Goal: Task Accomplishment & Management: Use online tool/utility

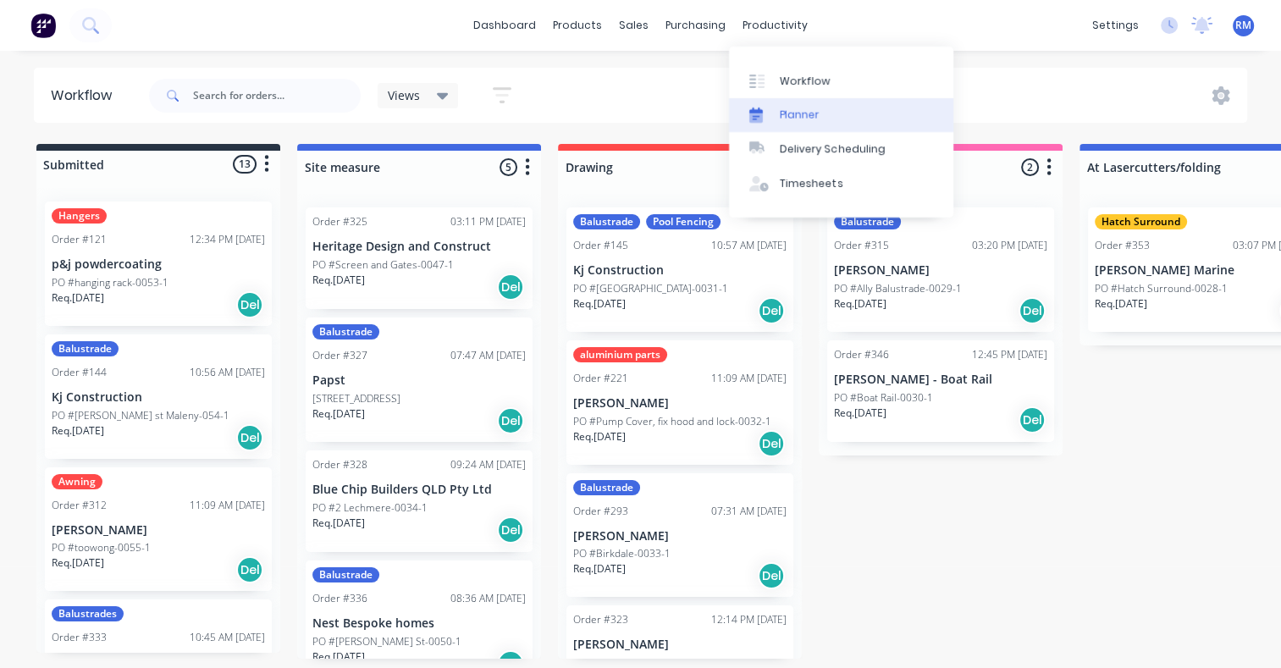
click at [821, 113] on link "Planner" at bounding box center [841, 115] width 224 height 34
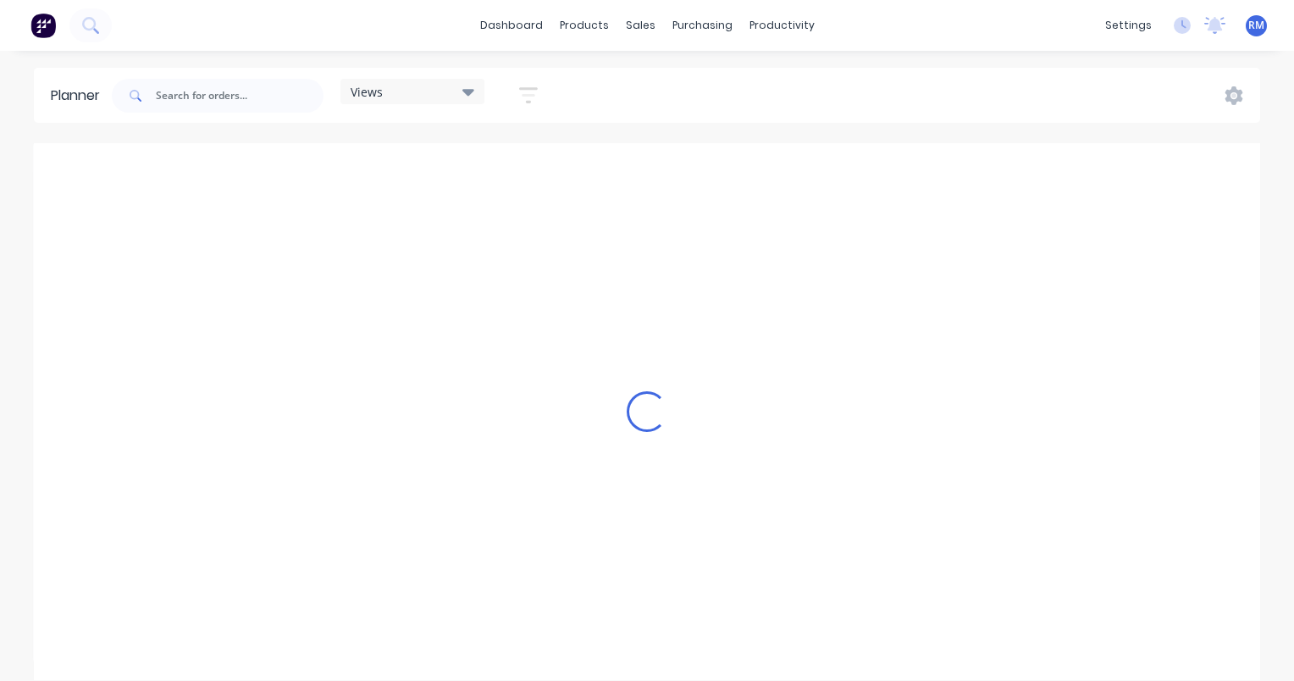
scroll to position [0, 1355]
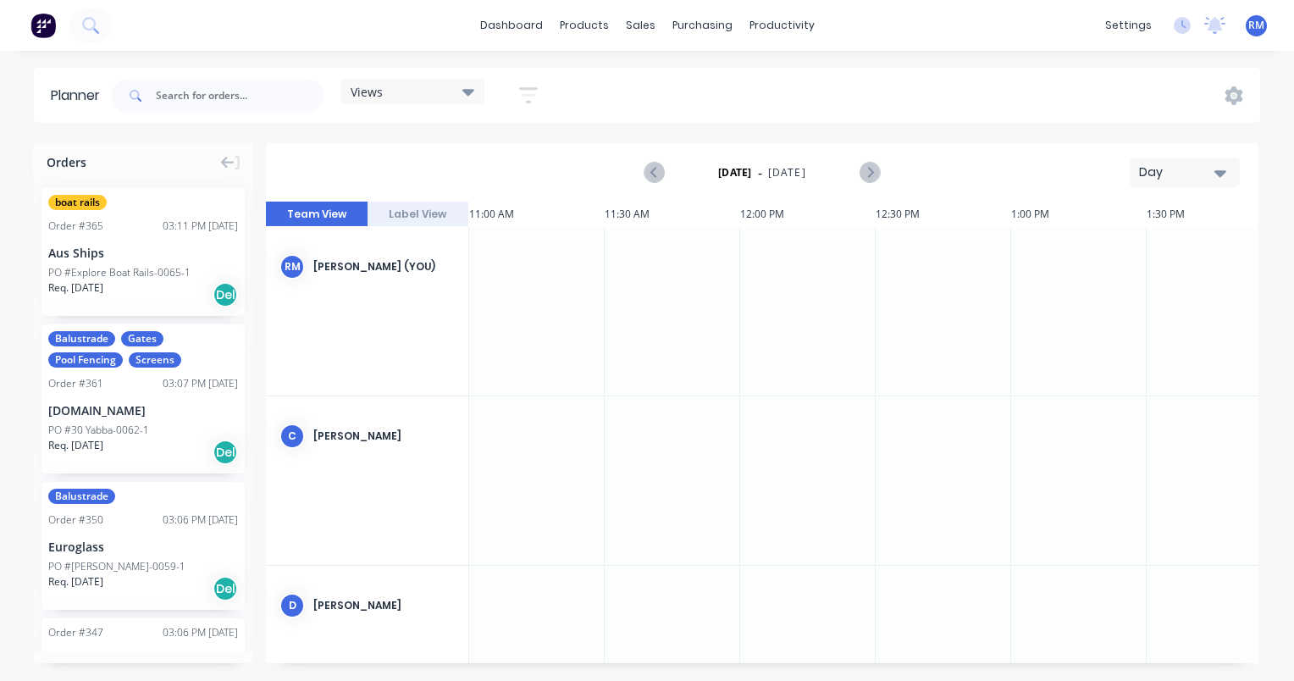
click at [1225, 175] on icon "button" at bounding box center [1220, 172] width 12 height 19
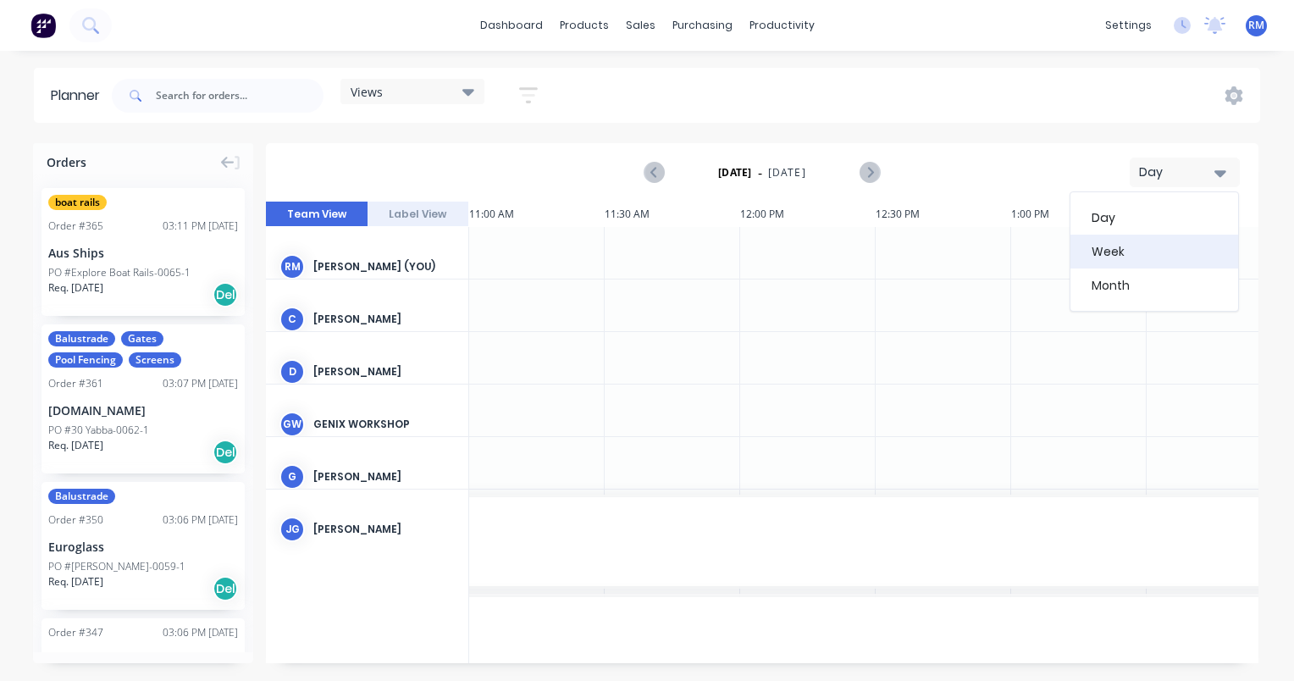
click at [1159, 254] on div "Week" at bounding box center [1154, 252] width 168 height 34
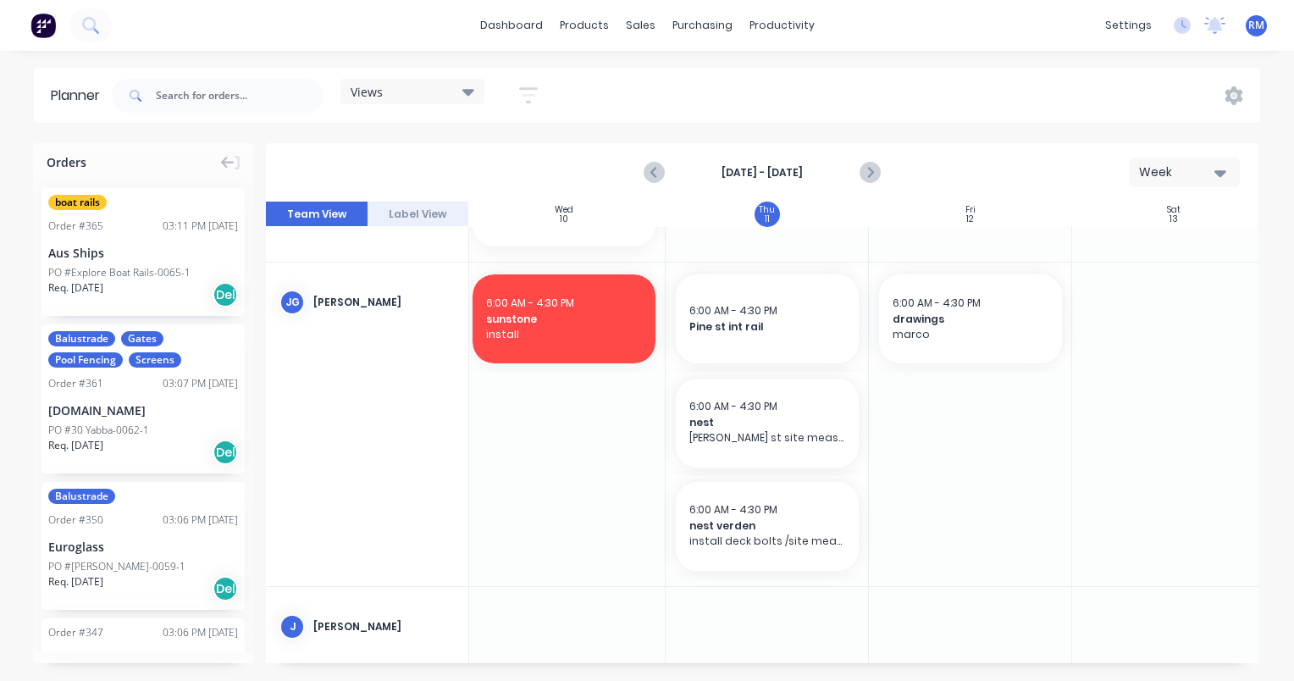
scroll to position [847, 617]
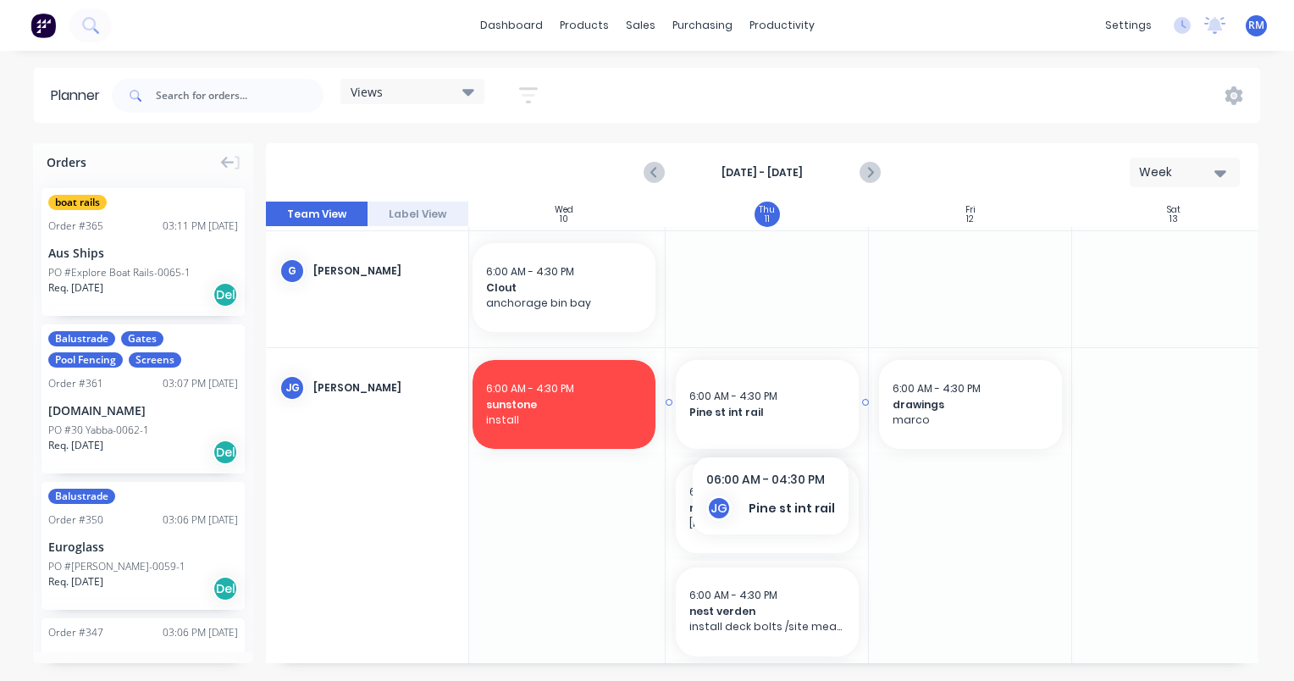
click at [808, 400] on div "6:00 AM - 4:30 PM" at bounding box center [767, 396] width 156 height 15
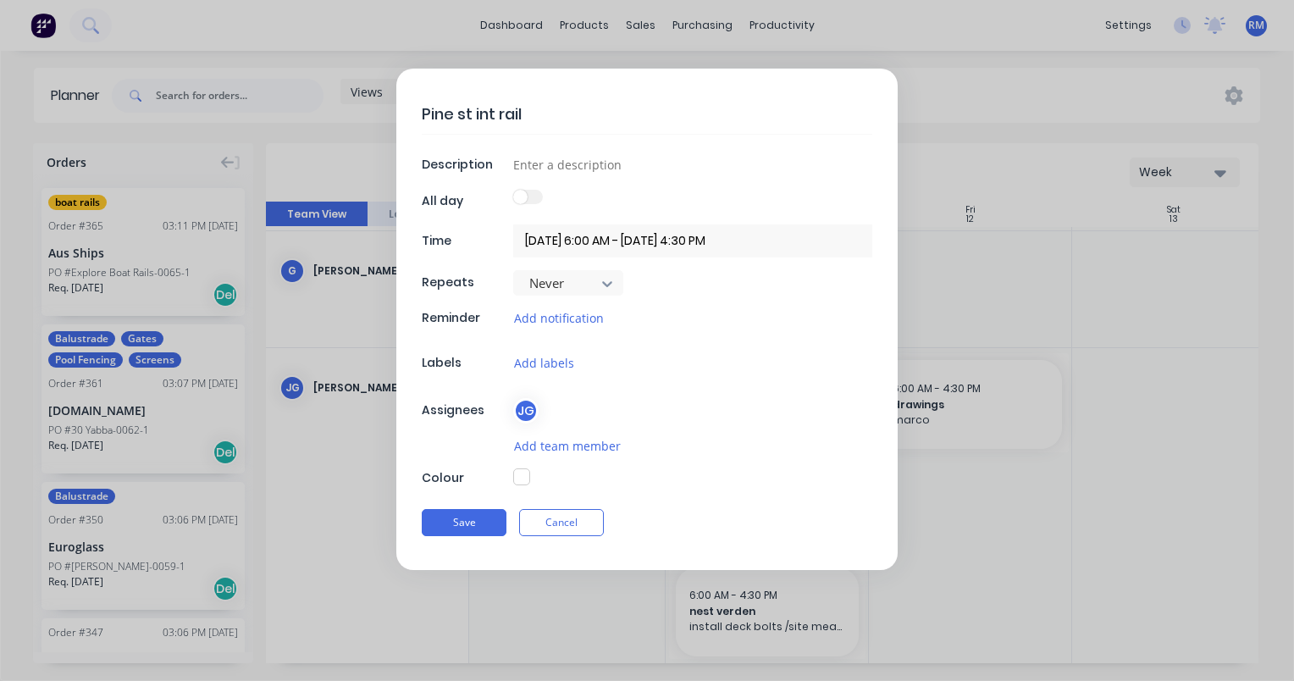
click at [522, 478] on button "button" at bounding box center [521, 476] width 17 height 17
type textarea "x"
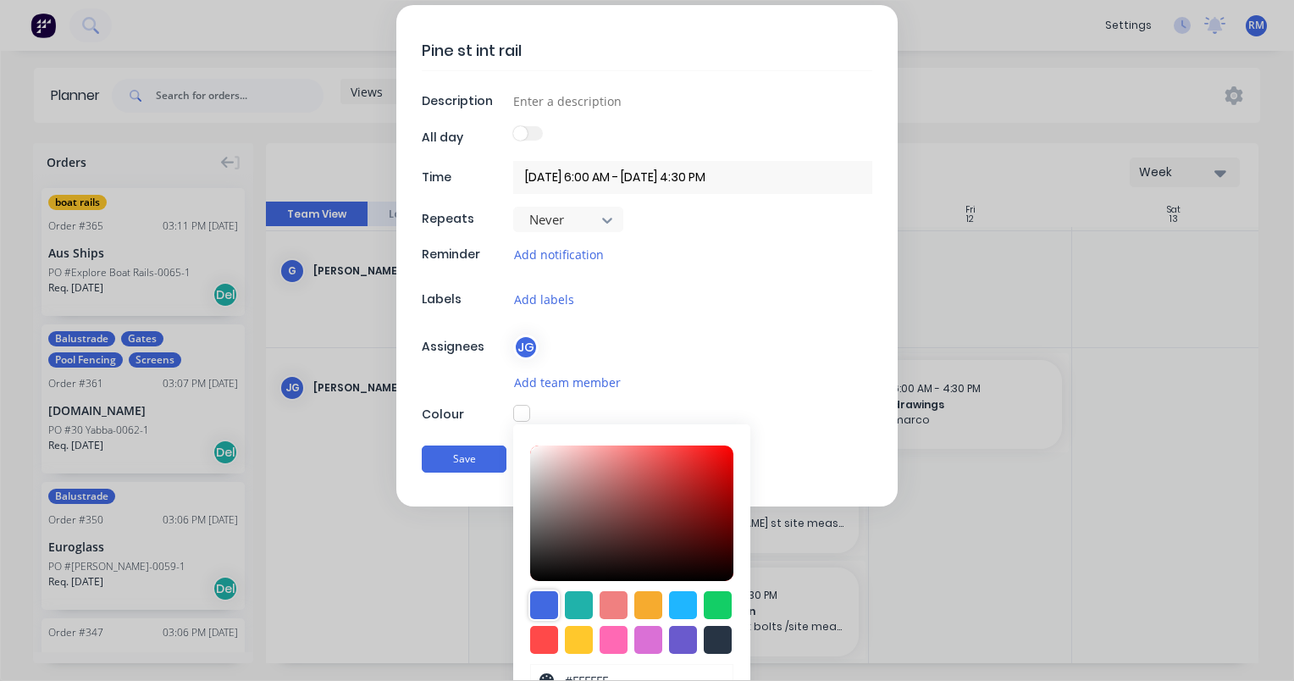
scroll to position [134, 0]
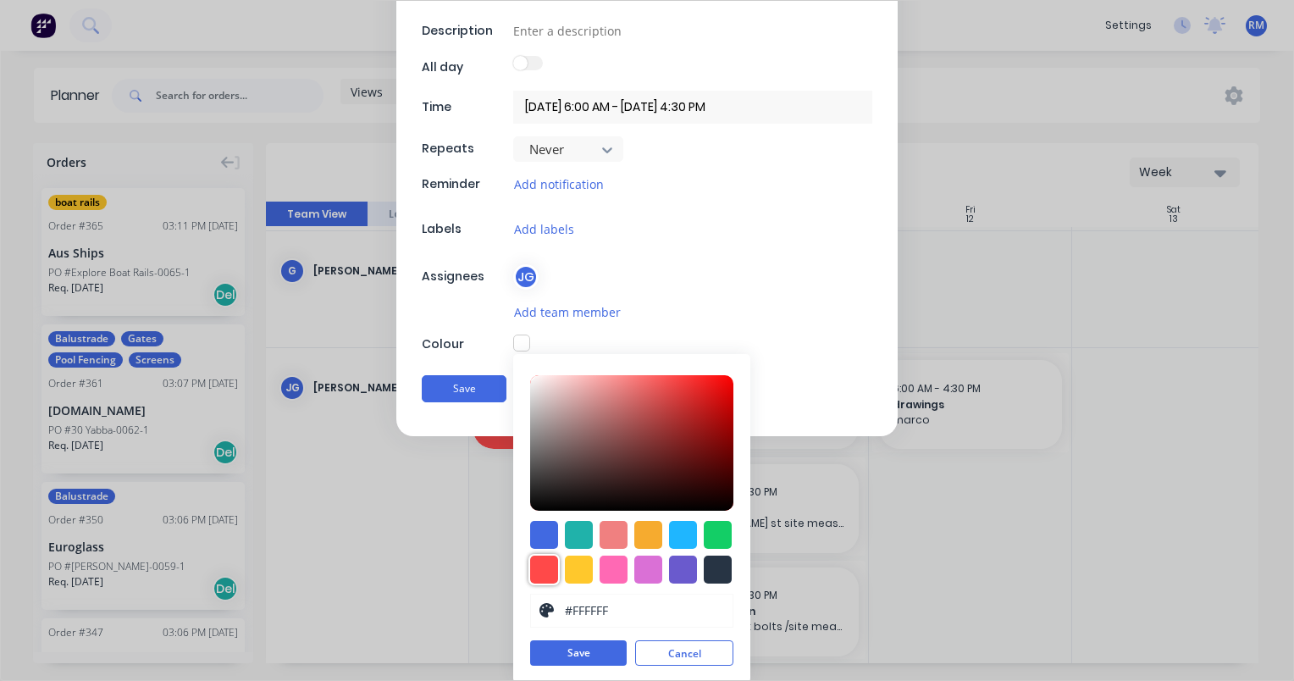
click at [539, 572] on div at bounding box center [544, 570] width 28 height 28
type input "#FF4949"
click at [578, 646] on button "Save" at bounding box center [578, 653] width 97 height 25
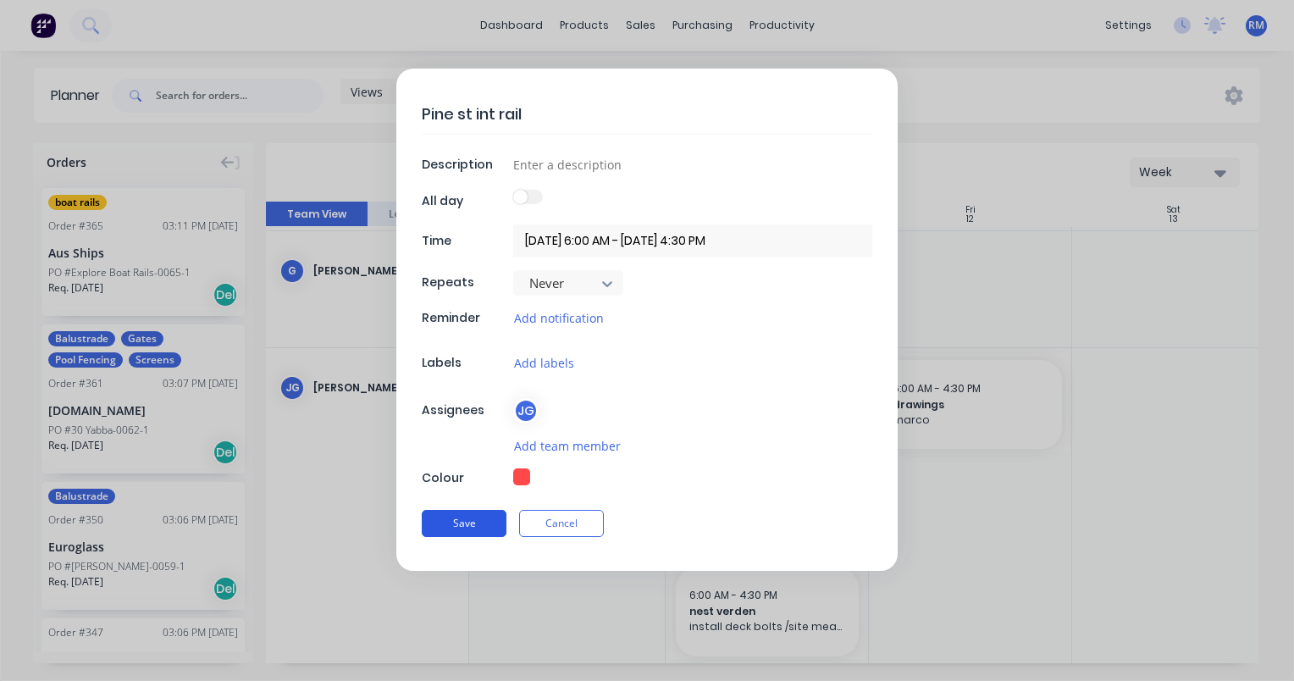
click at [476, 516] on button "Save" at bounding box center [464, 523] width 85 height 27
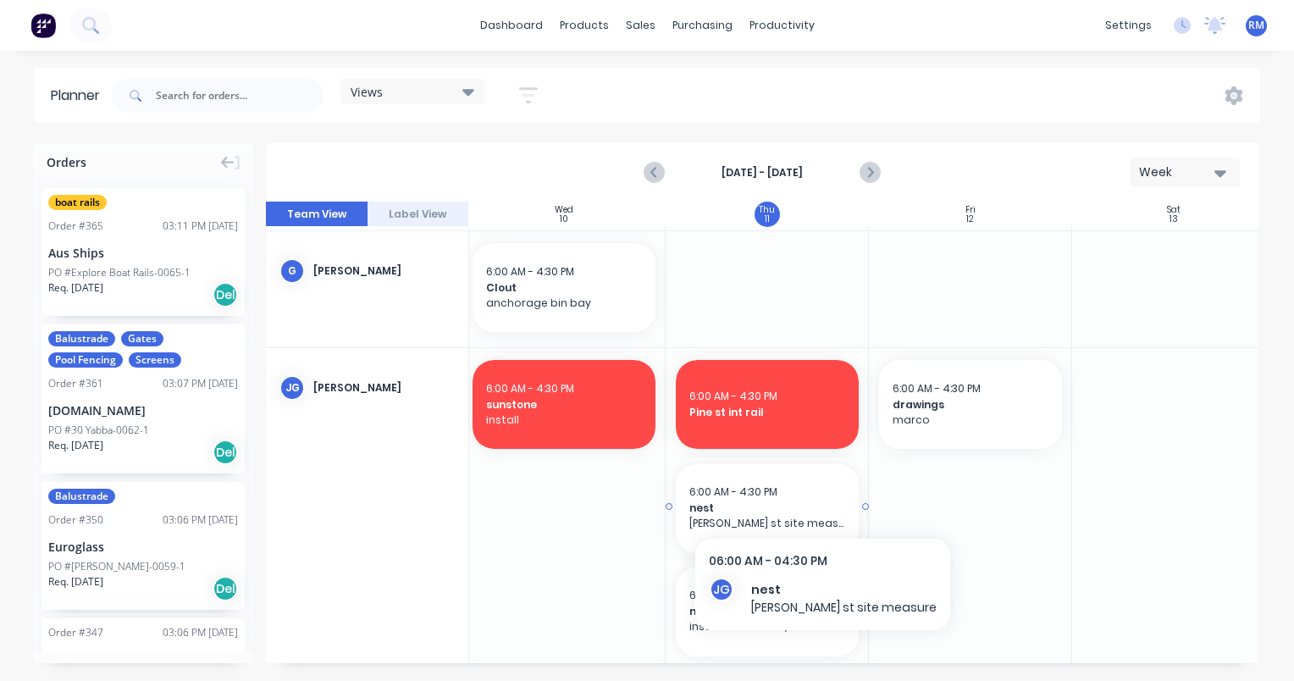
click at [803, 500] on span "nest" at bounding box center [767, 507] width 156 height 15
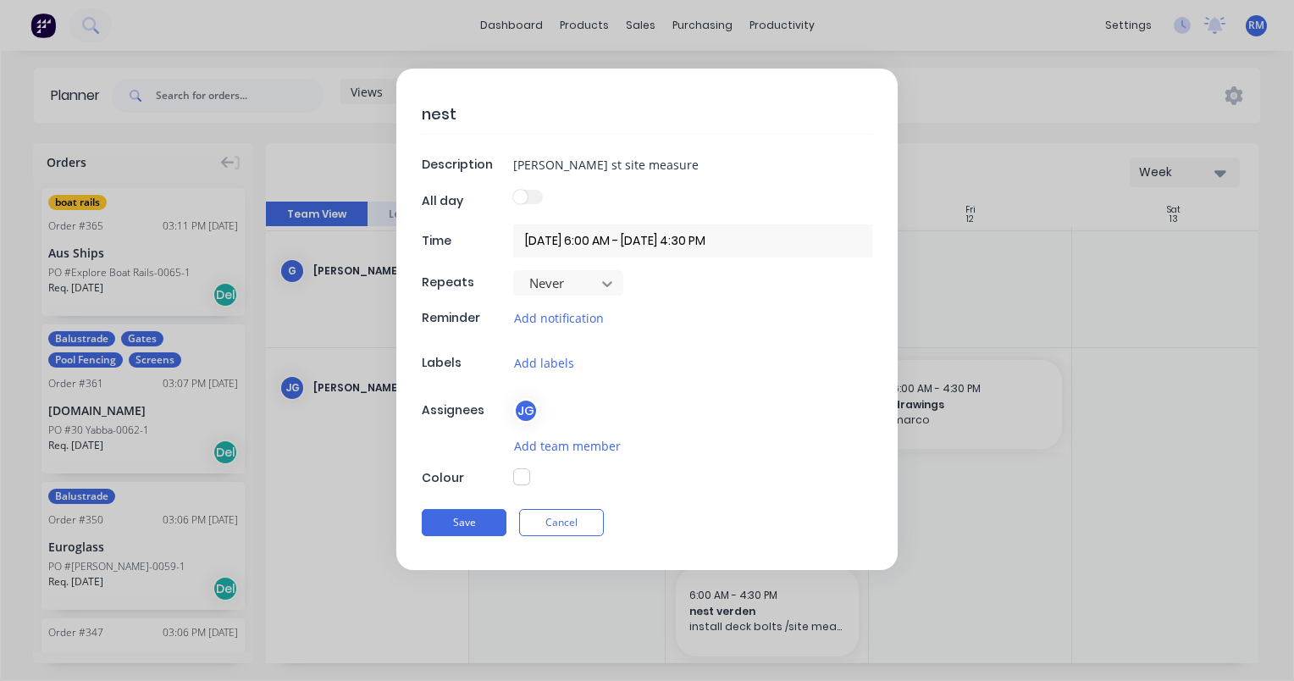
click at [523, 478] on button "button" at bounding box center [521, 476] width 17 height 17
type textarea "x"
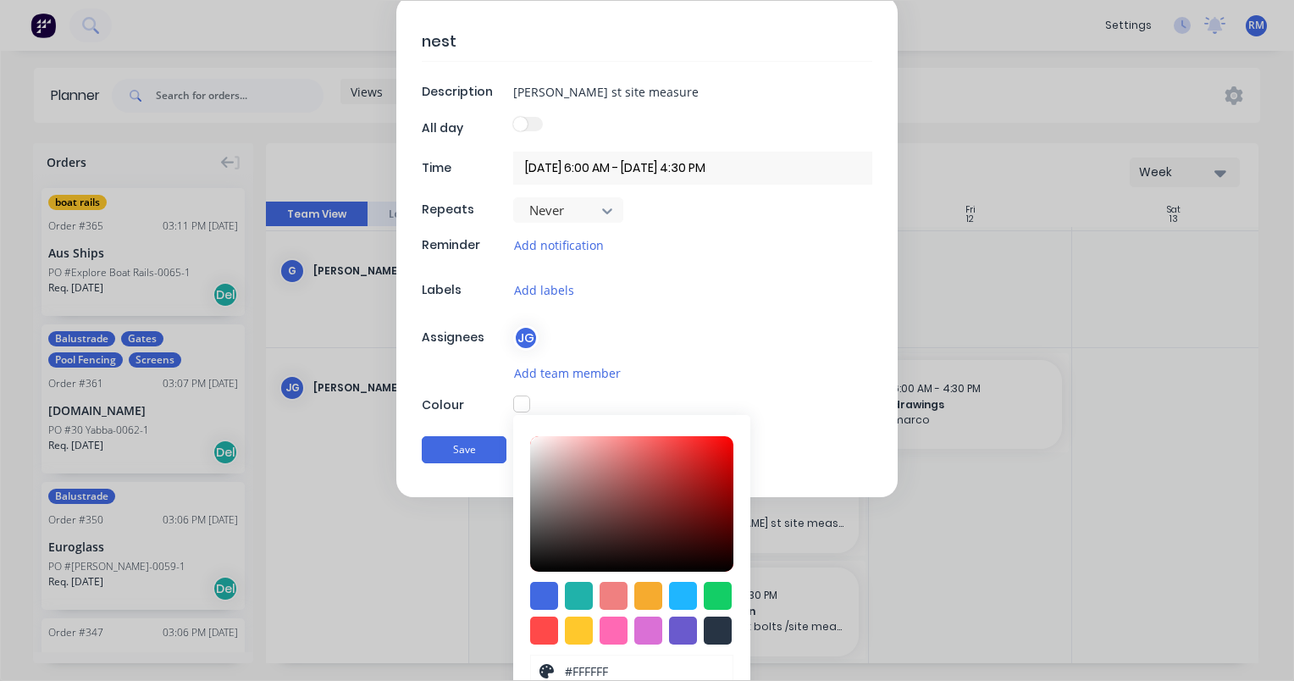
scroll to position [134, 0]
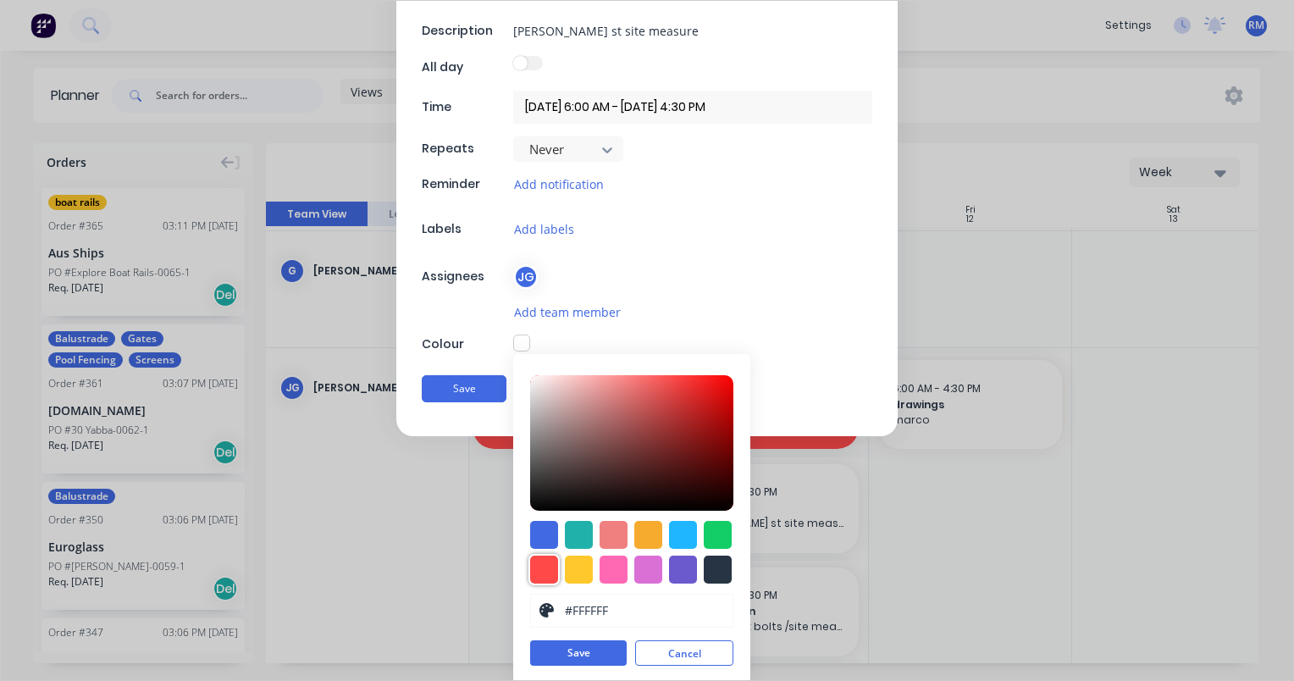
click at [539, 561] on div at bounding box center [544, 570] width 28 height 28
type input "#FF4949"
click at [593, 650] on button "Save" at bounding box center [578, 653] width 97 height 25
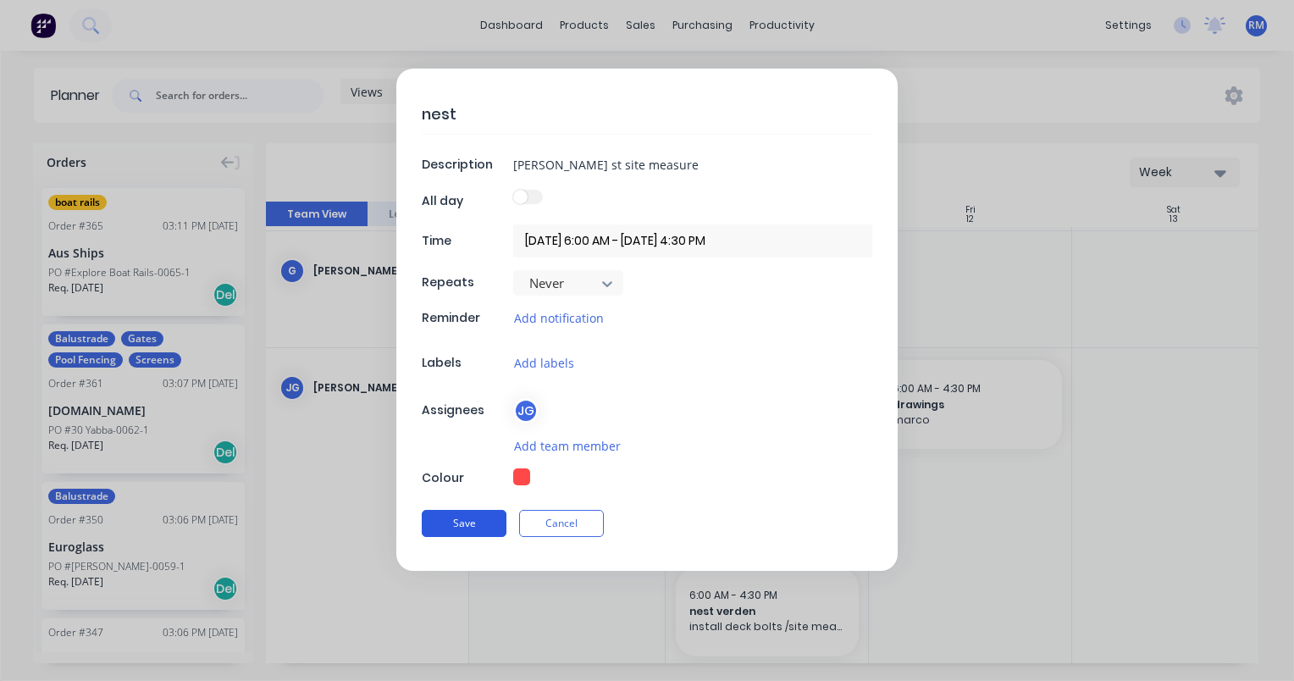
click at [481, 518] on button "Save" at bounding box center [464, 523] width 85 height 27
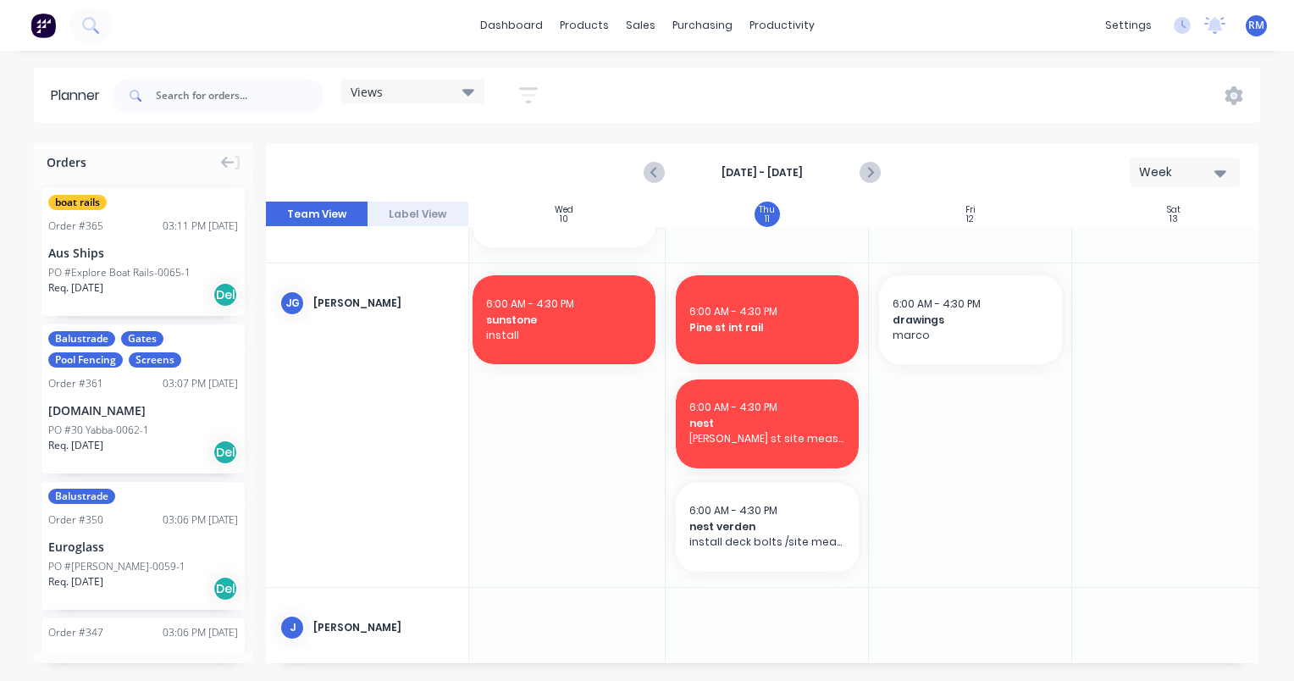
scroll to position [1016, 617]
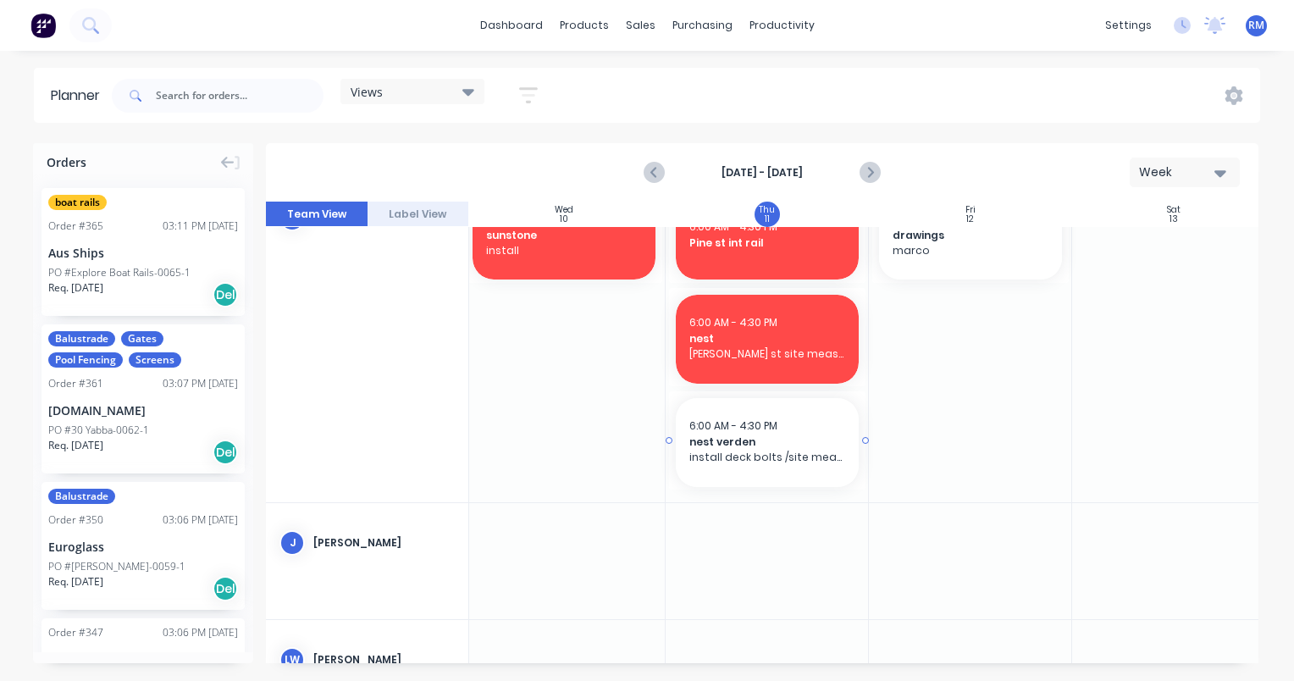
click at [782, 446] on span "nest verden" at bounding box center [767, 441] width 156 height 15
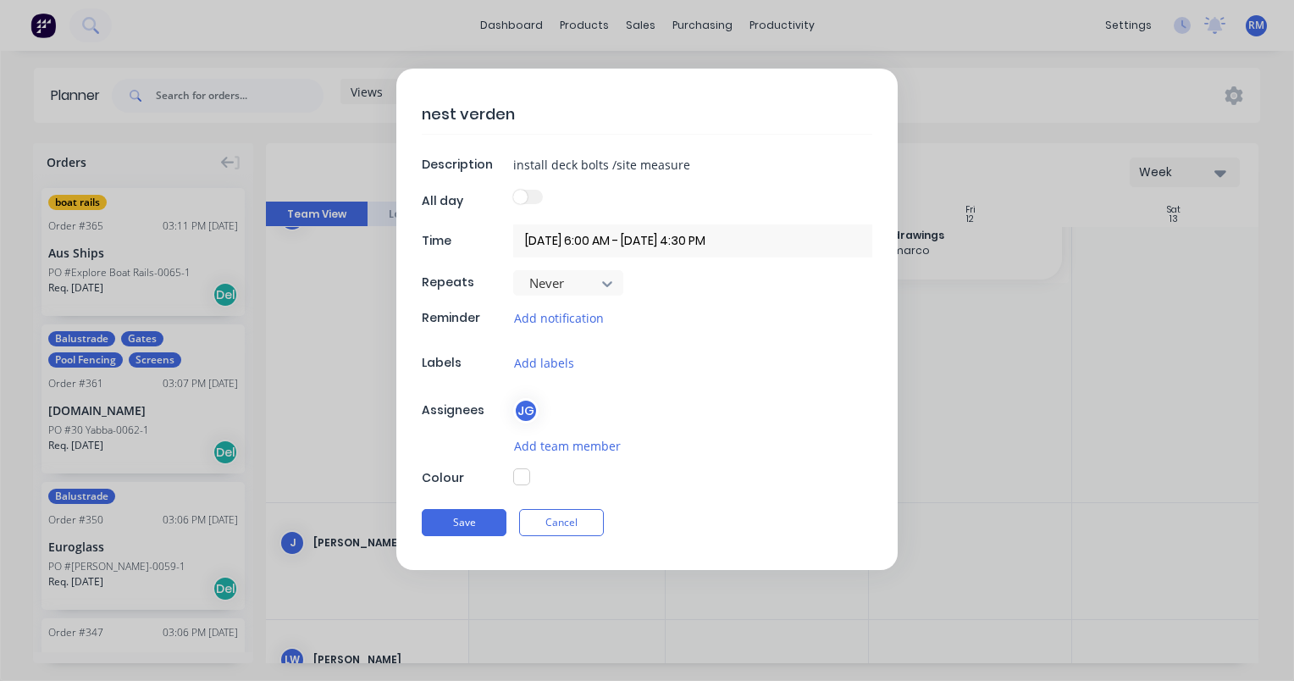
click at [523, 477] on button "button" at bounding box center [521, 476] width 17 height 17
type textarea "x"
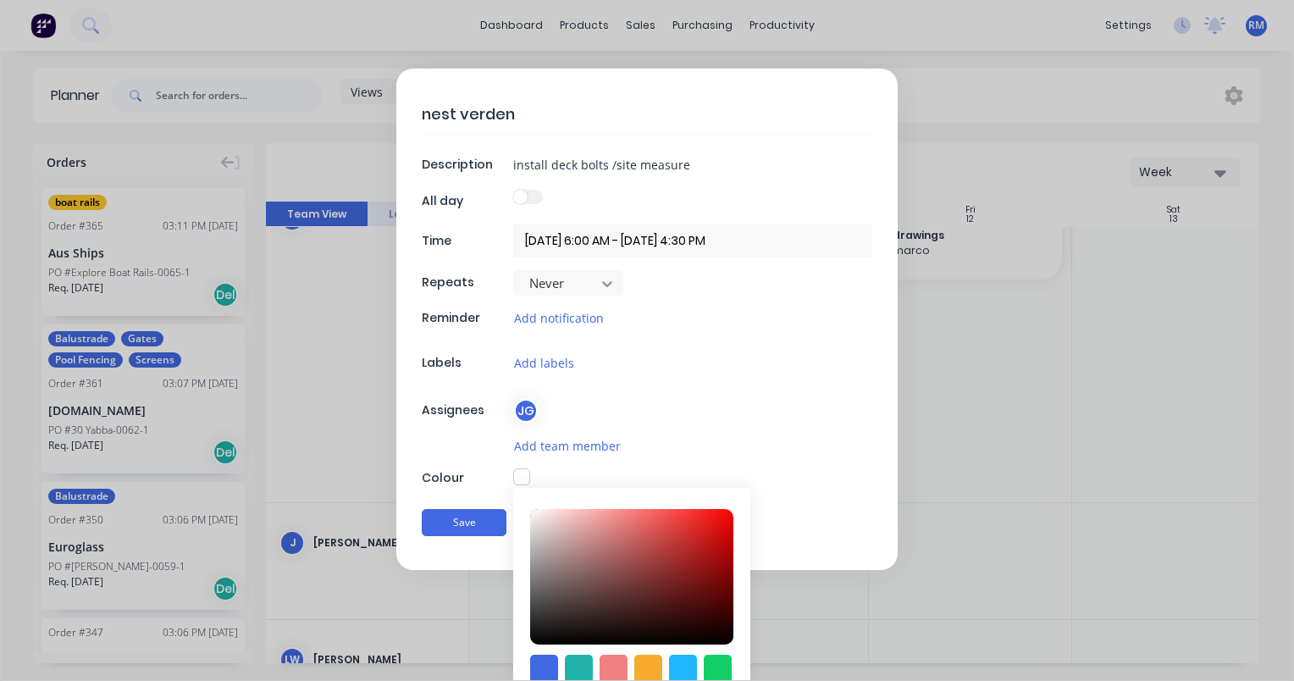
scroll to position [134, 0]
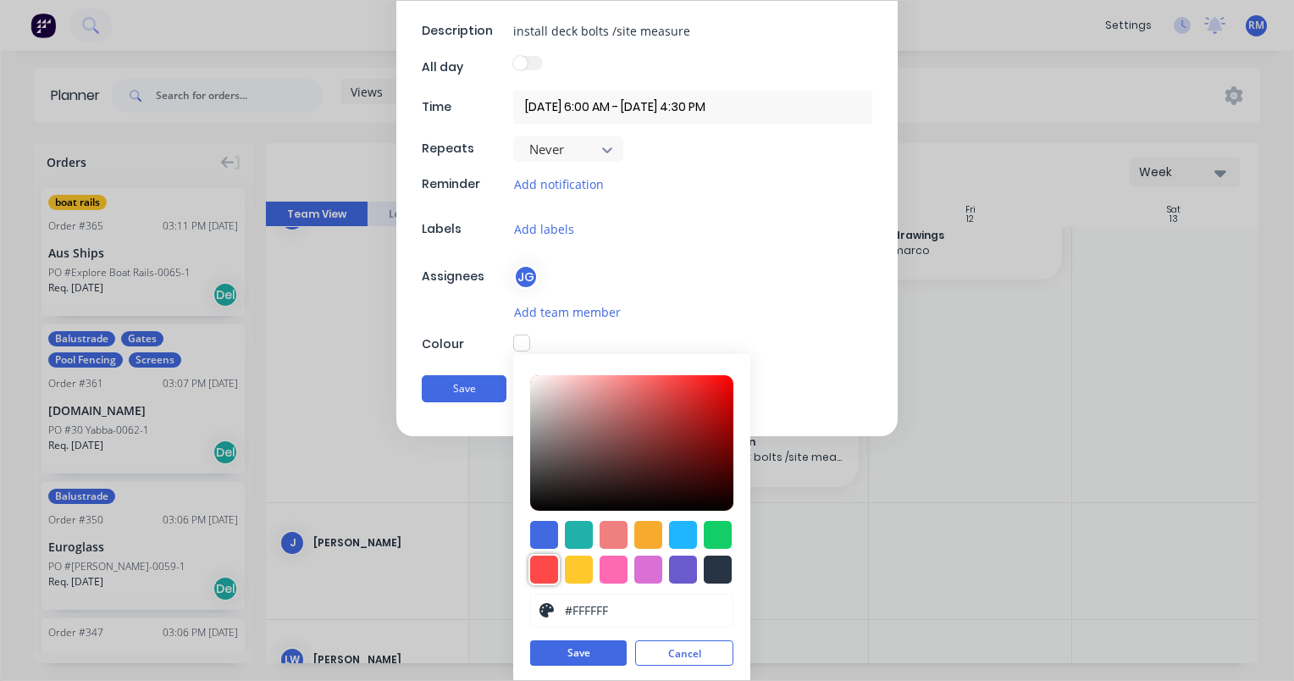
click at [538, 568] on div at bounding box center [544, 570] width 28 height 28
type input "#FF4949"
click at [589, 644] on button "Save" at bounding box center [578, 653] width 97 height 25
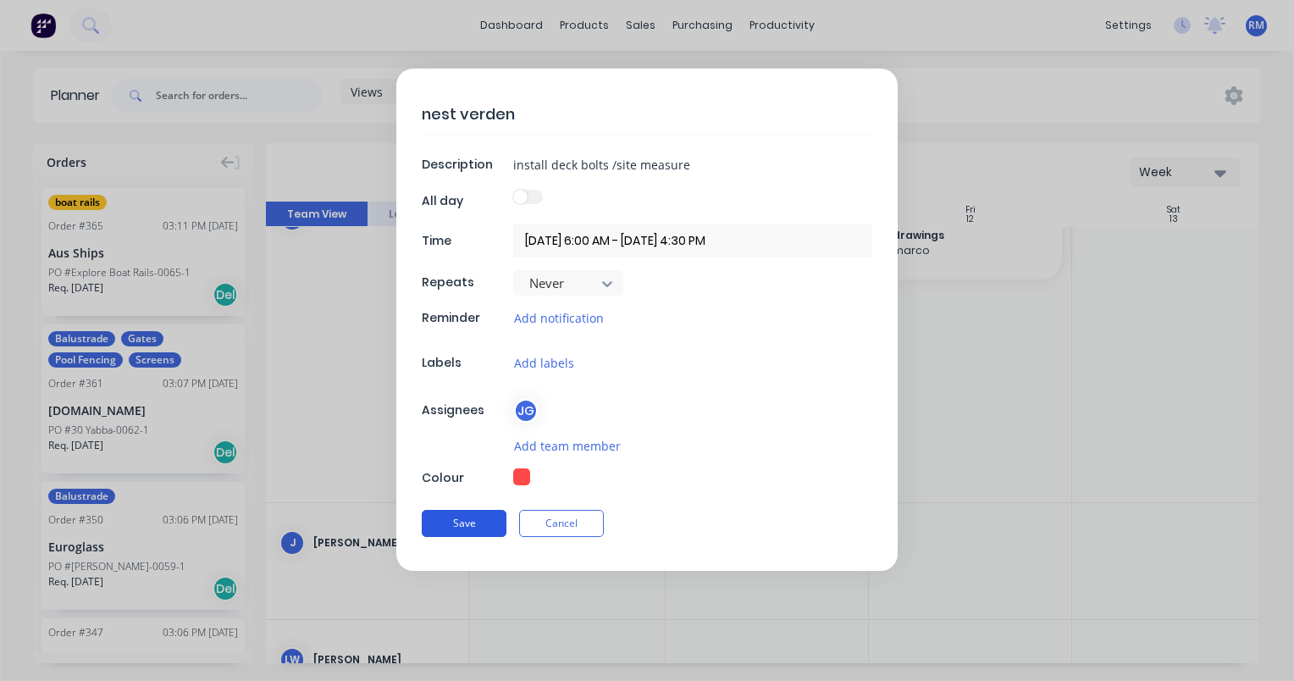
click at [491, 522] on button "Save" at bounding box center [464, 523] width 85 height 27
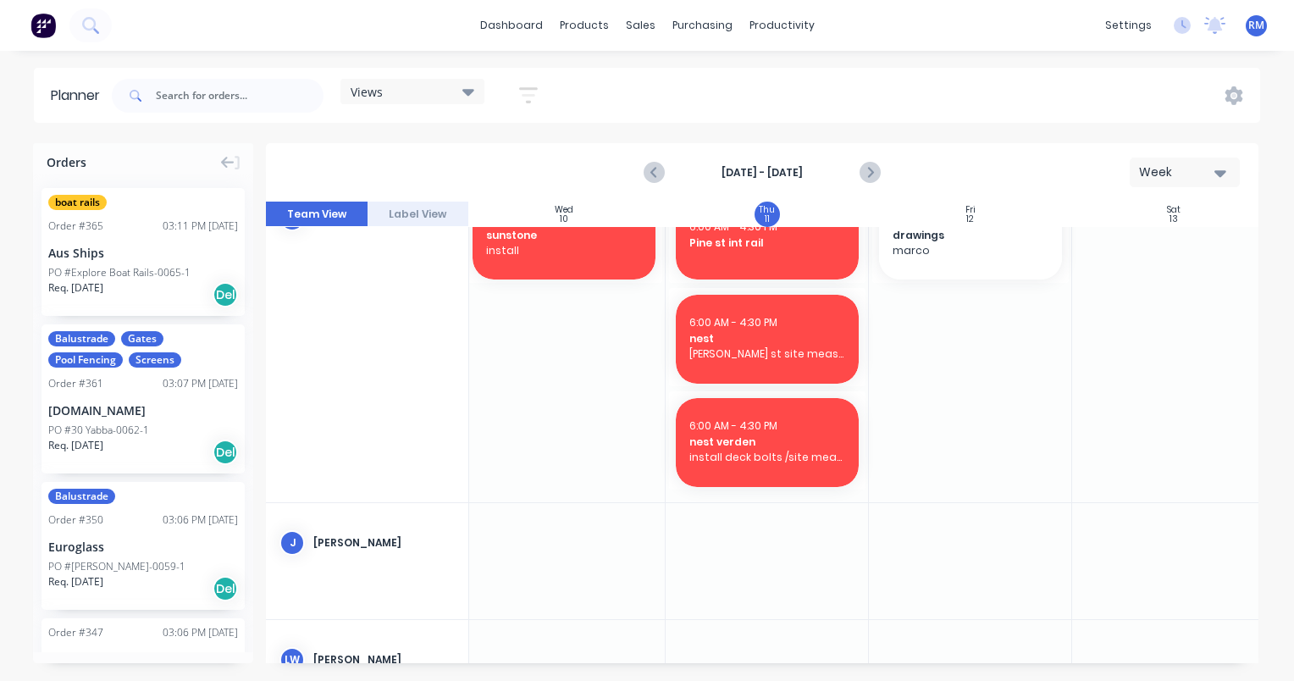
scroll to position [932, 617]
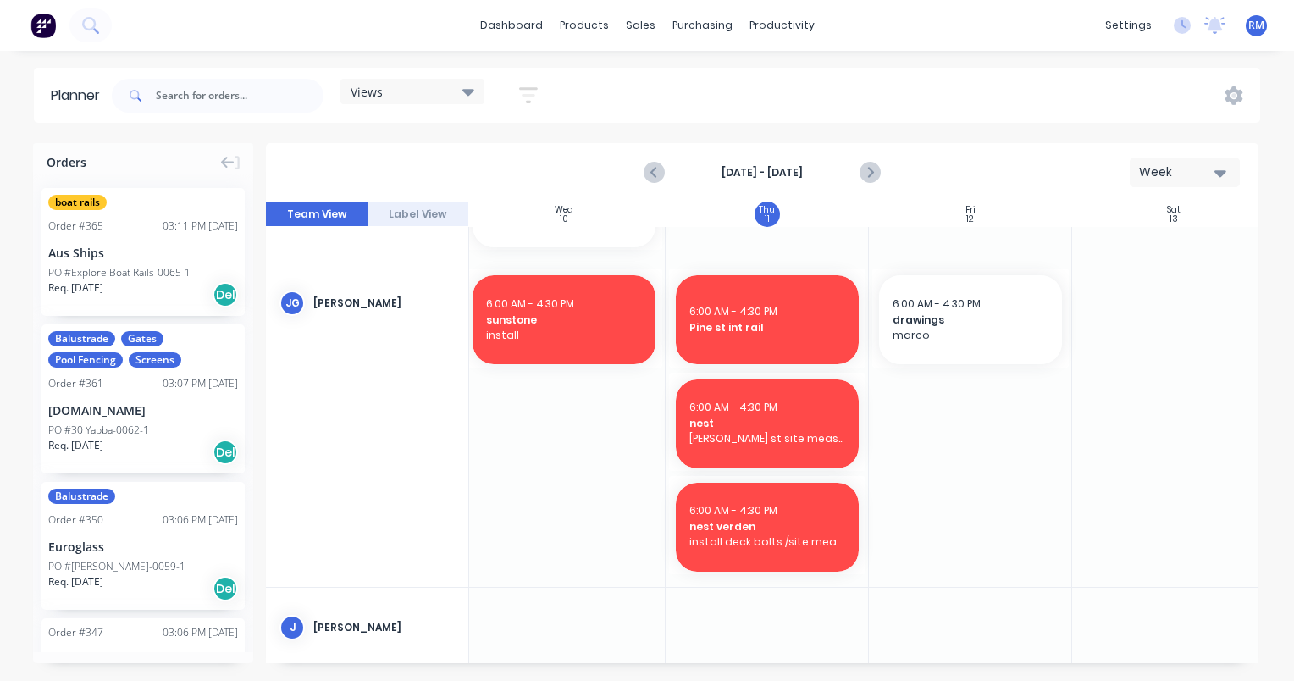
click at [929, 396] on div at bounding box center [970, 425] width 203 height 324
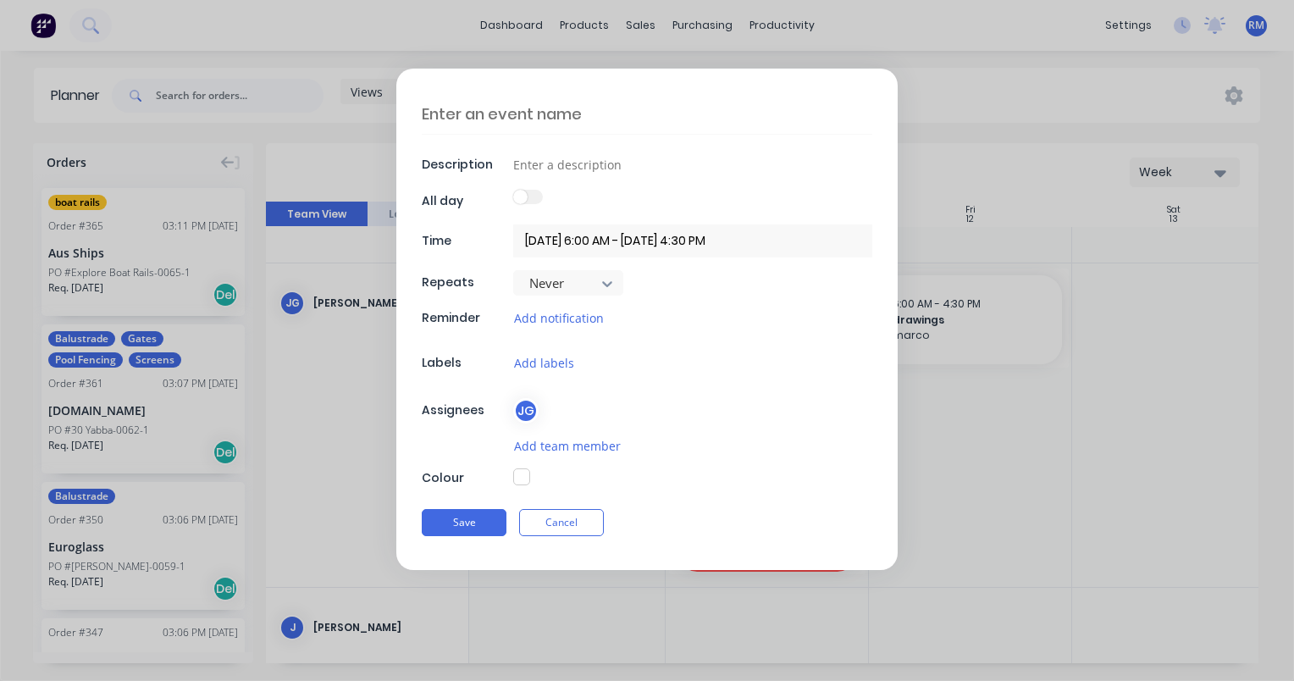
click at [615, 103] on textarea at bounding box center [647, 114] width 451 height 40
type textarea "x"
type textarea "d"
type textarea "x"
type textarea "dr"
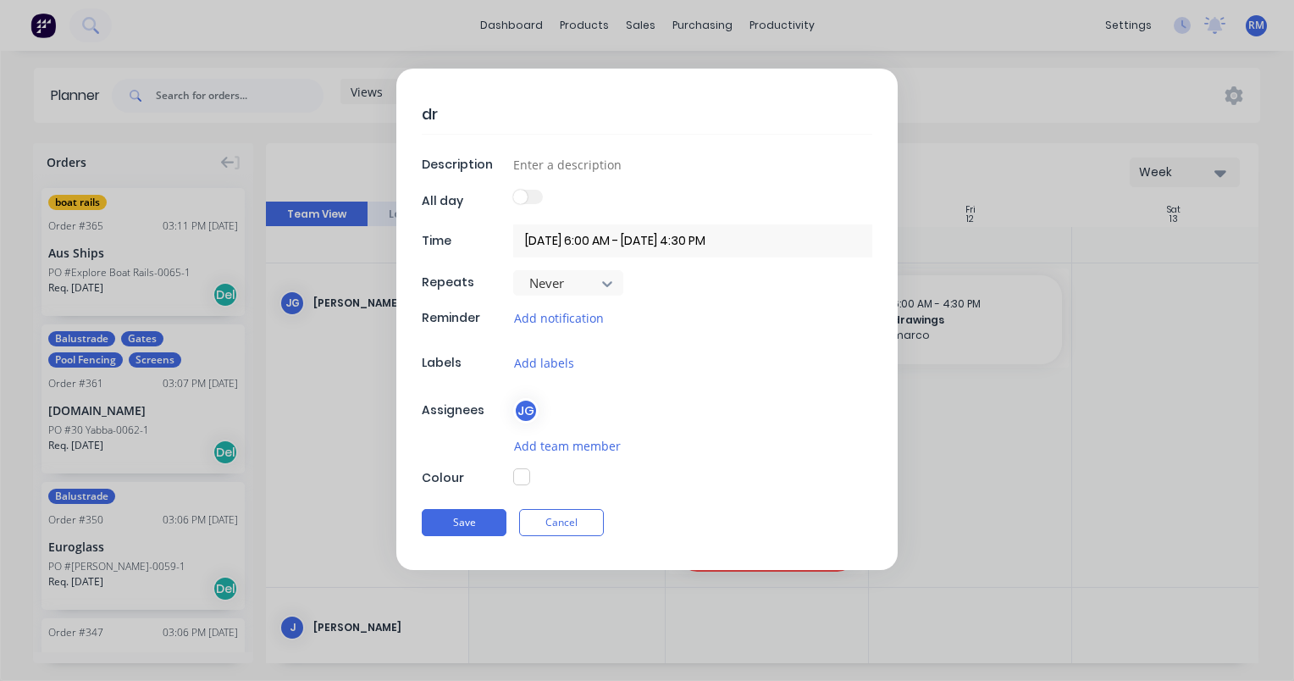
type textarea "x"
type textarea "dra"
type textarea "x"
type textarea "draw"
type textarea "x"
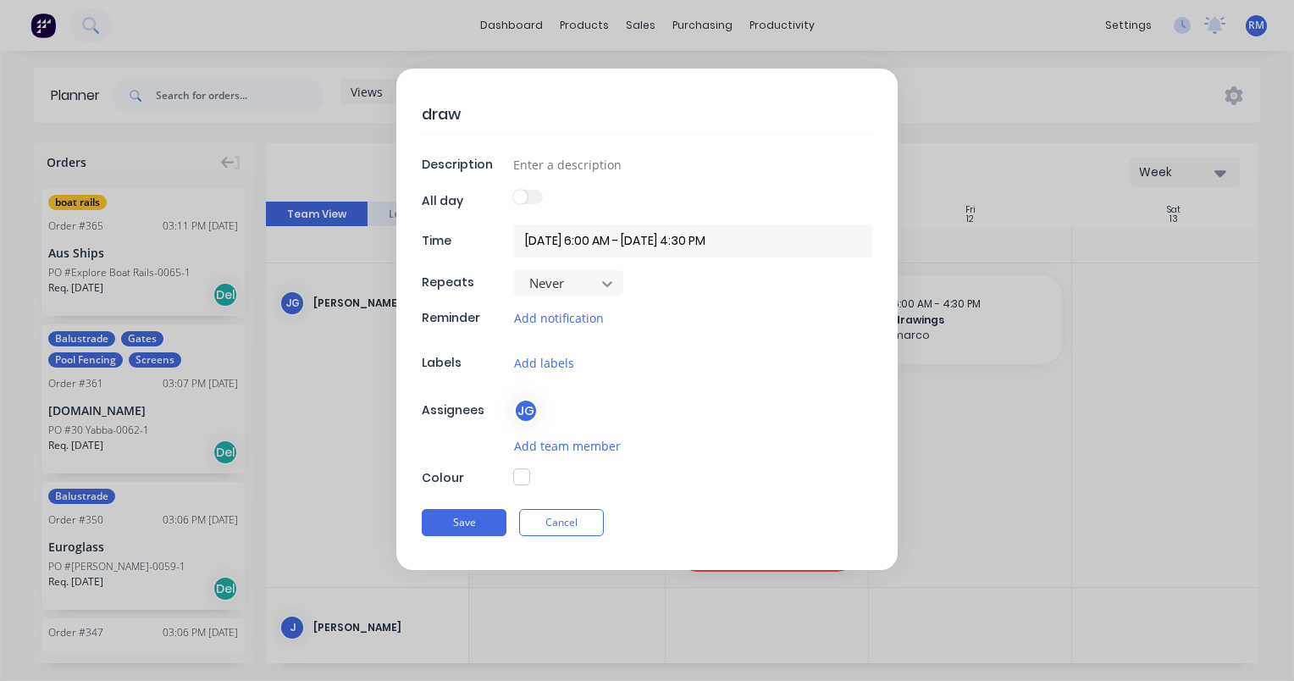
type textarea "draw"
type textarea "x"
type textarea "draw n"
type textarea "x"
type textarea "draw ne"
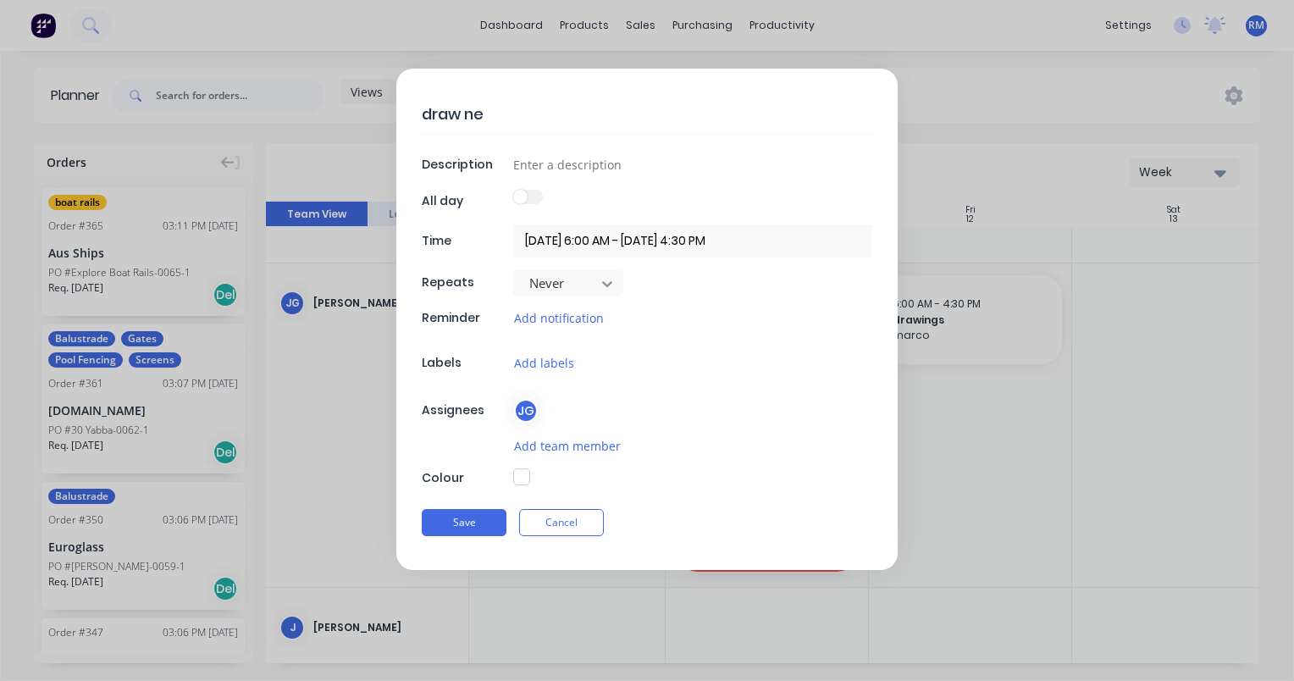
type textarea "x"
type textarea "draw nes"
type textarea "x"
type textarea "draw nest"
type textarea "x"
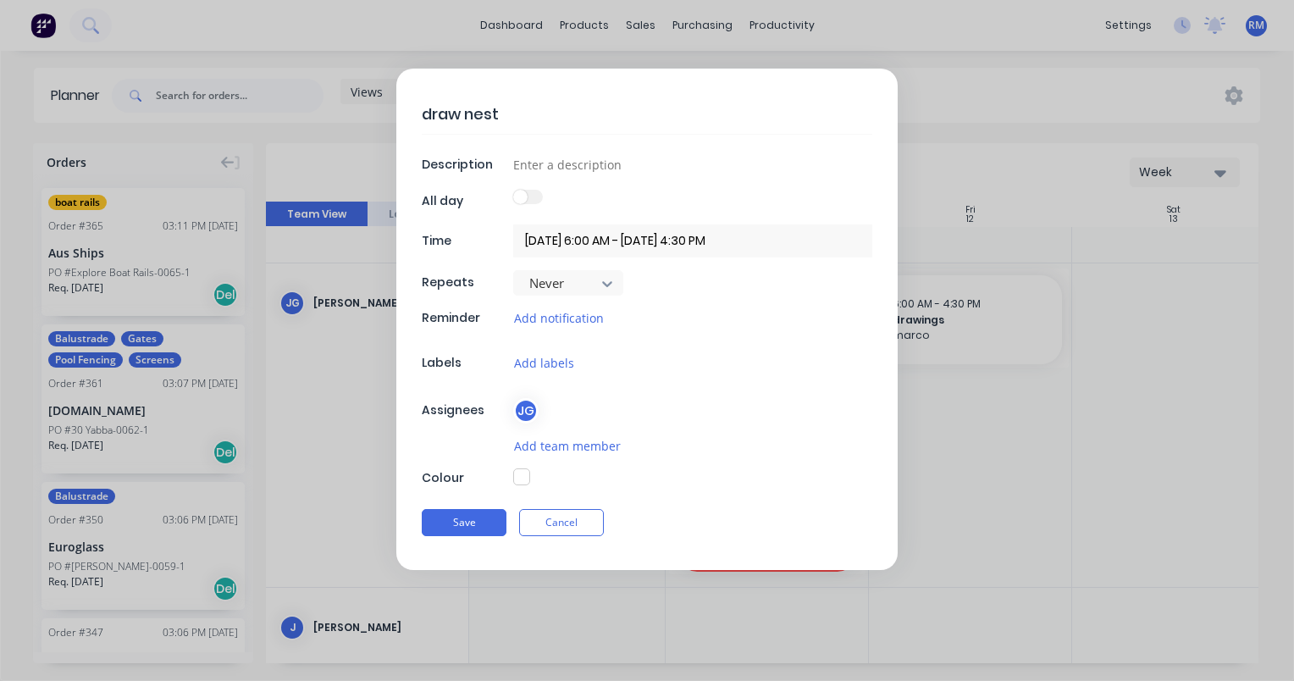
type textarea "draw nest"
type textarea "x"
type textarea "draw nest j"
type textarea "x"
type textarea "draw nest jo"
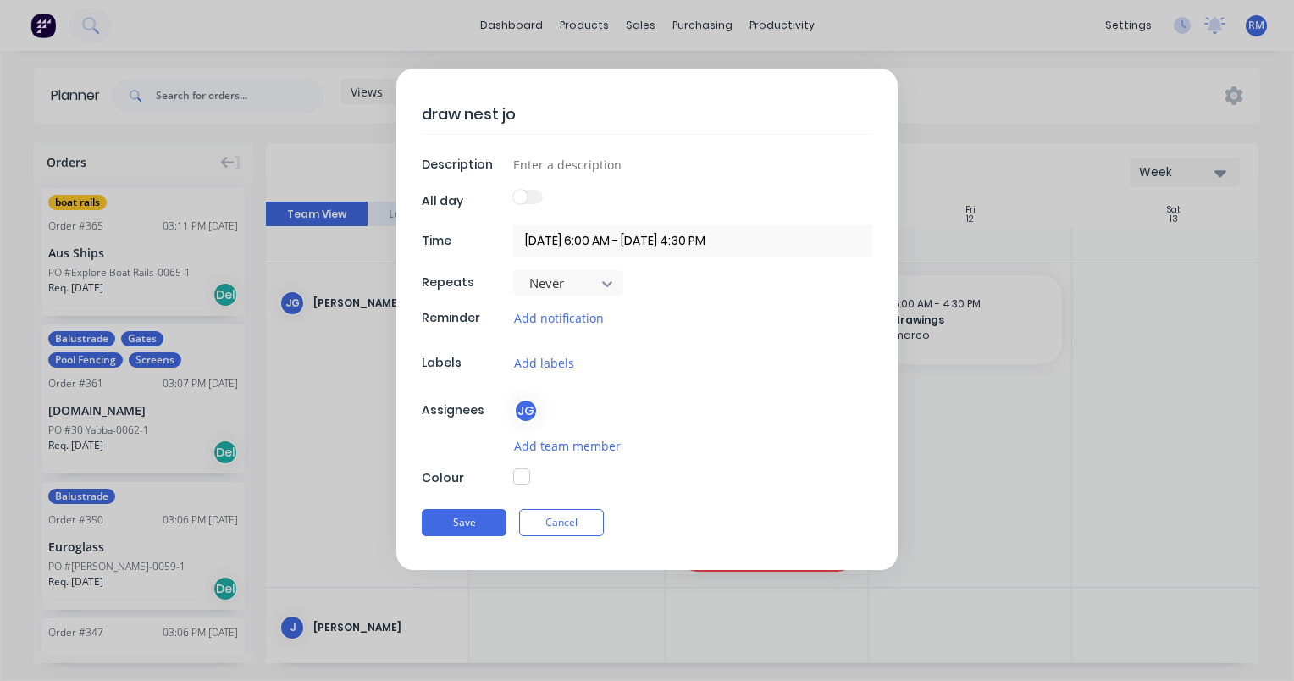
type textarea "x"
type textarea "draw nest j"
type textarea "x"
type textarea "draw nest"
type textarea "x"
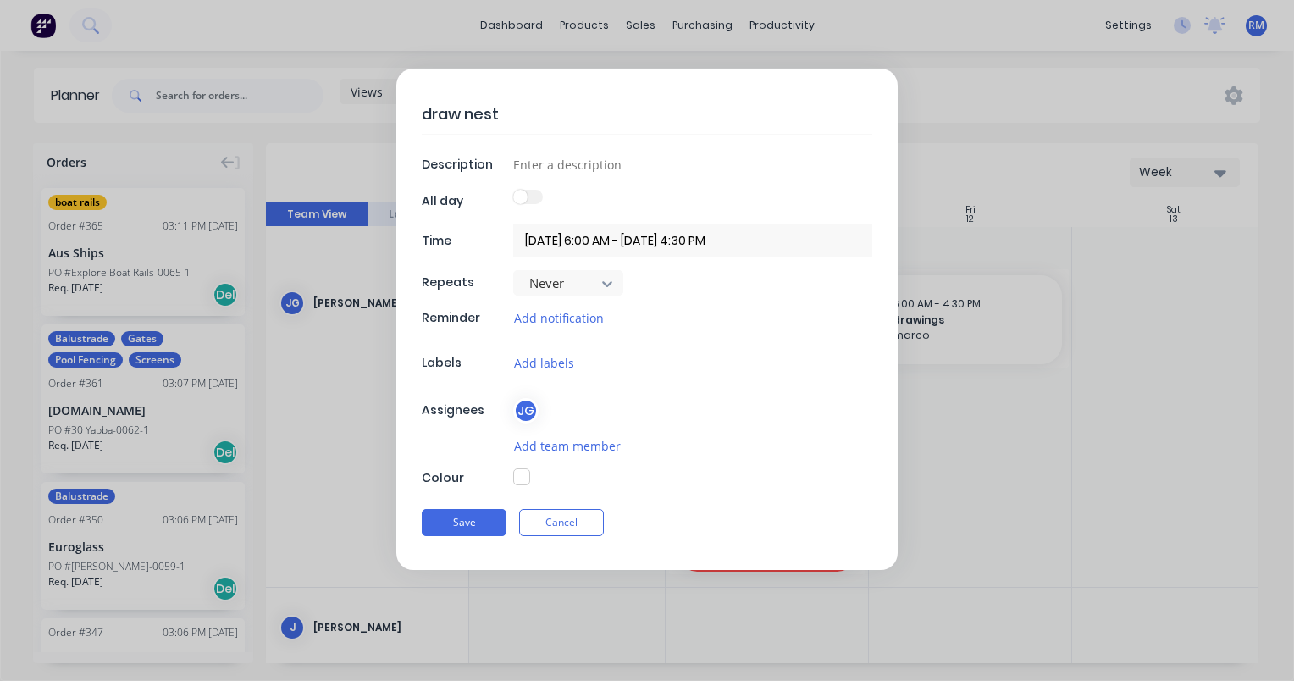
type textarea "draw nest p"
type textarea "x"
type textarea "draw nest pe"
type textarea "x"
type textarea "draw nest pet"
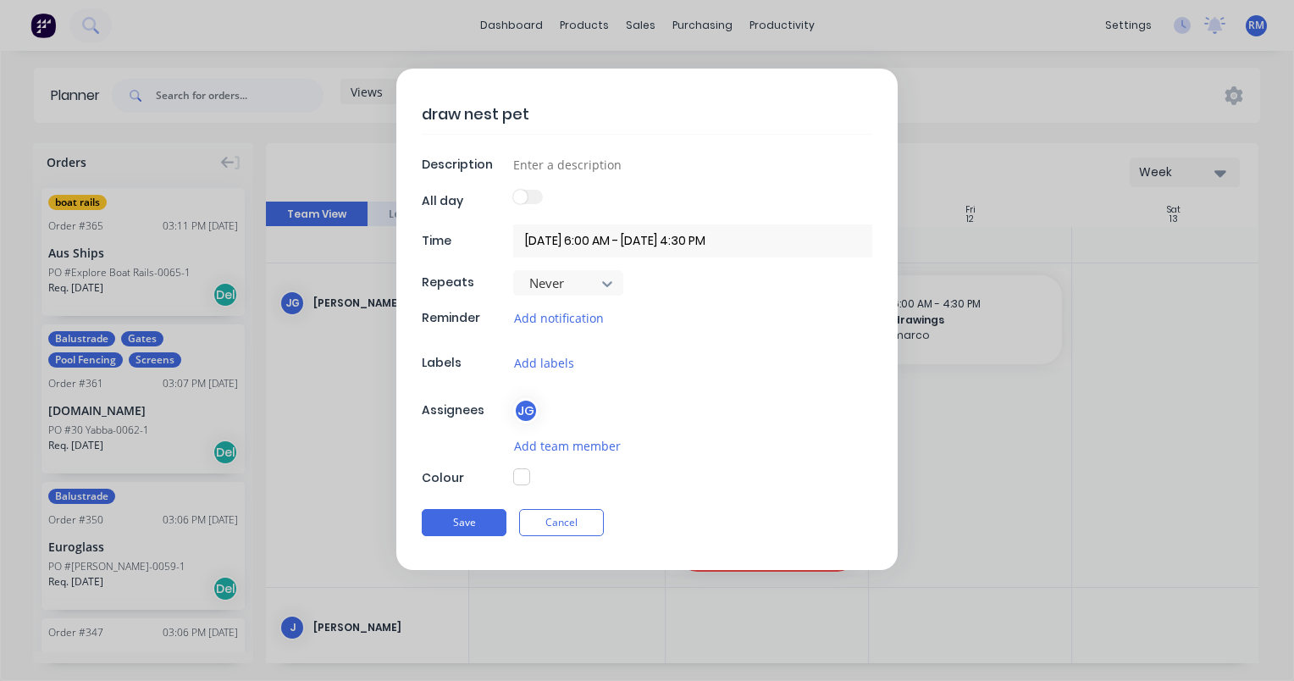
type textarea "x"
type textarea "draw nest [PERSON_NAME]"
type textarea "x"
type textarea "draw nest [PERSON_NAME]"
type textarea "x"
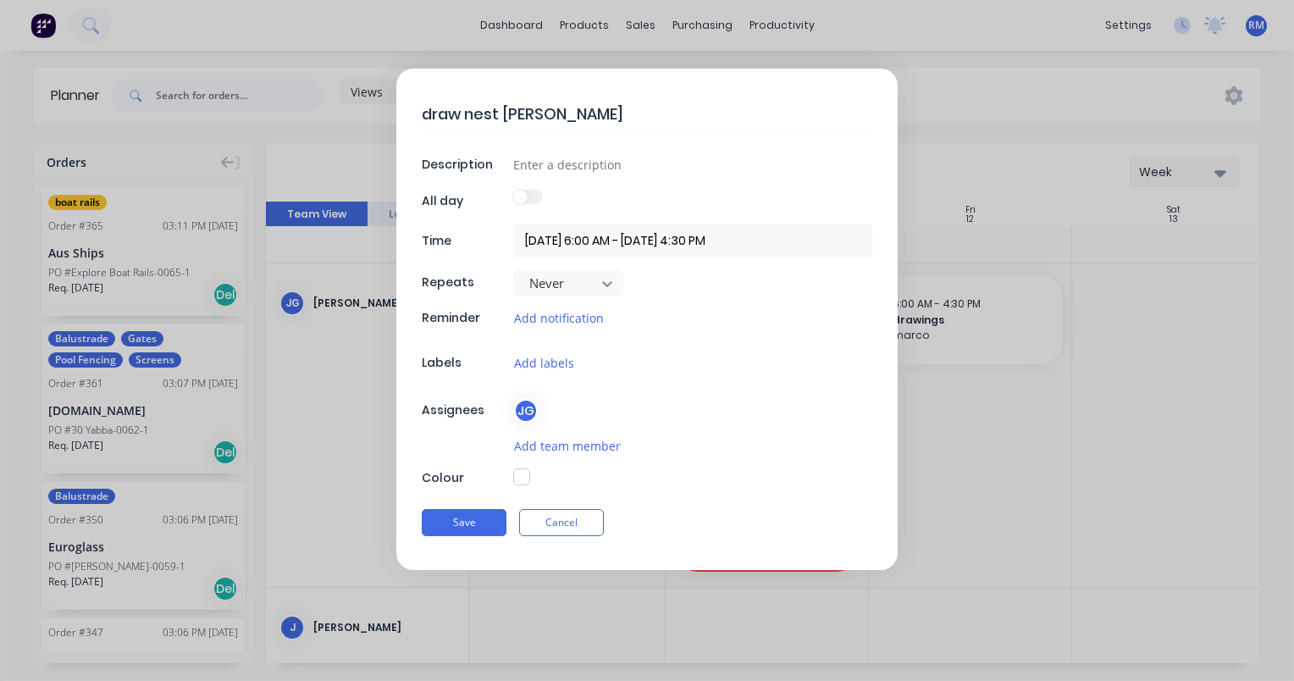
type textarea "draw nest [PERSON_NAME]"
type textarea "x"
type textarea "draw nest peterso"
type textarea "x"
type textarea "draw [PERSON_NAME]"
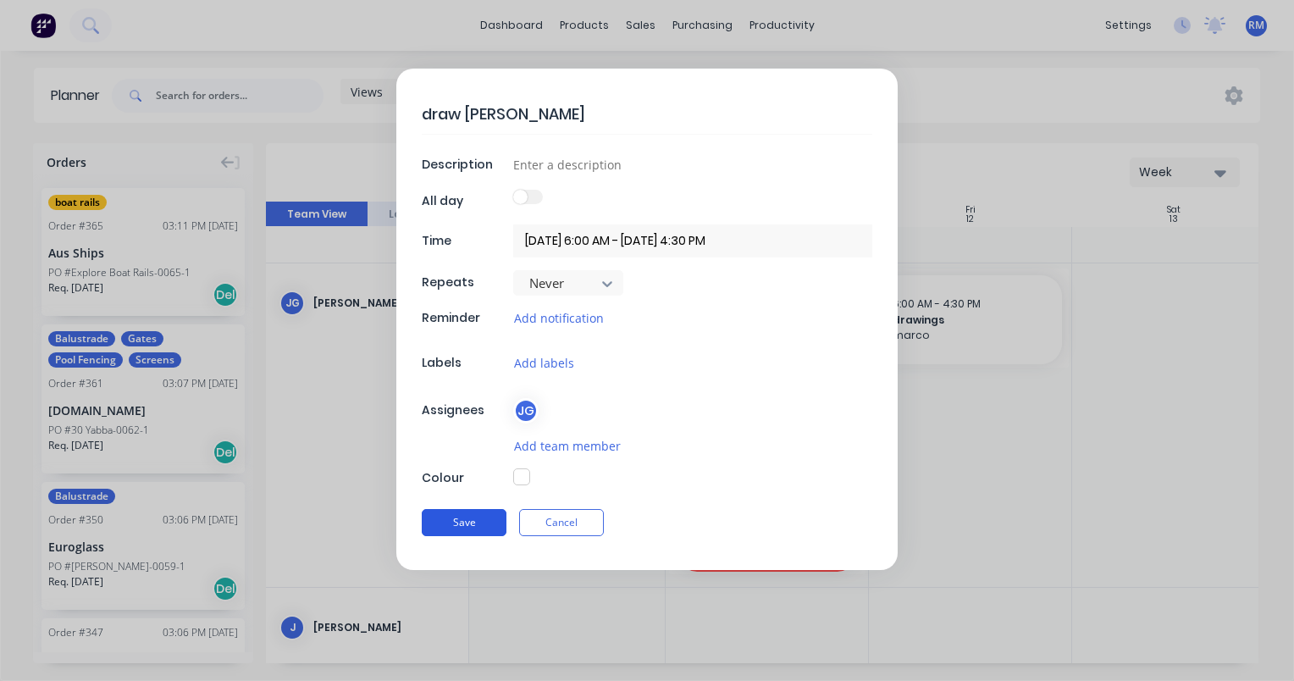
click at [458, 516] on button "Save" at bounding box center [464, 522] width 85 height 27
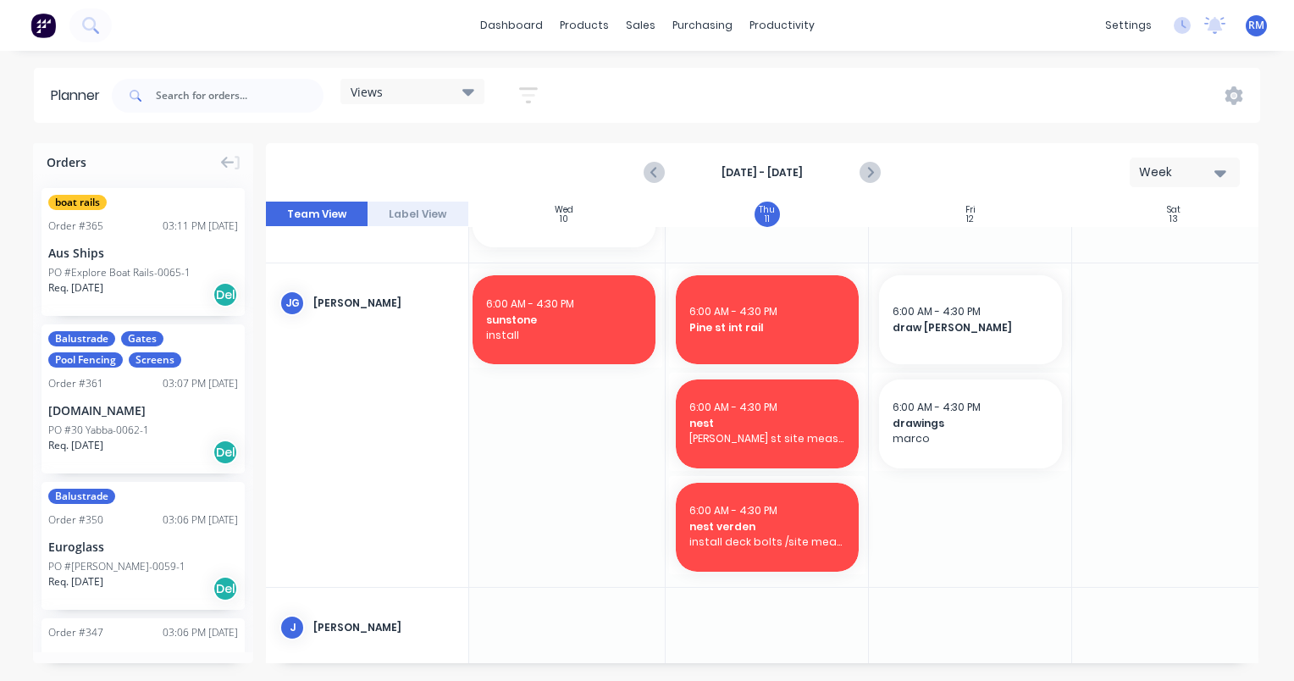
click at [989, 518] on div at bounding box center [970, 425] width 203 height 324
click at [989, 517] on div at bounding box center [970, 425] width 203 height 324
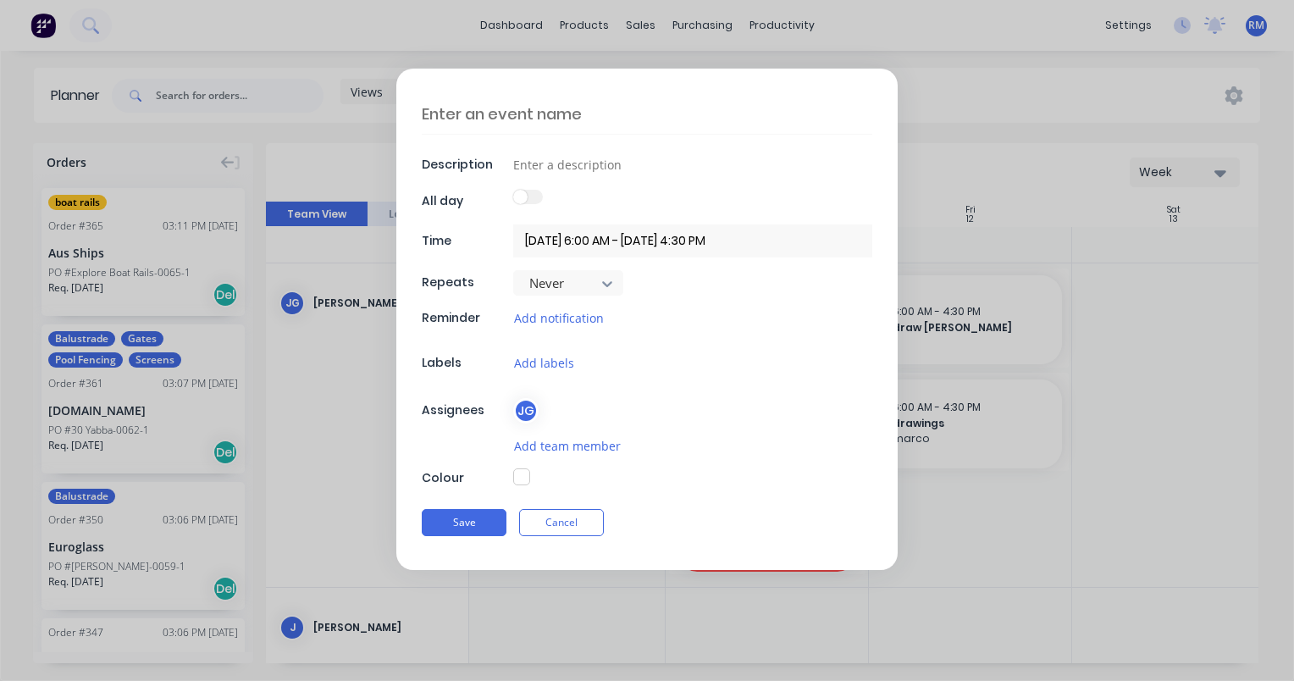
click at [601, 111] on textarea at bounding box center [647, 114] width 451 height 40
type textarea "x"
type textarea "g"
type textarea "x"
type textarea "gd"
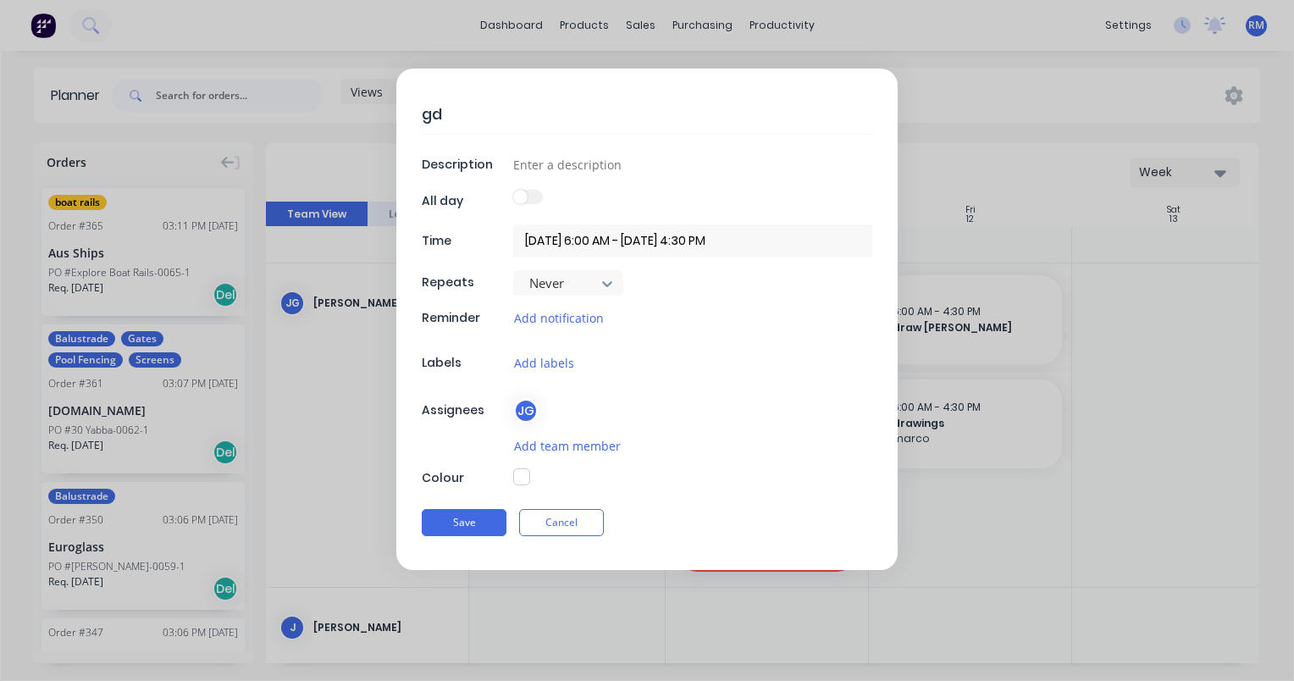
type textarea "x"
type textarea "gd"
type textarea "x"
type textarea "gd d"
type textarea "x"
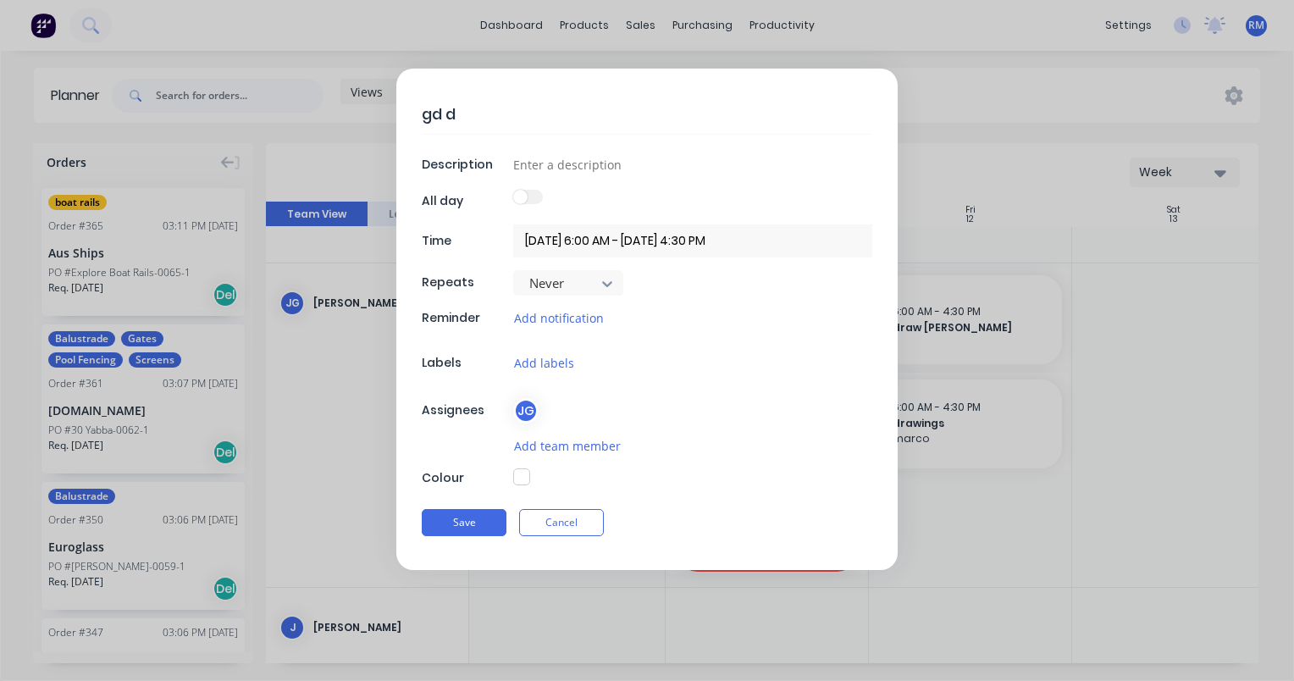
type textarea "gd dr"
type textarea "x"
type textarea "gd dra"
type textarea "x"
type textarea "gd draw"
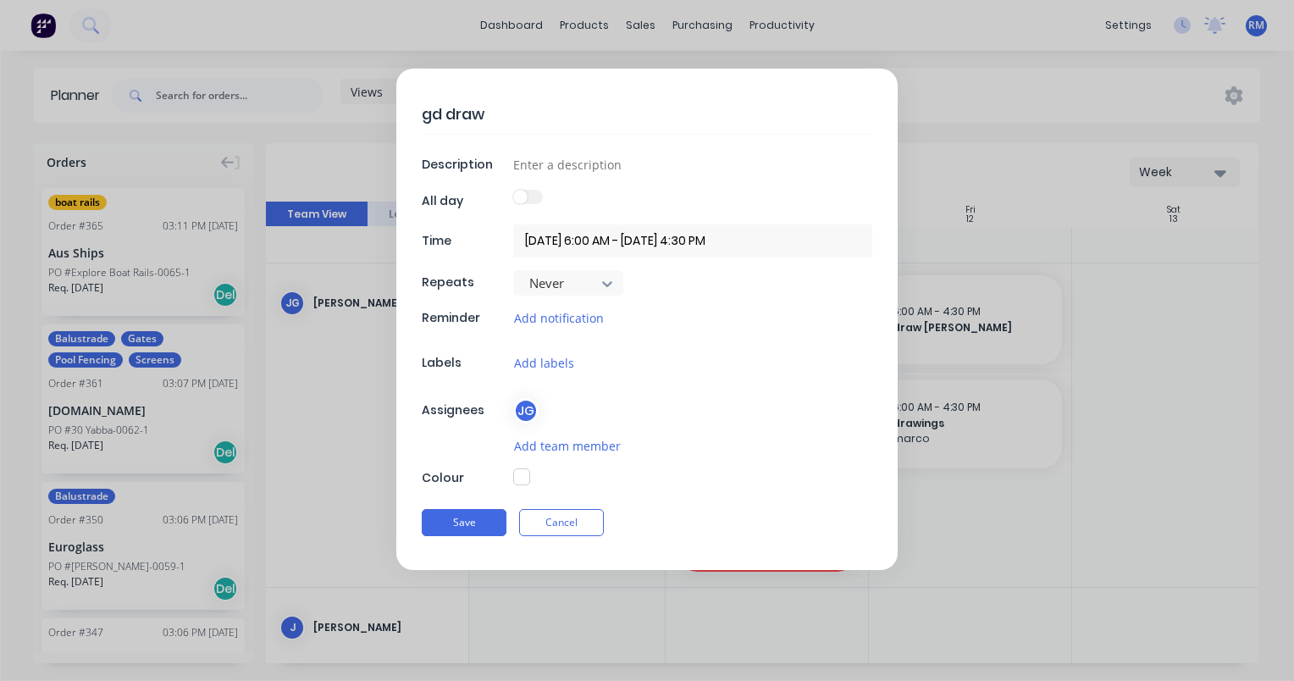
type textarea "x"
type textarea "gd draw"
type textarea "x"
type textarea "gd draw a"
type textarea "x"
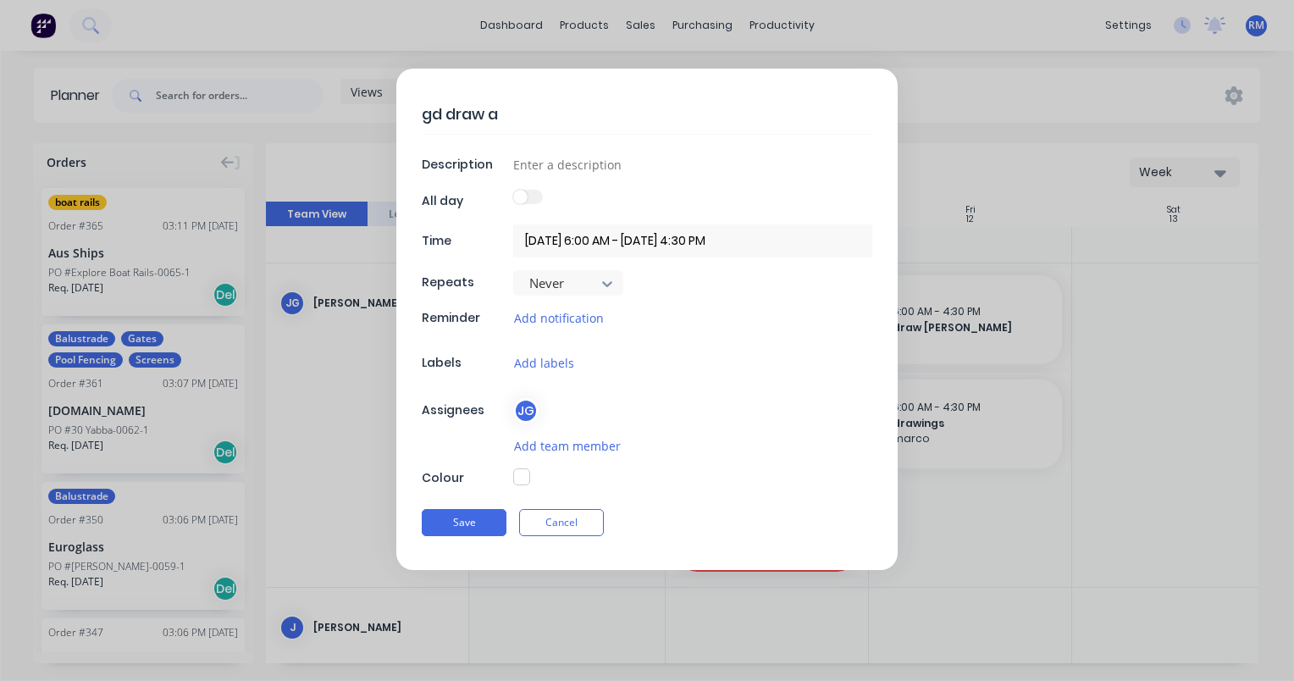
type textarea "gd draw an"
type textarea "x"
type textarea "gd draw and"
type textarea "x"
type textarea "gd draw and"
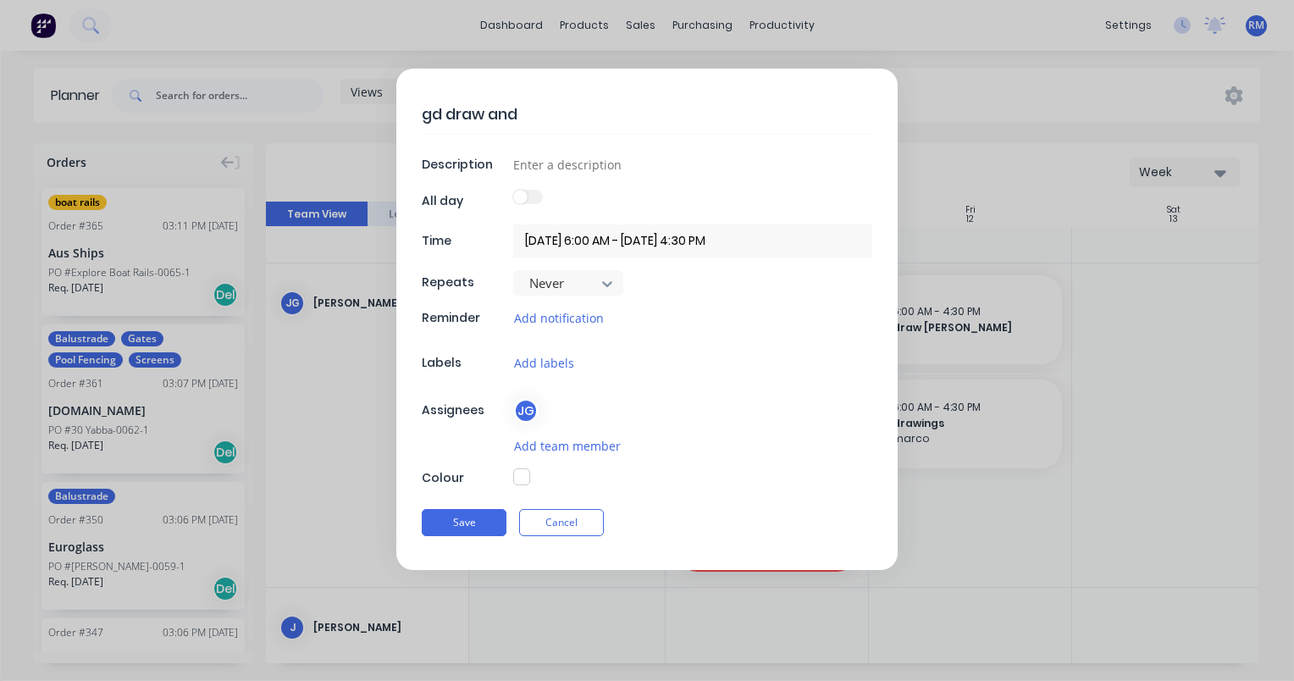
type textarea "x"
type textarea "gd draw and o"
type textarea "x"
type textarea "gd draw and or"
type textarea "x"
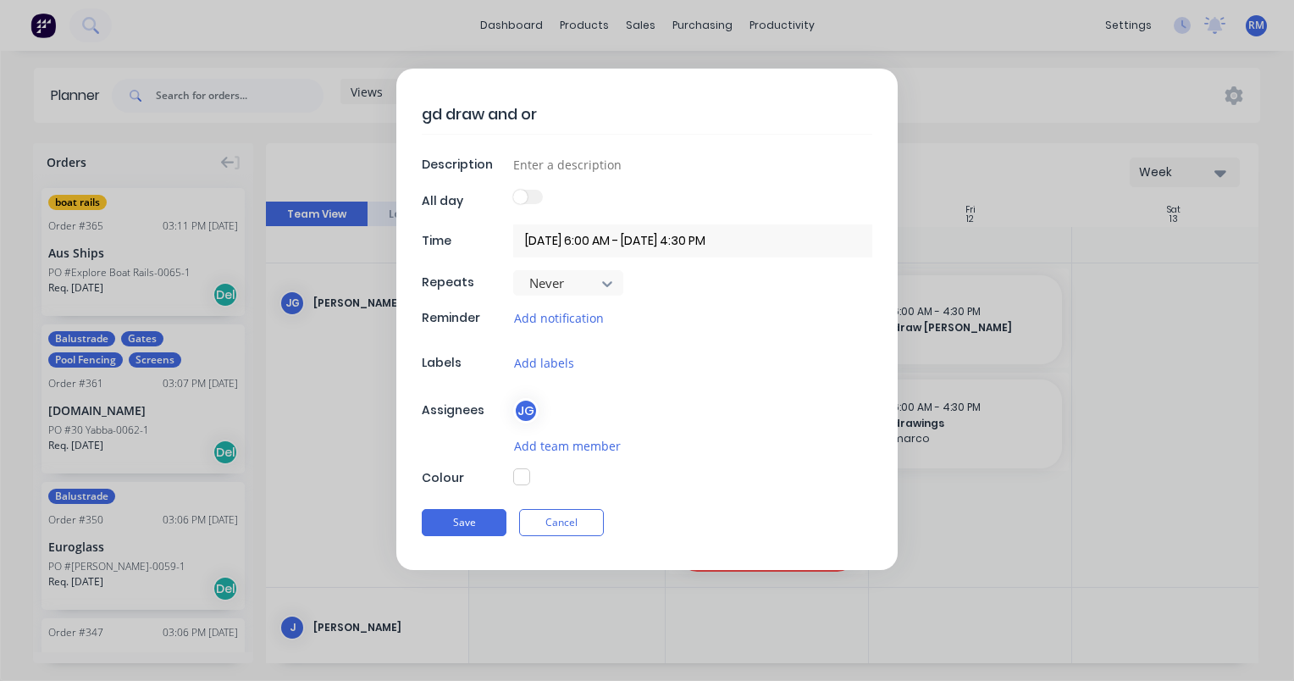
type textarea "gd draw and ord"
type textarea "x"
type textarea "gd draw and orde"
type textarea "x"
type textarea "gd draw and order"
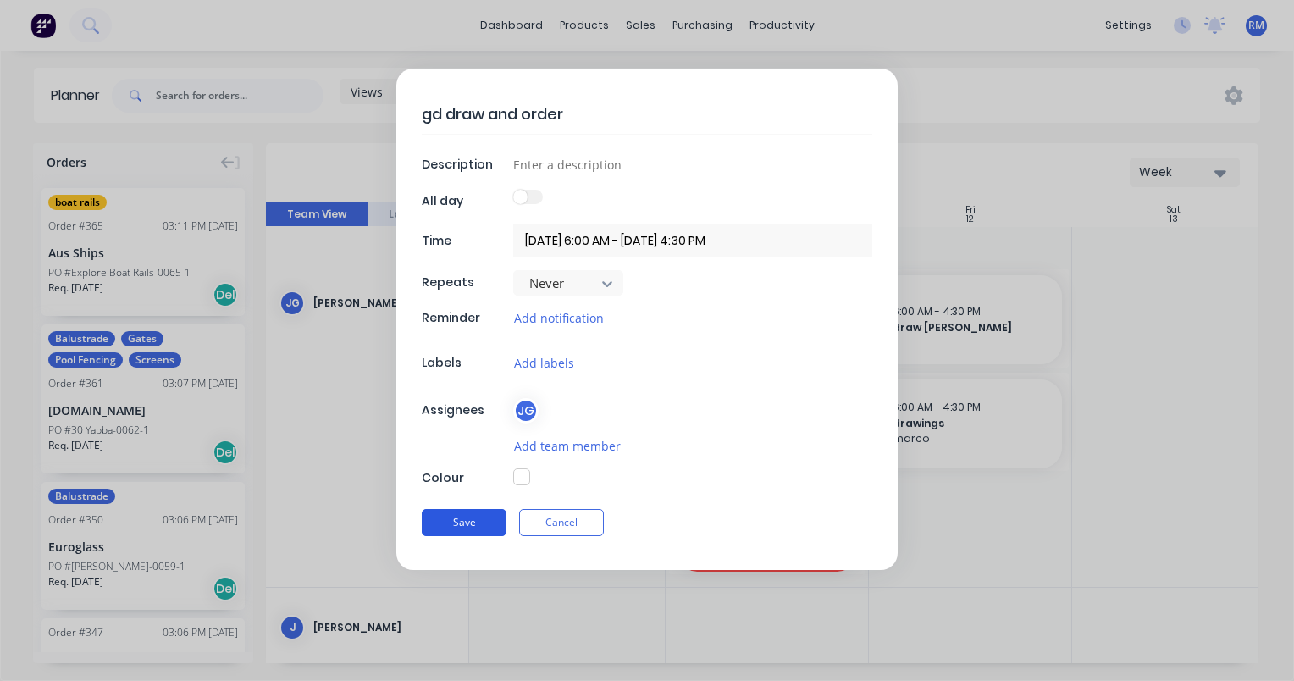
click at [484, 524] on button "Save" at bounding box center [464, 522] width 85 height 27
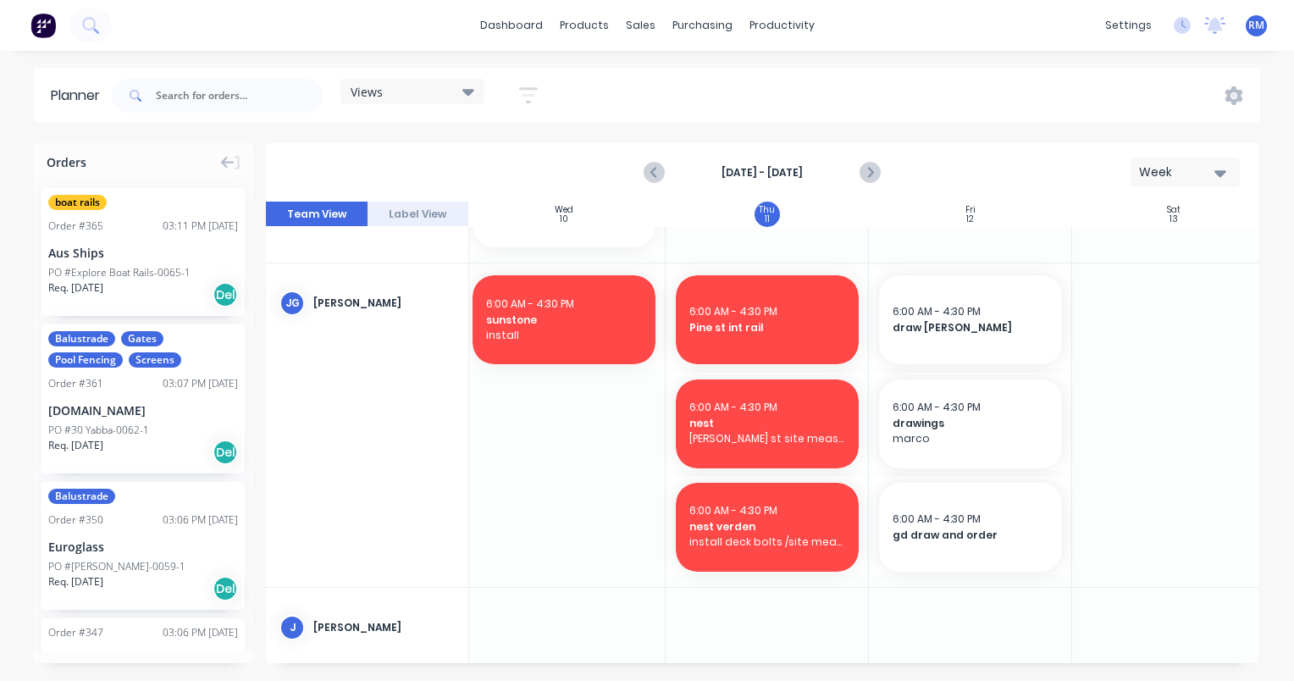
scroll to position [1101, 617]
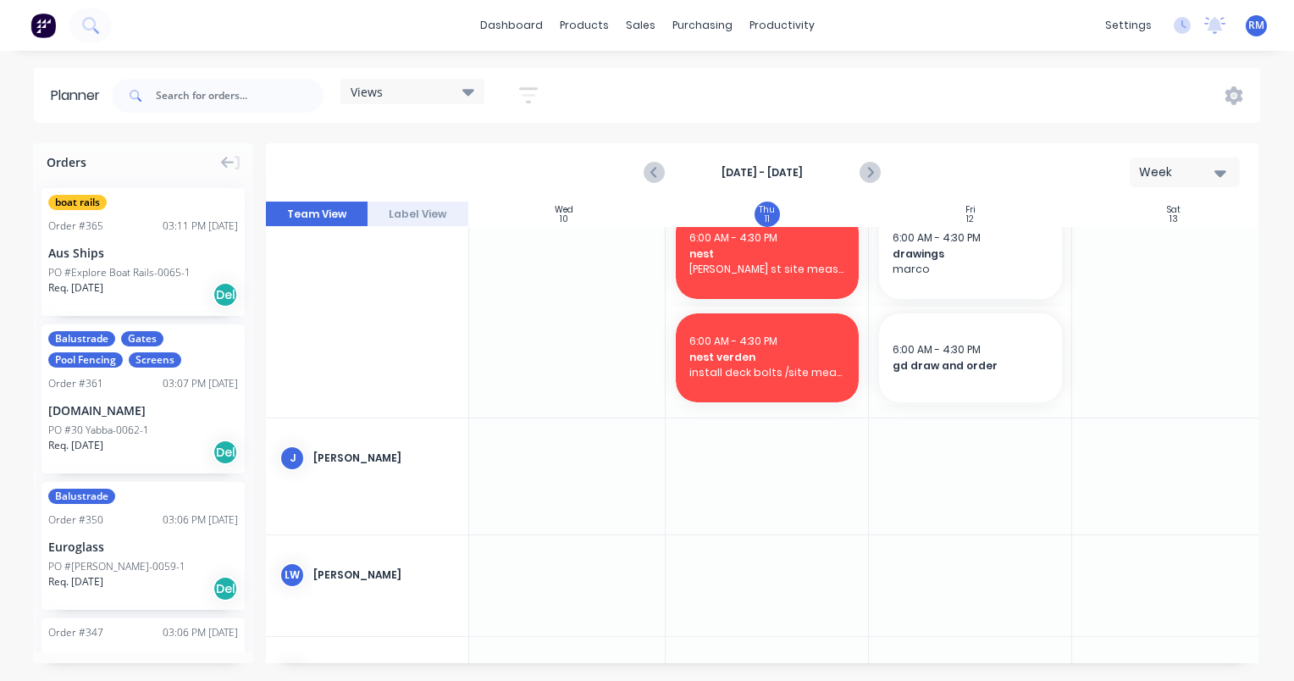
click at [951, 410] on div at bounding box center [970, 256] width 203 height 324
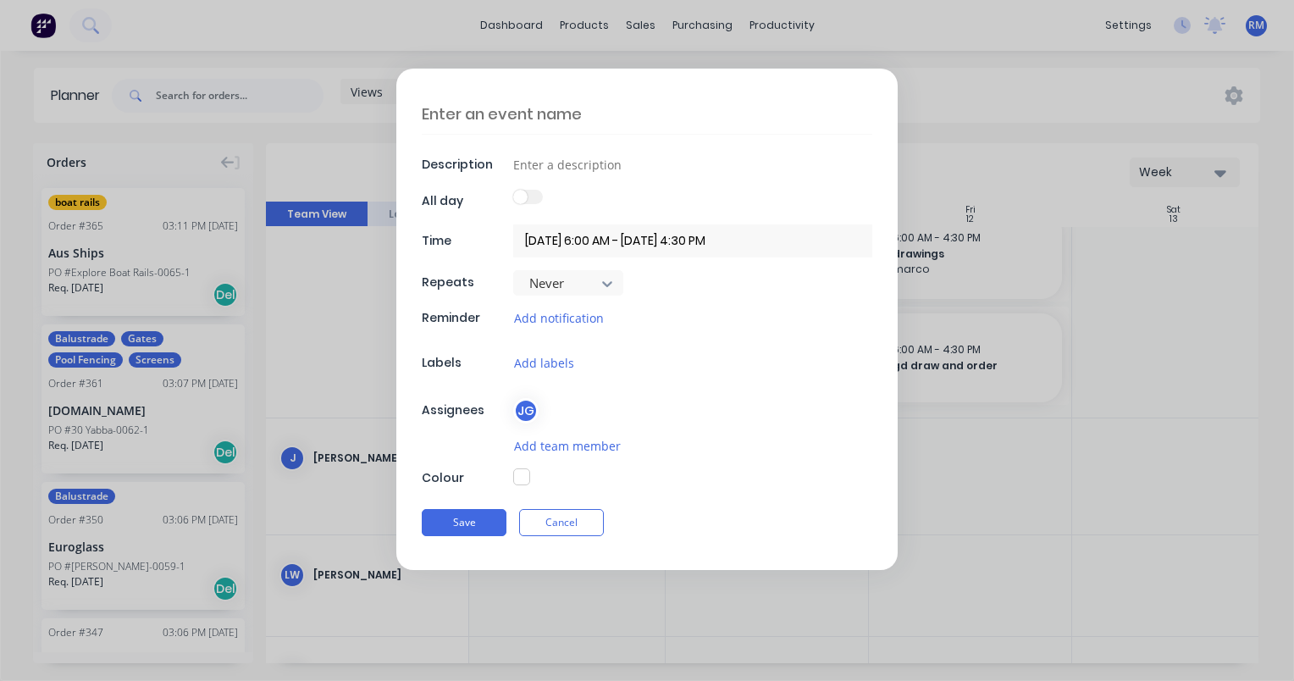
click at [545, 115] on textarea at bounding box center [647, 114] width 451 height 40
type textarea "x"
type textarea "f"
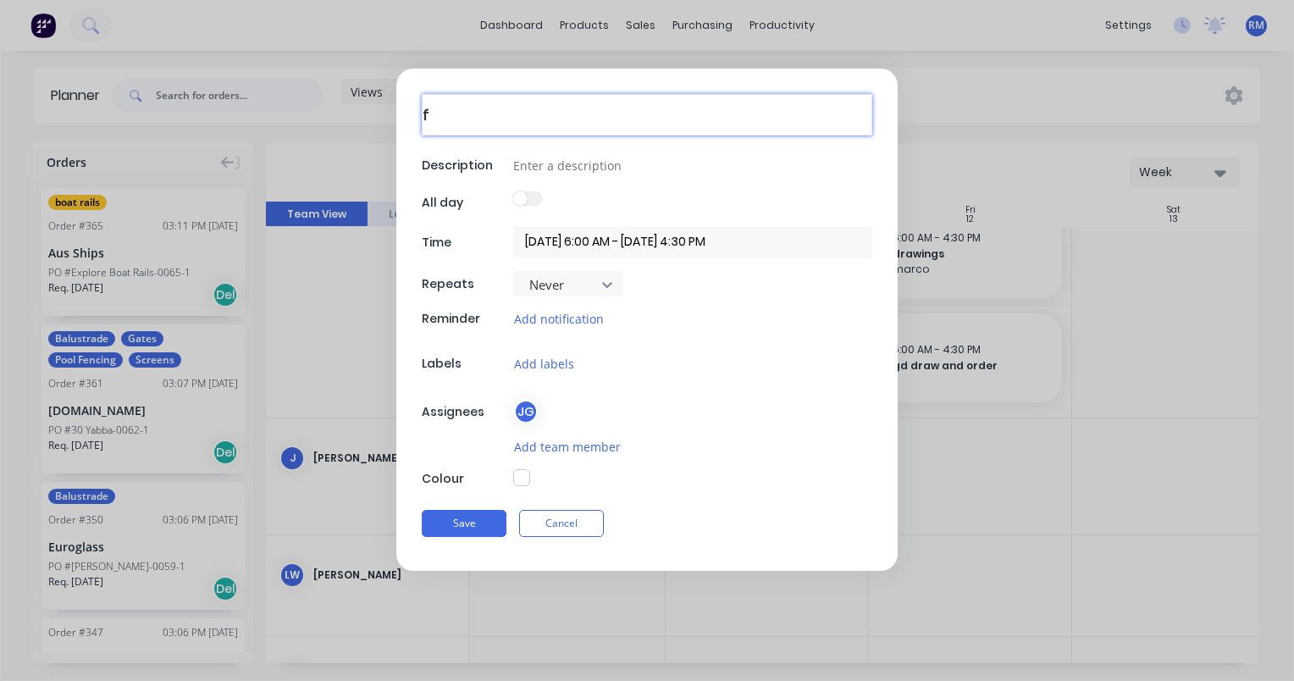
type textarea "x"
type textarea "fi"
type textarea "x"
type textarea "fif"
type textarea "x"
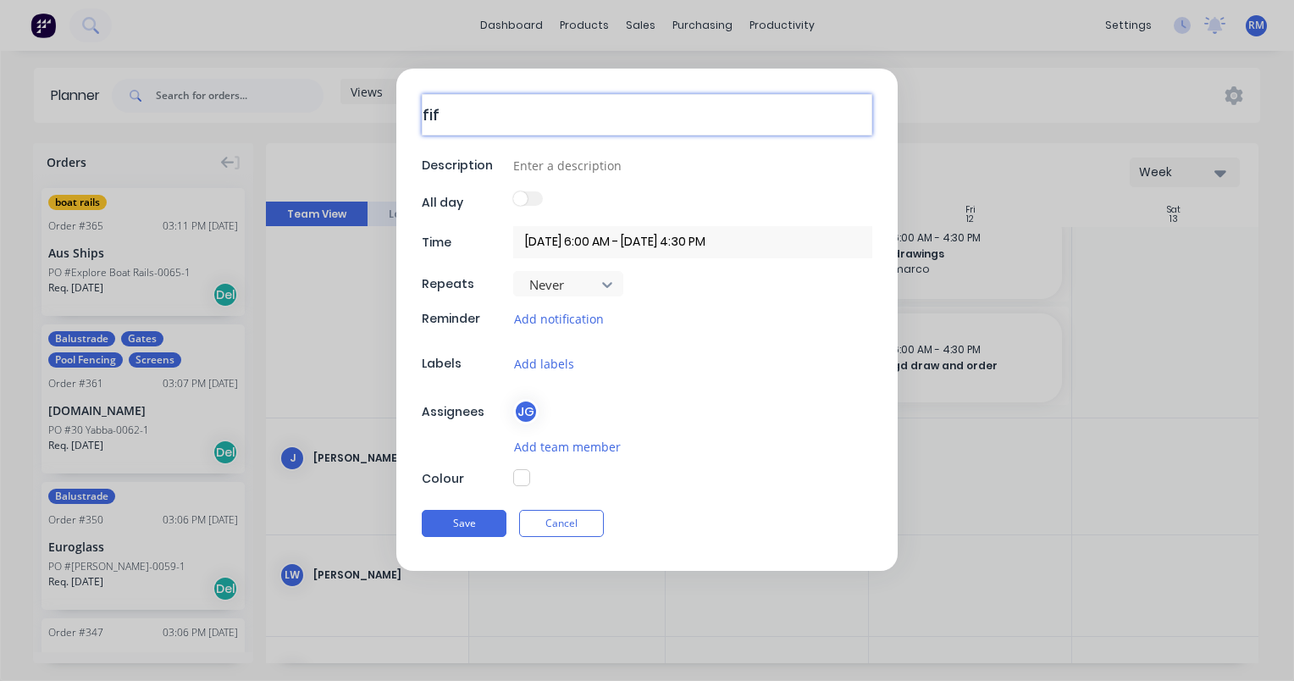
type textarea "fift"
type textarea "x"
type textarea "fifth"
type textarea "x"
type textarea "fifth"
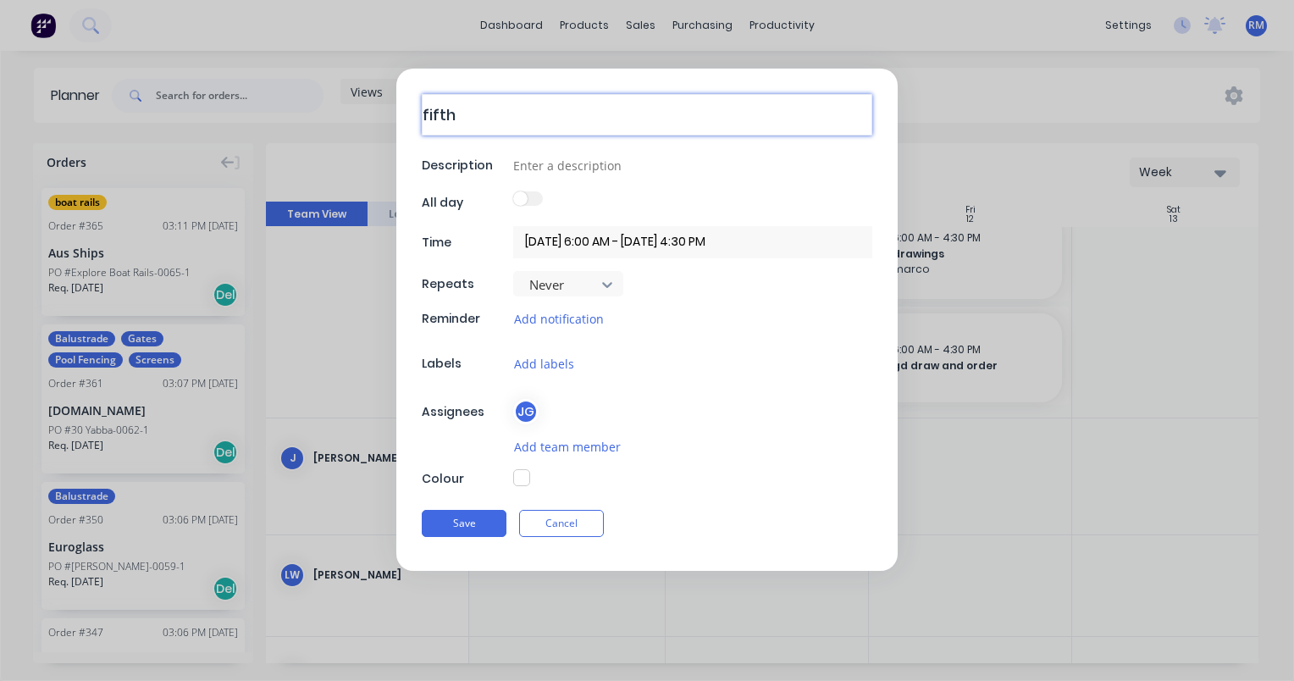
type textarea "x"
type textarea "fifth a"
type textarea "x"
type textarea "fifth an"
type textarea "x"
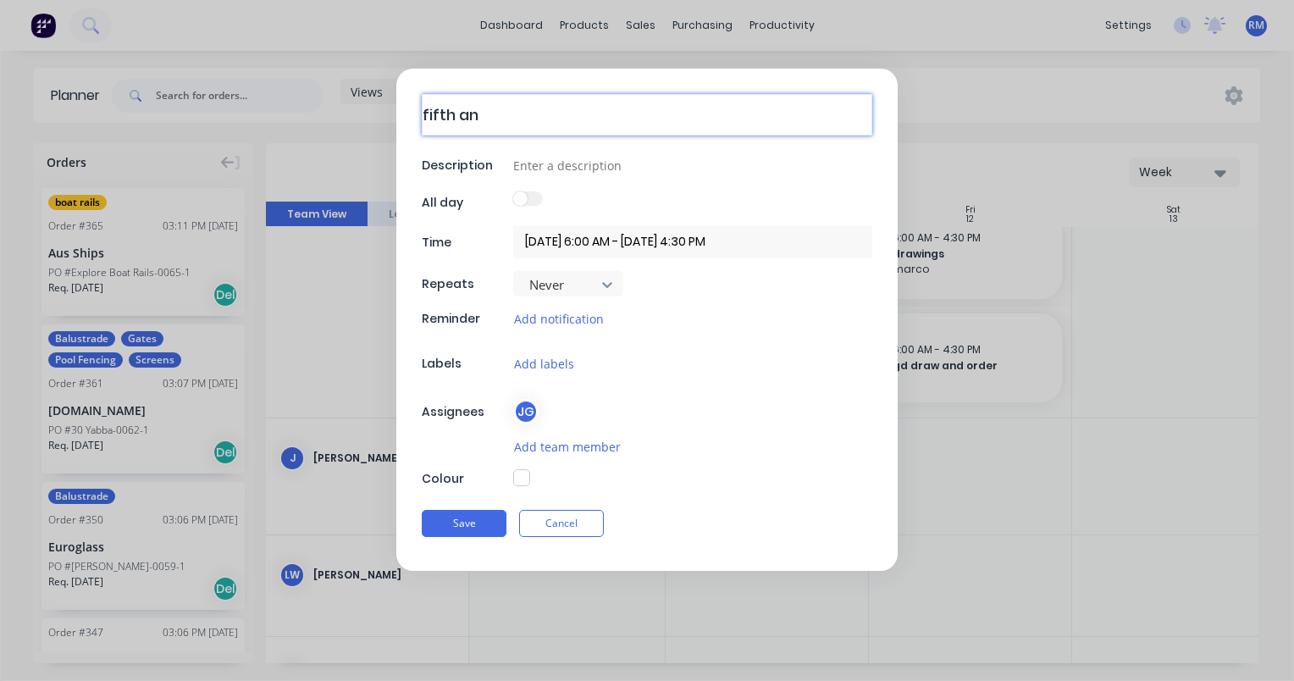
type textarea "fifth and"
type textarea "x"
type textarea "fifth and"
type textarea "x"
type textarea "fifth and c"
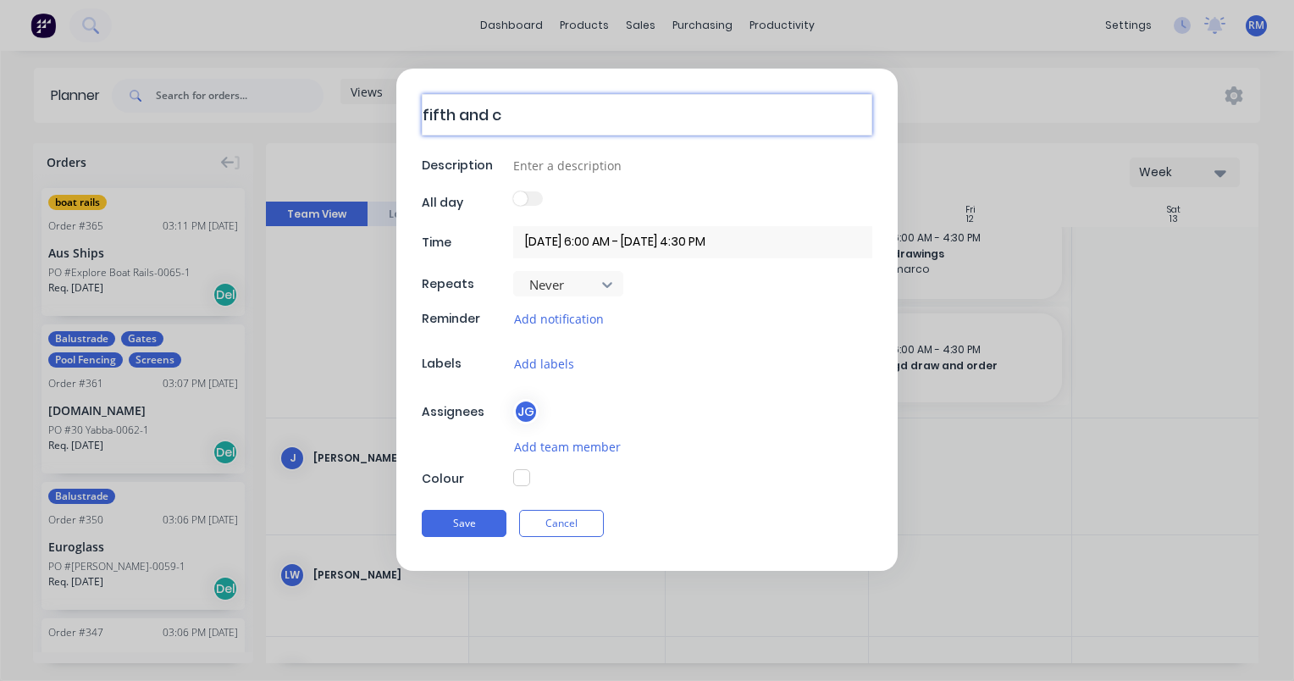
type textarea "x"
type textarea "fifth and co"
type textarea "x"
type textarea "fifth and co"
type textarea "x"
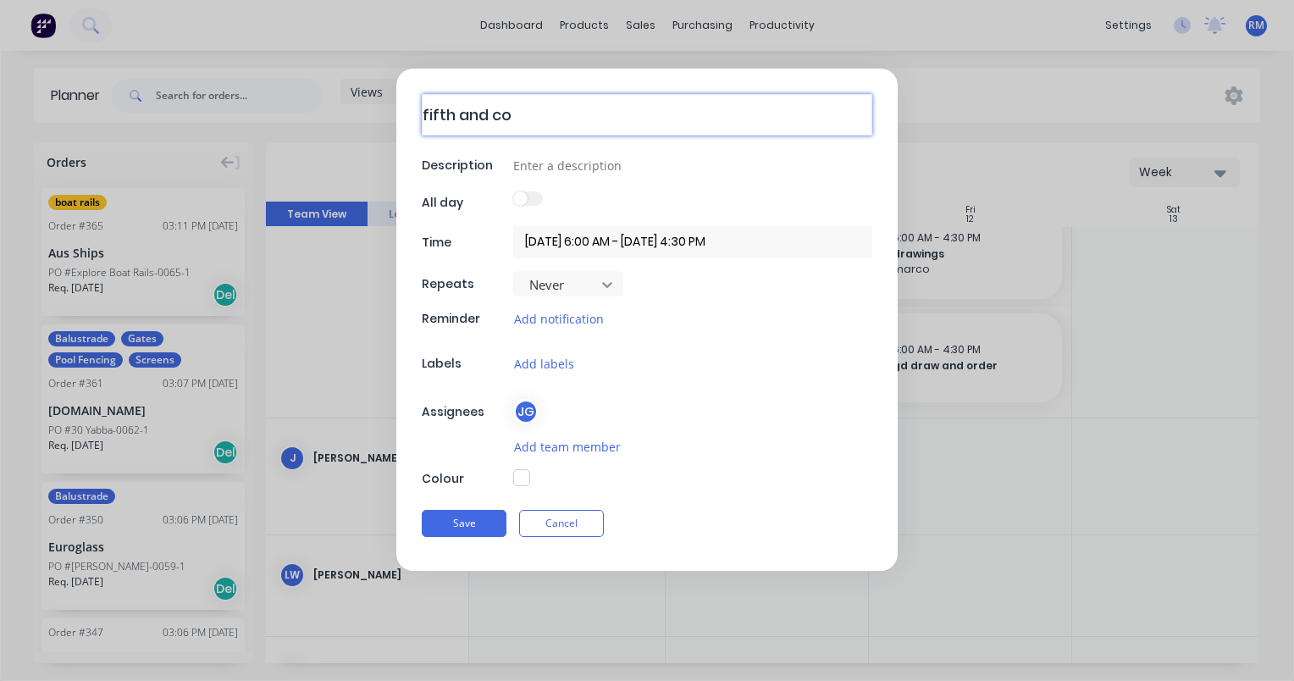
type textarea "fifth and co s"
type textarea "x"
type textarea "fifth and co so"
type textarea "x"
type textarea "fifth and co sor"
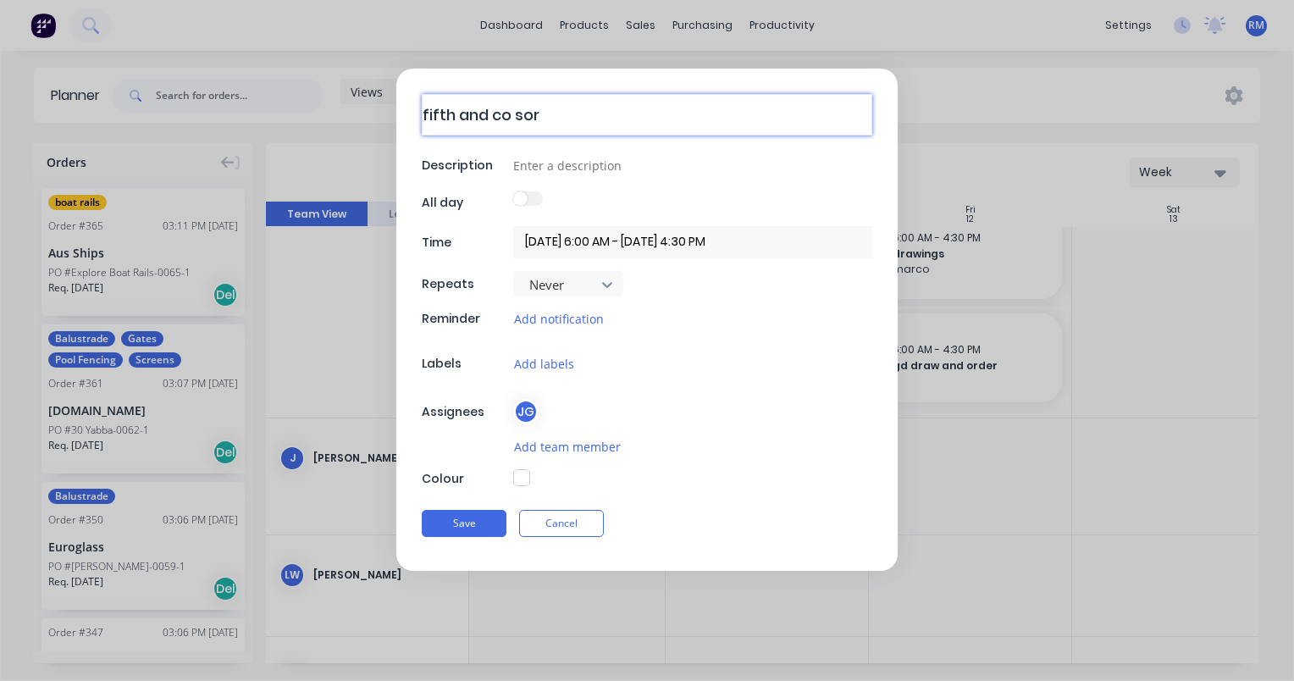
type textarea "x"
type textarea "fifth and co sort"
type textarea "x"
type textarea "fifth and co sort"
type textarea "x"
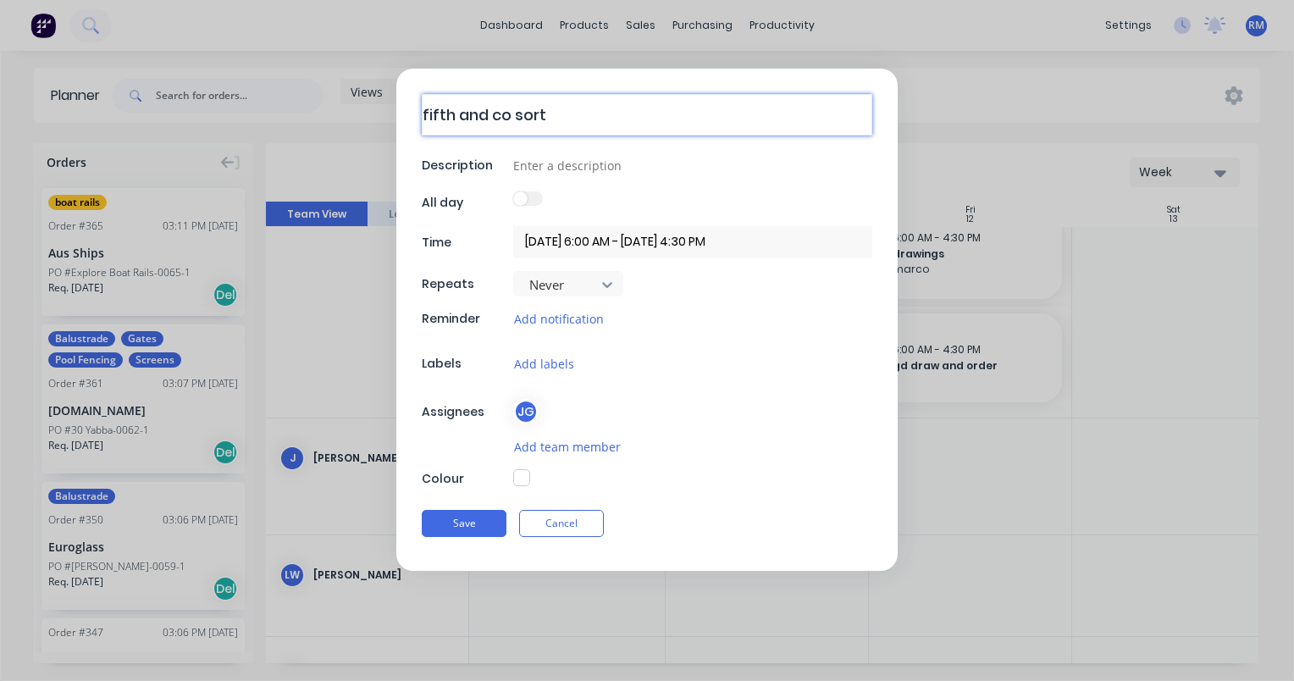
type textarea "fifth and co sort s"
type textarea "x"
type textarea "fifth and co sort sc"
type textarea "x"
type textarea "fifth and co sort scr"
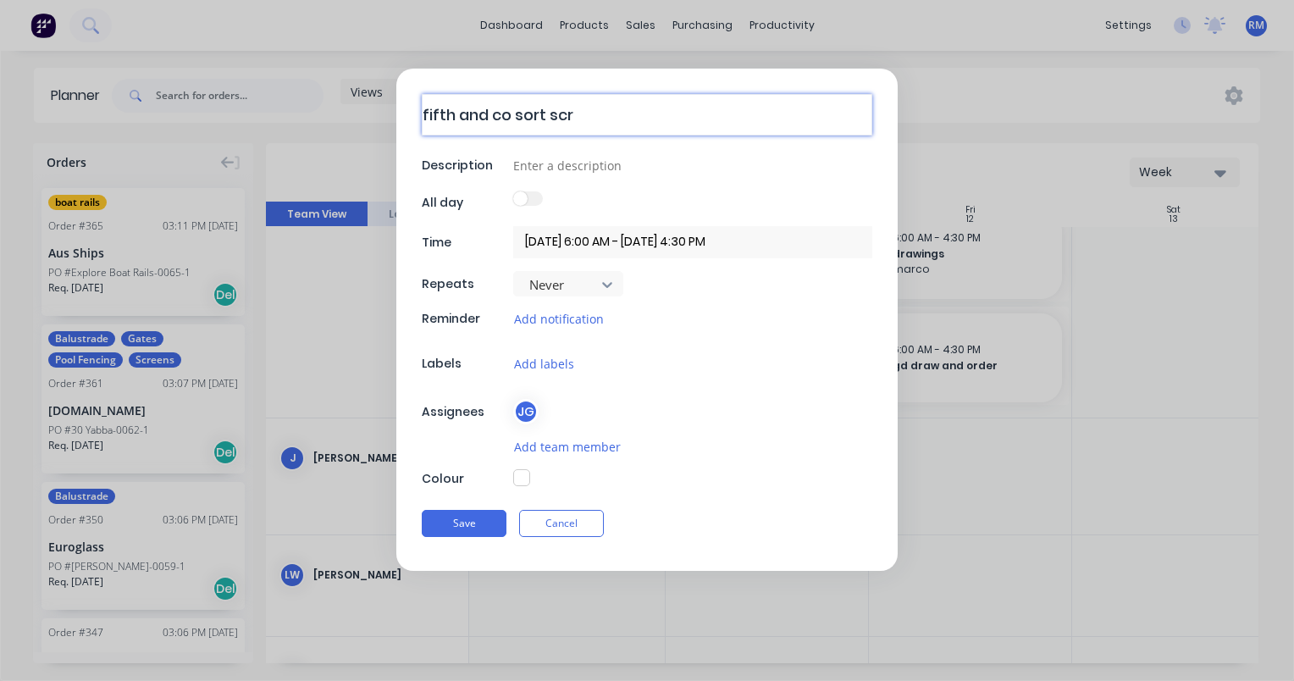
type textarea "x"
type textarea "fifth and co sort scre"
type textarea "x"
type textarea "fifth and co sort scree"
type textarea "x"
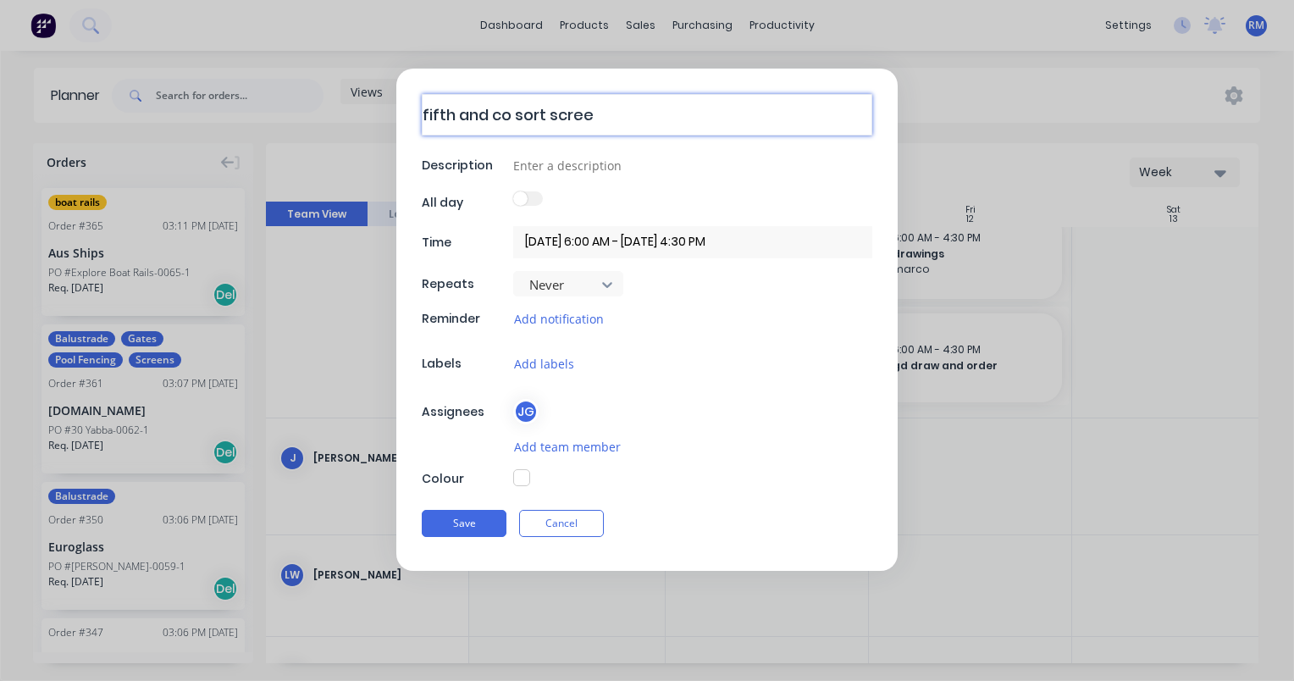
type textarea "fifth and co sort screen"
type textarea "x"
type textarea "fifth and co sort screens"
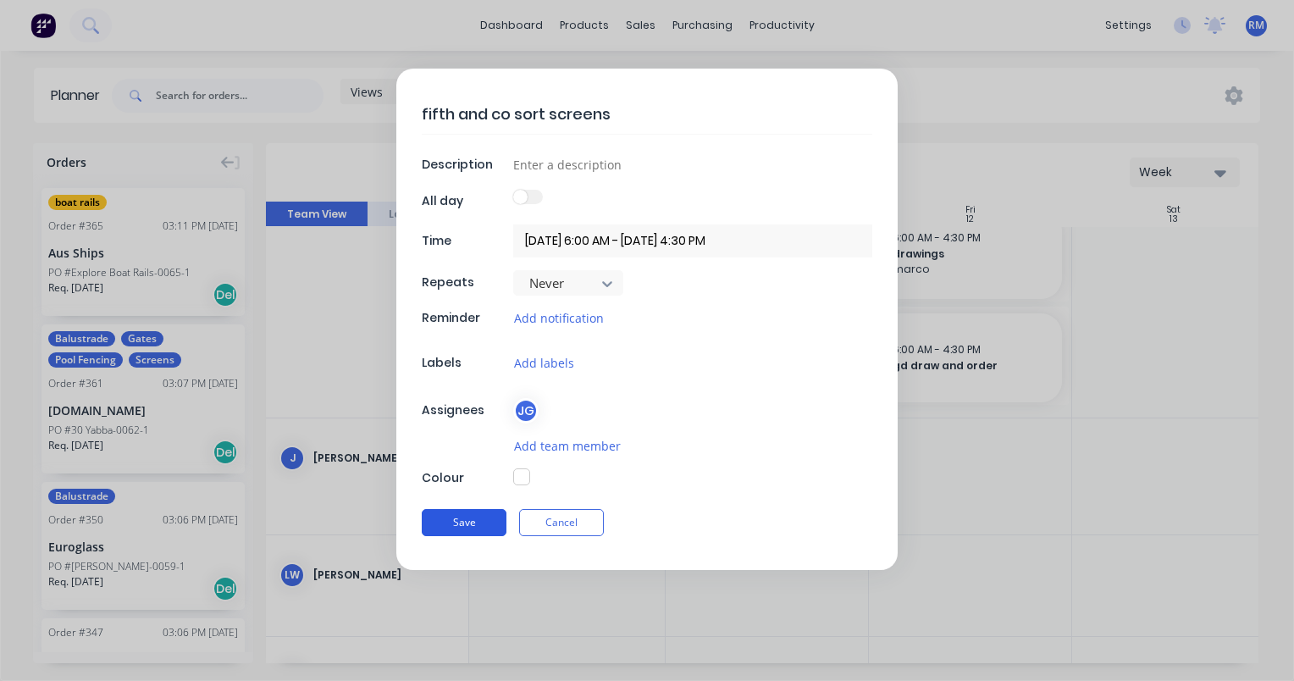
click at [484, 519] on button "Save" at bounding box center [464, 522] width 85 height 27
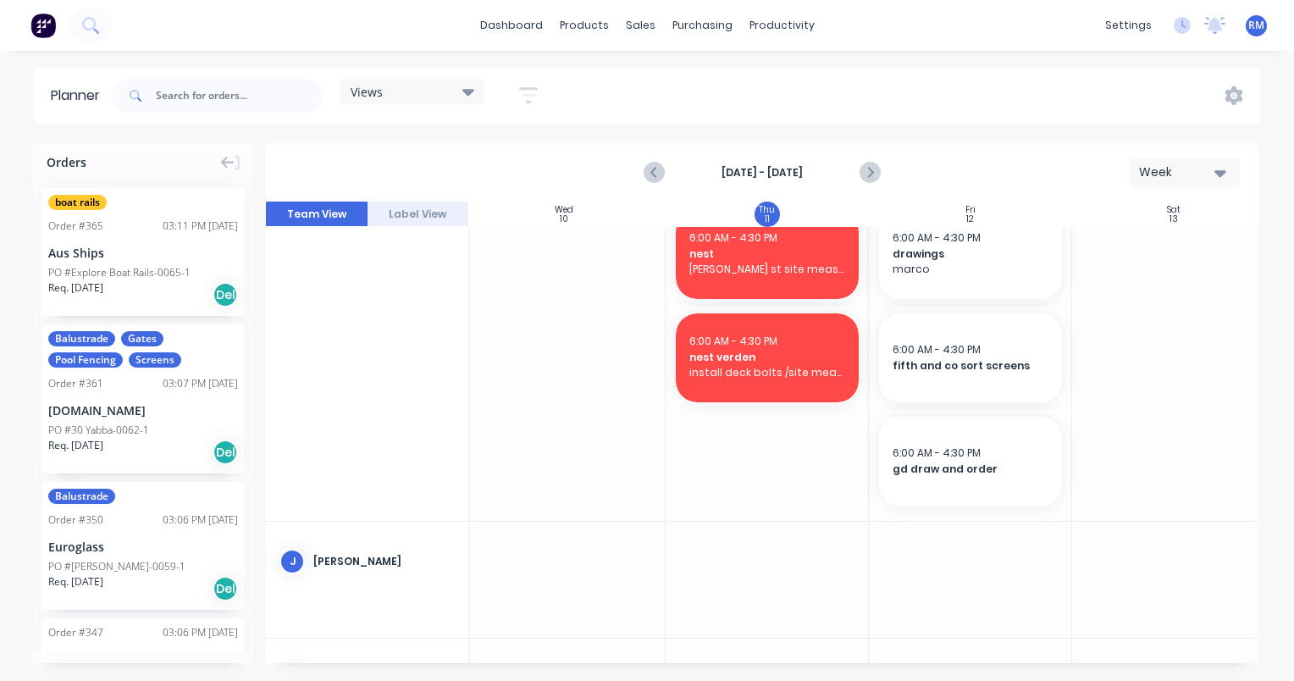
scroll to position [1204, 617]
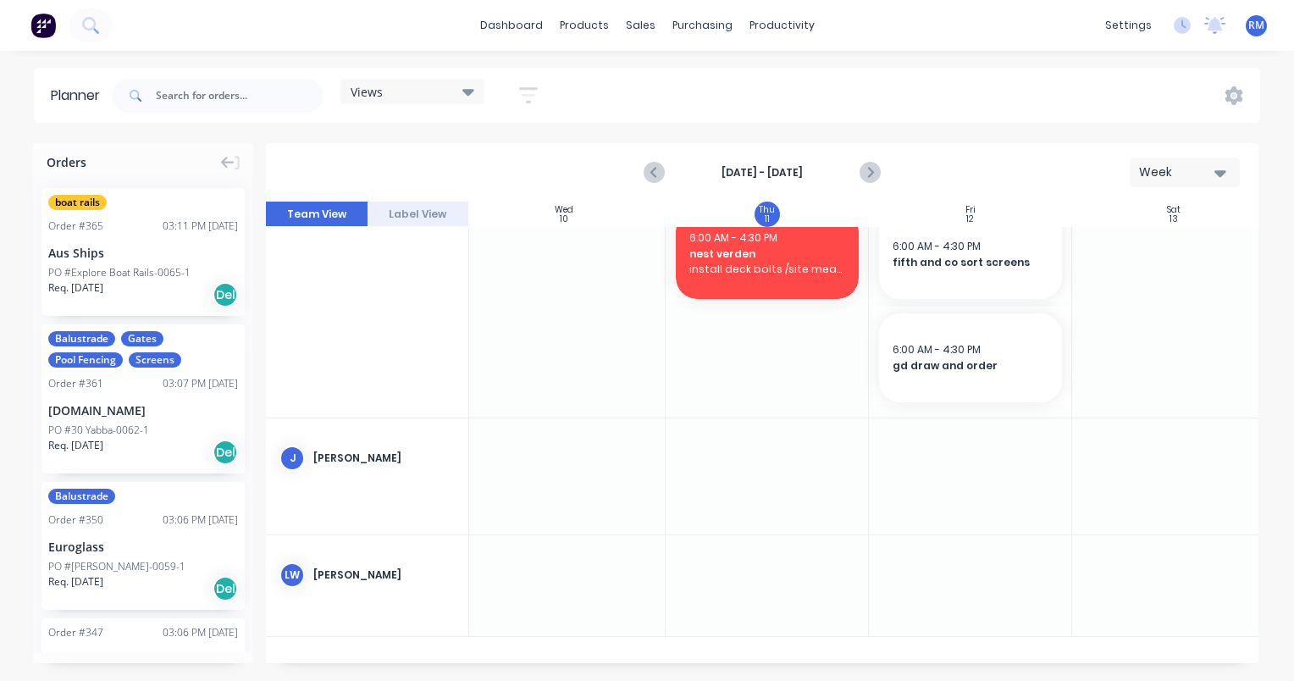
click at [946, 451] on div at bounding box center [970, 476] width 203 height 116
click at [948, 451] on div at bounding box center [970, 476] width 203 height 116
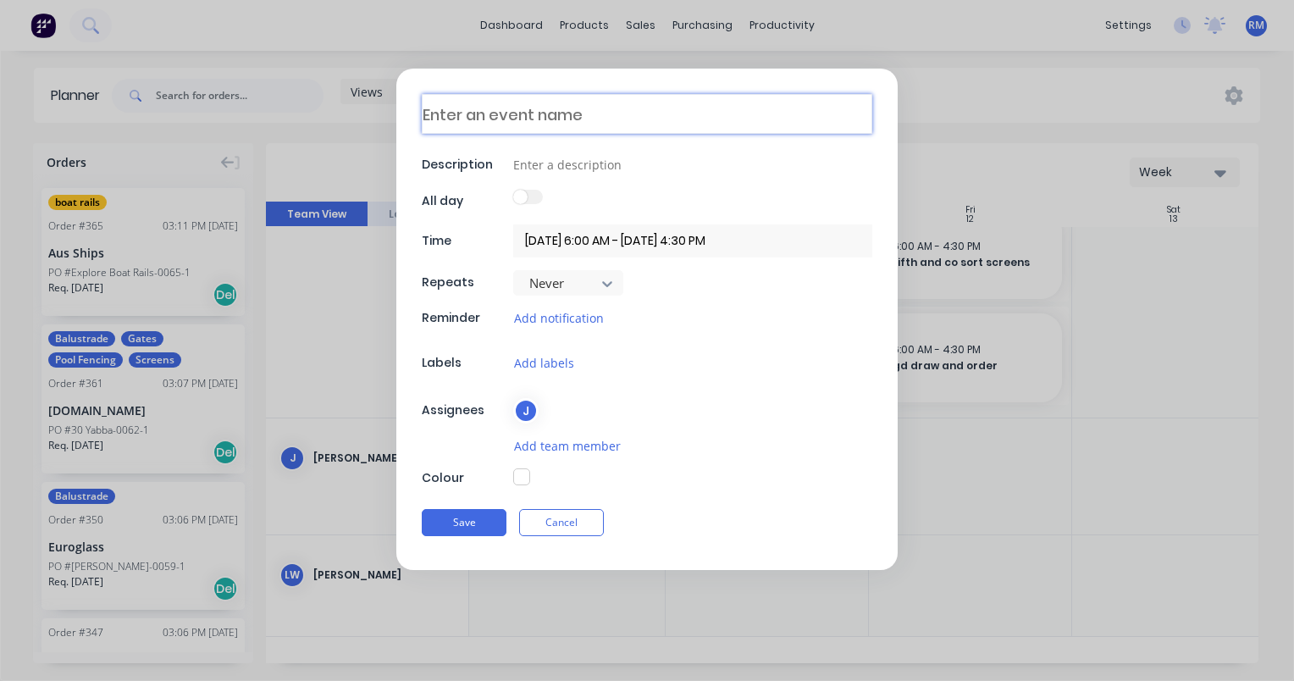
drag, startPoint x: 606, startPoint y: 108, endPoint x: 615, endPoint y: 135, distance: 28.4
click at [606, 109] on textarea at bounding box center [647, 114] width 451 height 40
type textarea "x"
type textarea "a"
type textarea "x"
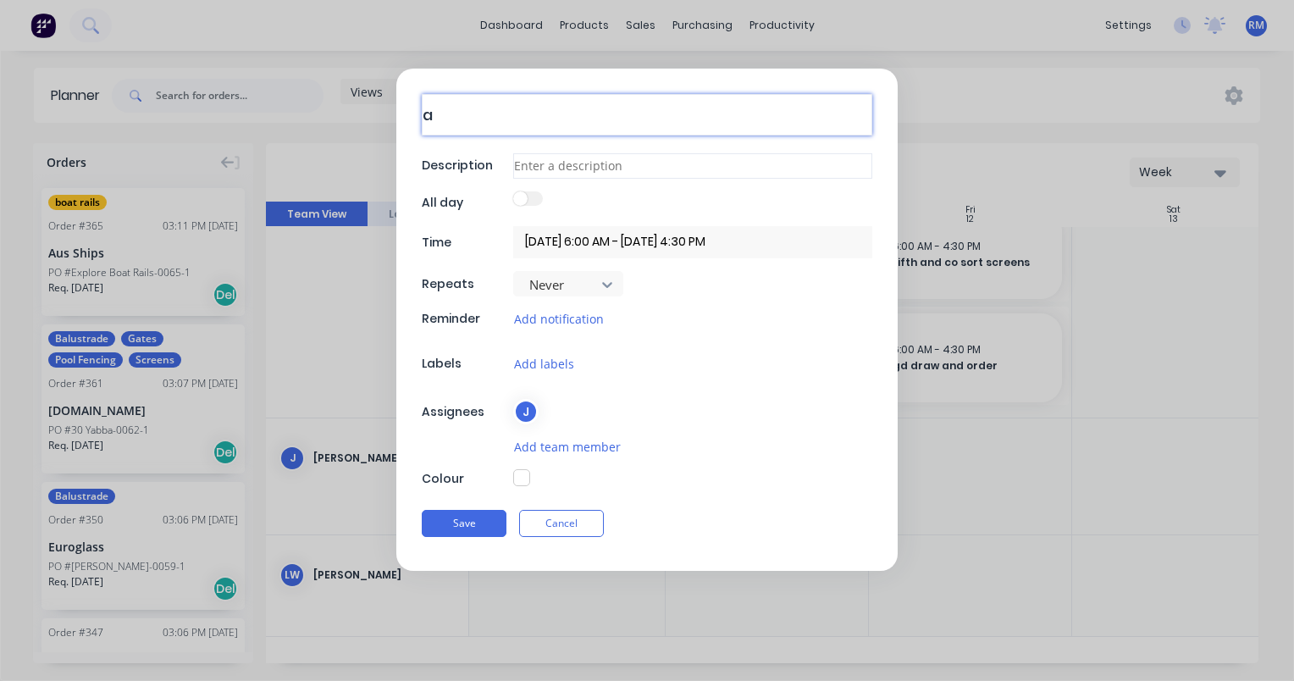
type textarea "au"
type textarea "x"
type textarea "aus"
type textarea "x"
type textarea "auss"
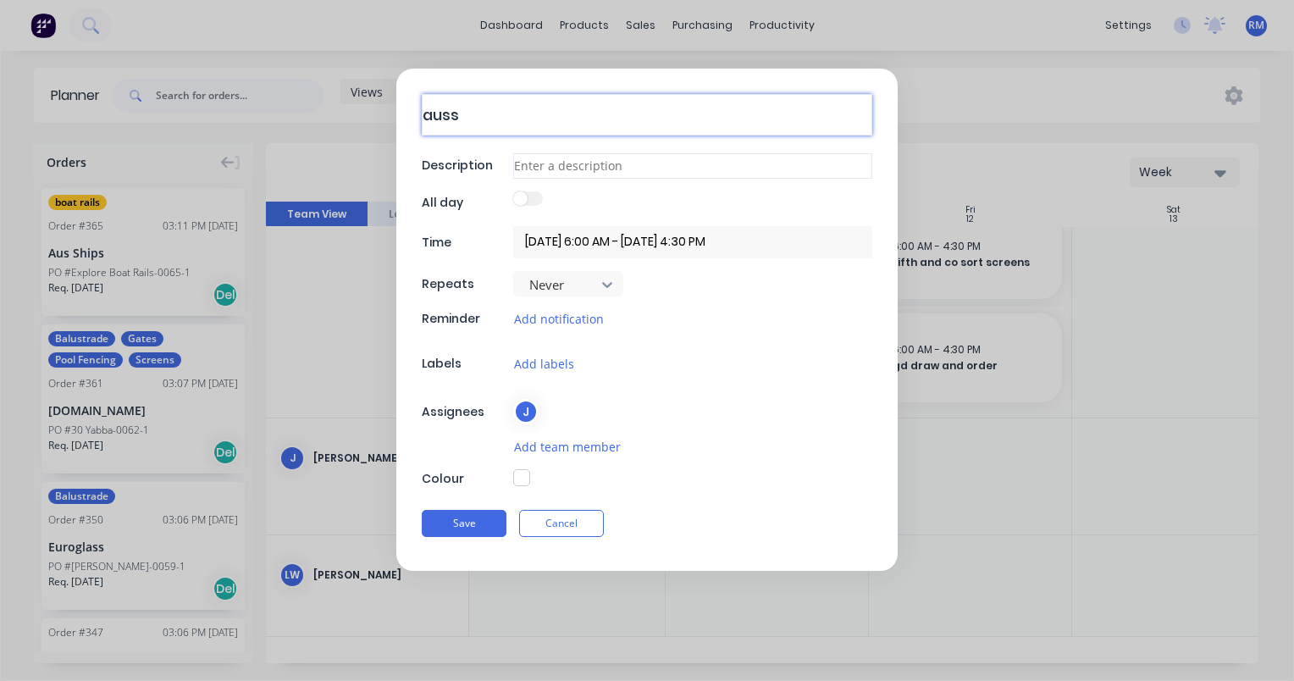
type textarea "x"
type textarea "aussh"
type textarea "x"
type textarea "ausshi"
type textarea "x"
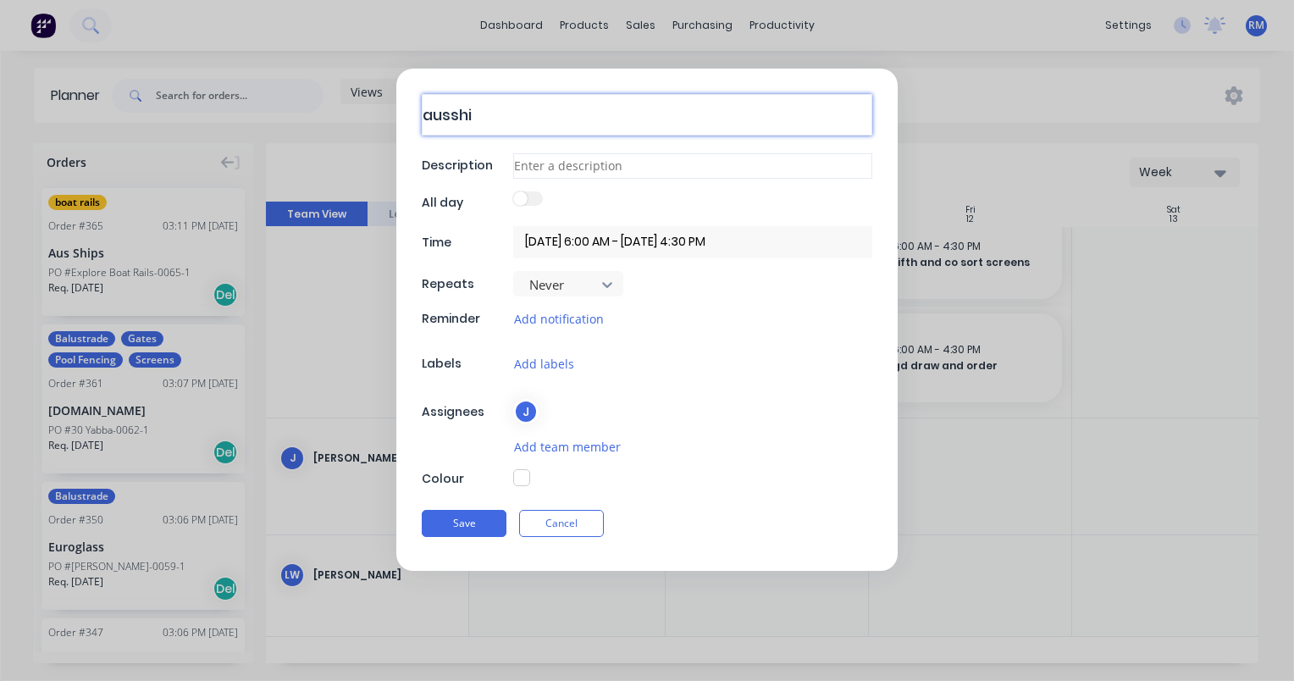
type textarea "ausship"
type textarea "x"
type textarea "ausships"
type textarea "x"
type textarea "ausships"
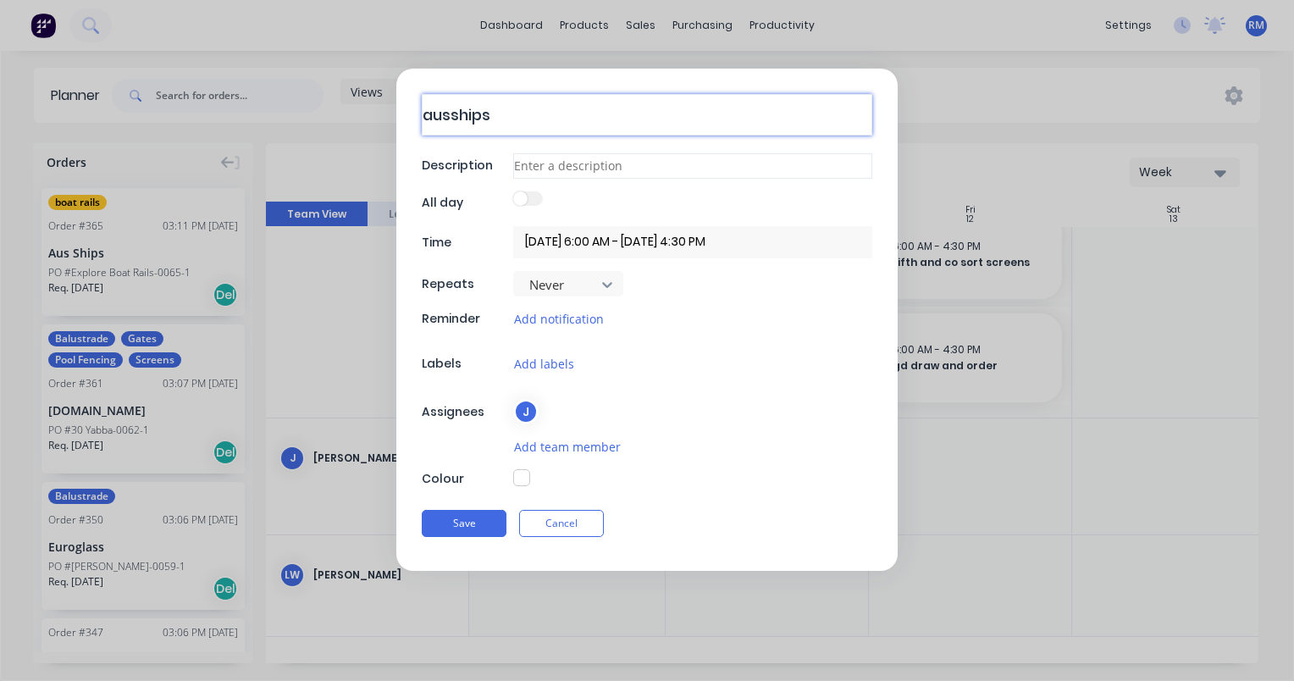
type textarea "x"
type textarea "ausships b"
type textarea "x"
type textarea "ausships"
type textarea "x"
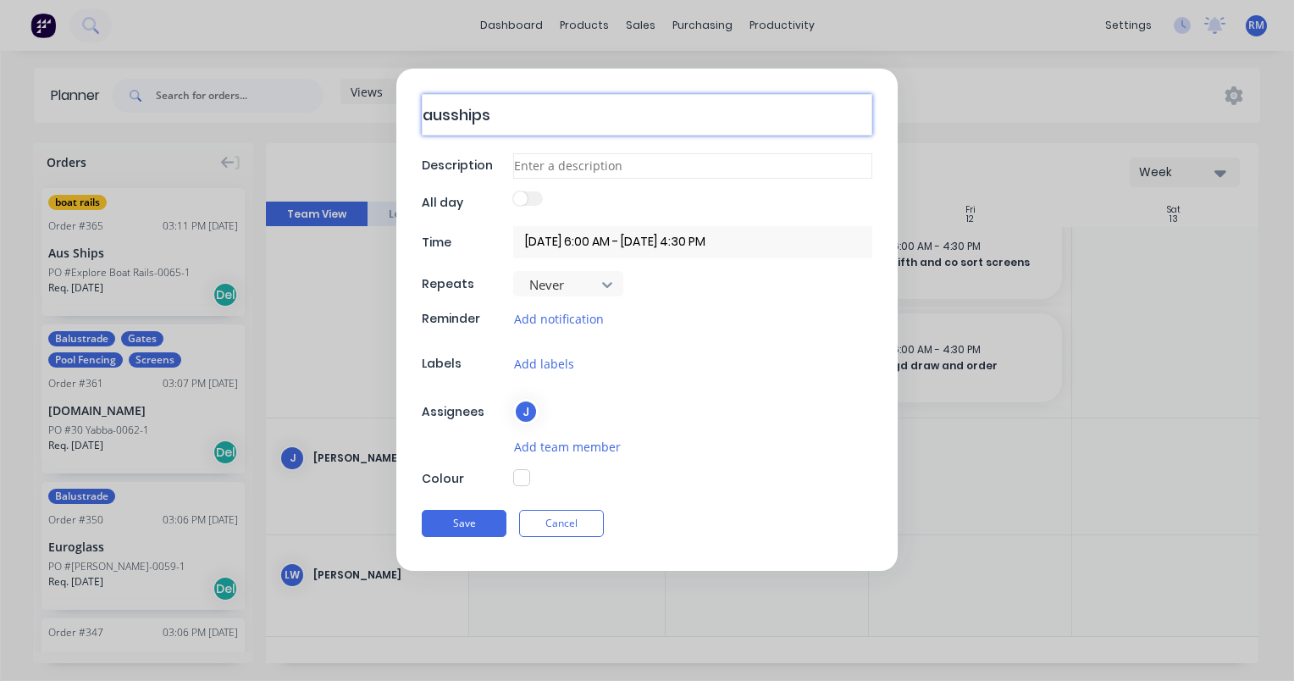
type textarea "ausships b"
type textarea "x"
type textarea "ausships bo"
type textarea "x"
type textarea "ausships boa"
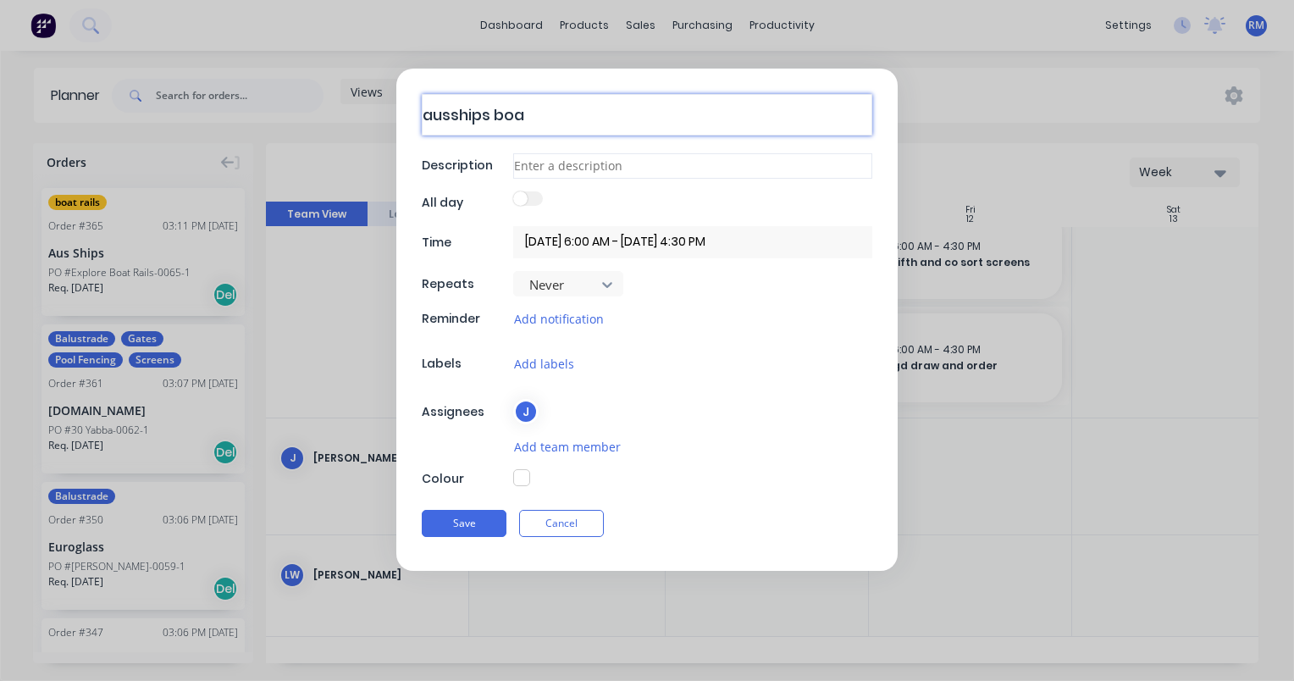
type textarea "x"
type textarea "ausships boat"
type textarea "x"
type textarea "ausships boat"
type textarea "x"
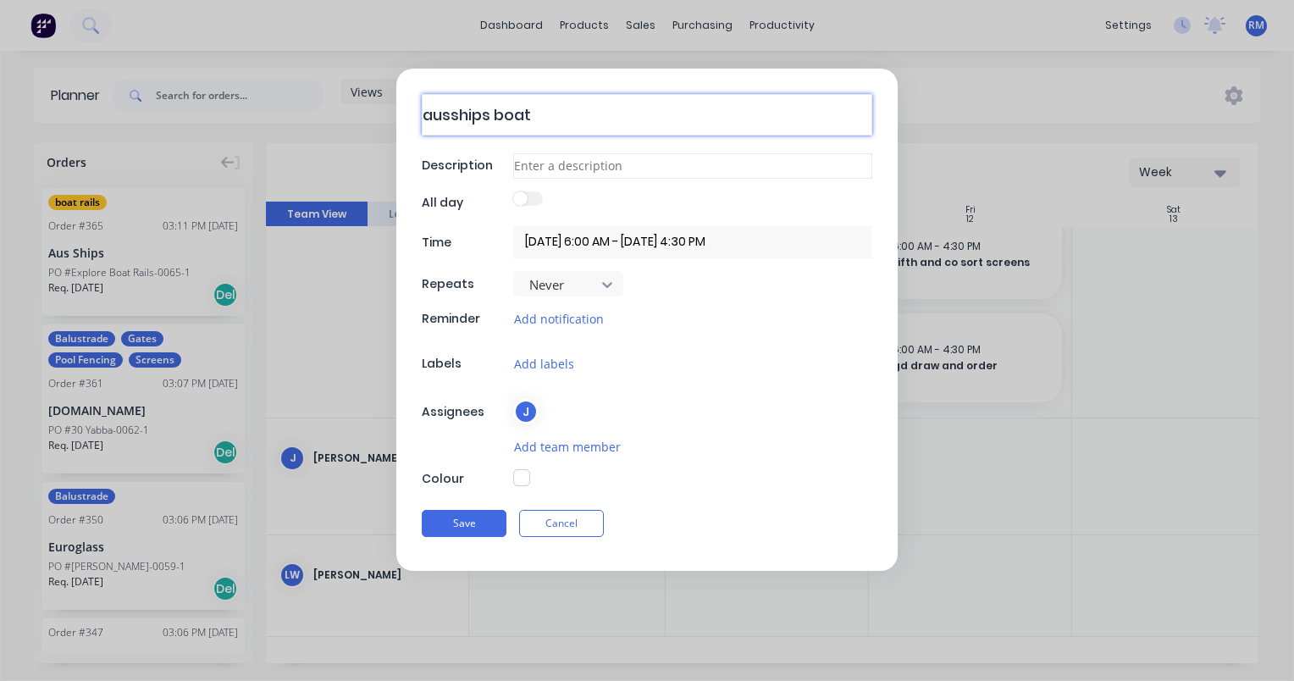
type textarea "ausships boat r"
type textarea "x"
type textarea "ausships boat ra"
type textarea "x"
type textarea "ausships boat rai"
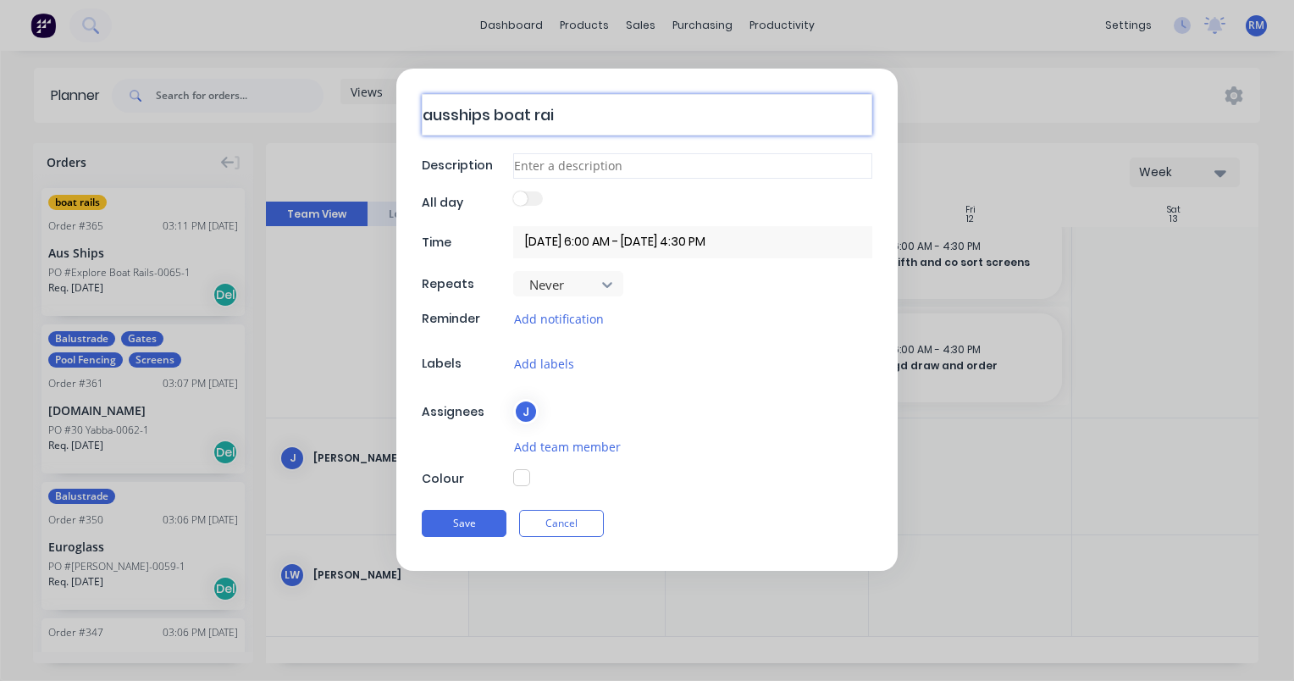
type textarea "x"
type textarea "ausships boat rail"
type textarea "x"
type textarea "ausships boat rails"
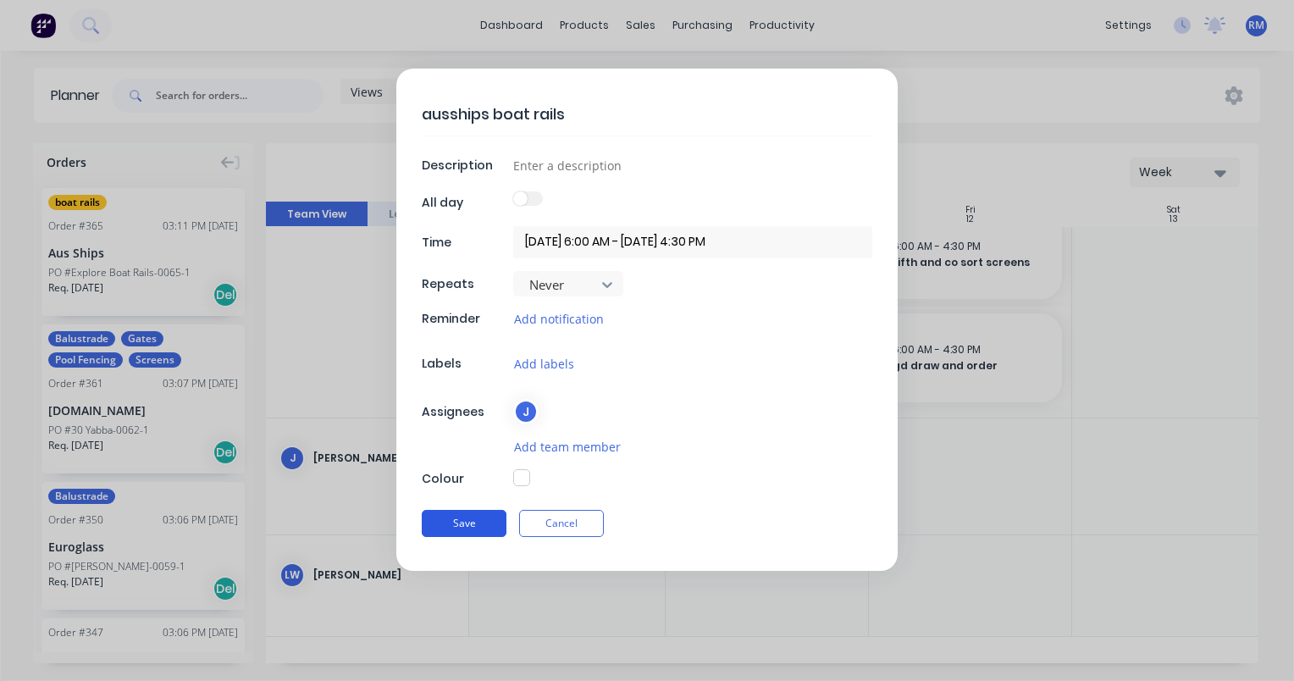
click at [497, 525] on button "Save" at bounding box center [464, 523] width 85 height 27
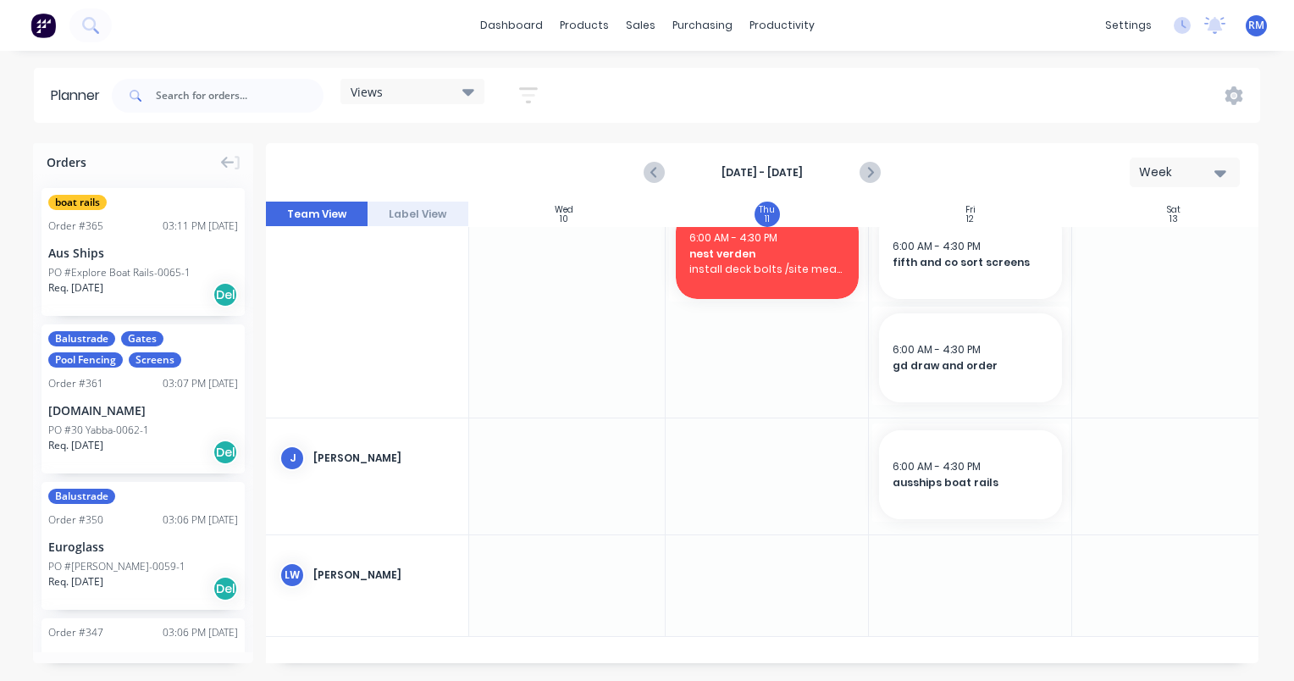
click at [952, 562] on div at bounding box center [970, 585] width 203 height 101
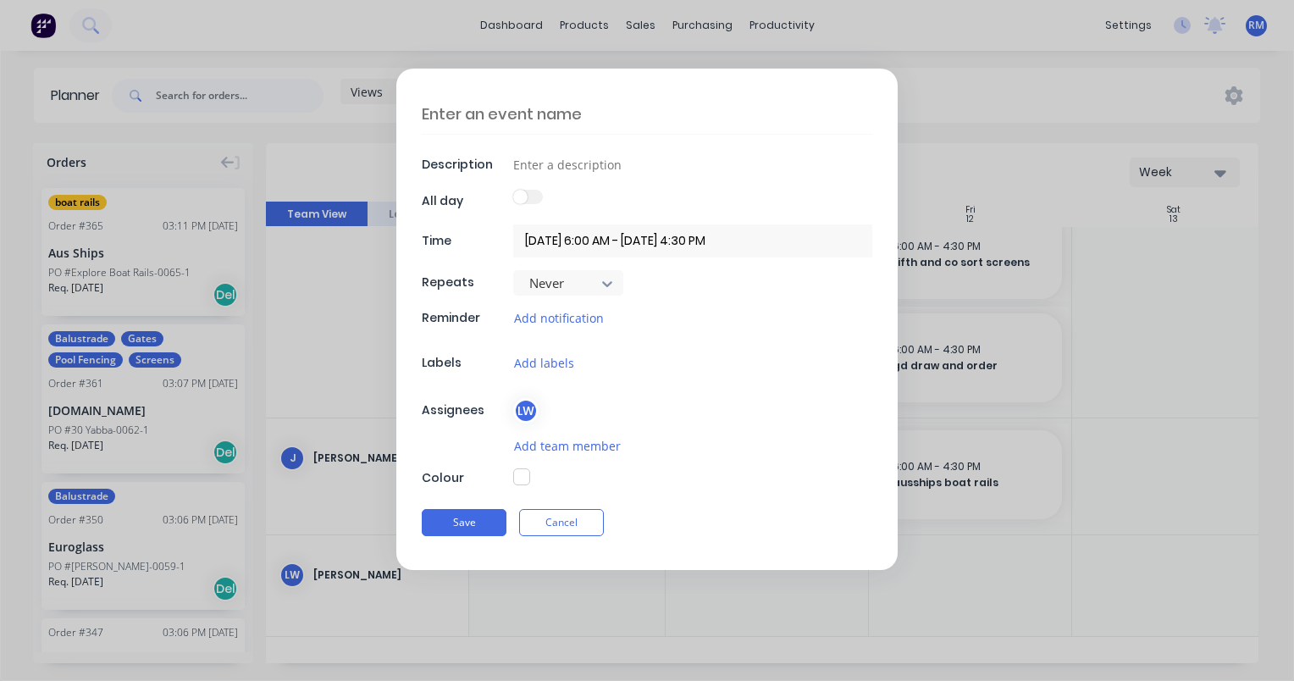
click at [528, 107] on textarea at bounding box center [647, 114] width 451 height 40
type textarea "x"
type textarea "K"
type textarea "x"
type textarea "Ke"
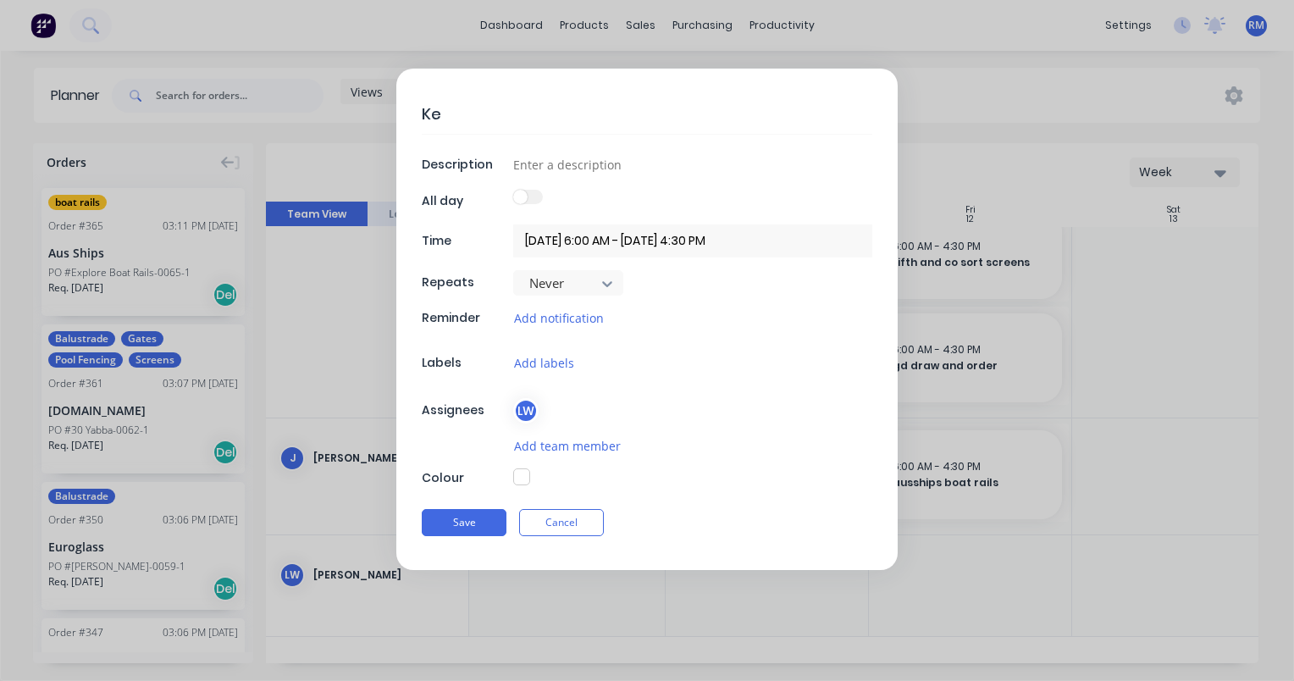
type textarea "x"
type textarea "Kev"
type textarea "x"
type textarea "Kevi"
type textarea "x"
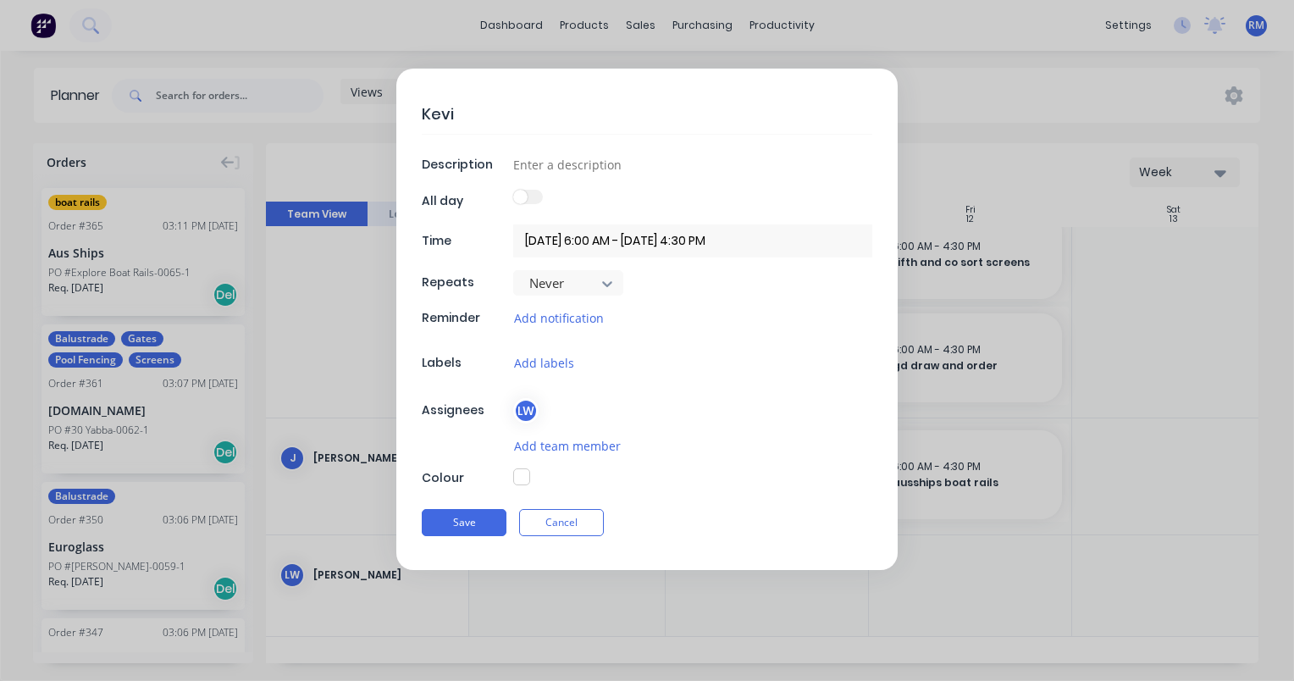
type textarea "[PERSON_NAME]"
type textarea "x"
type textarea "[PERSON_NAME]"
type textarea "x"
type textarea "[PERSON_NAME]"
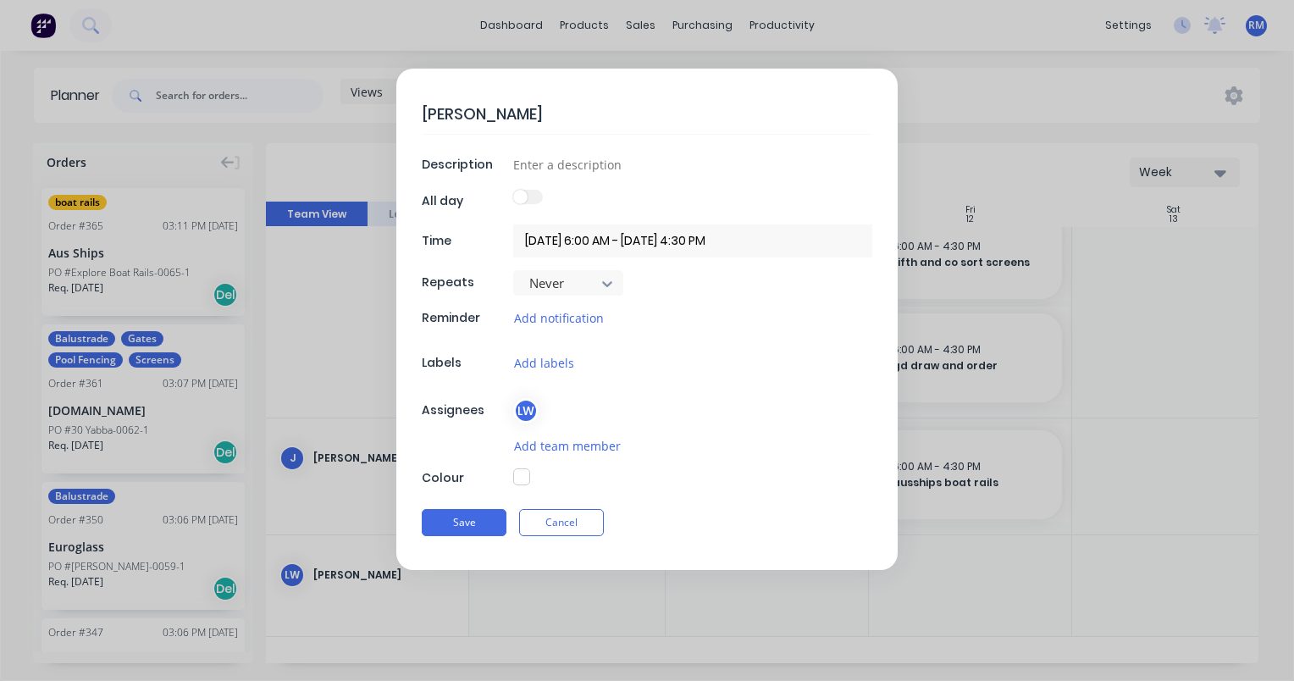
type textarea "x"
type textarea "[PERSON_NAME]"
type textarea "x"
type textarea "[PERSON_NAME]"
type textarea "x"
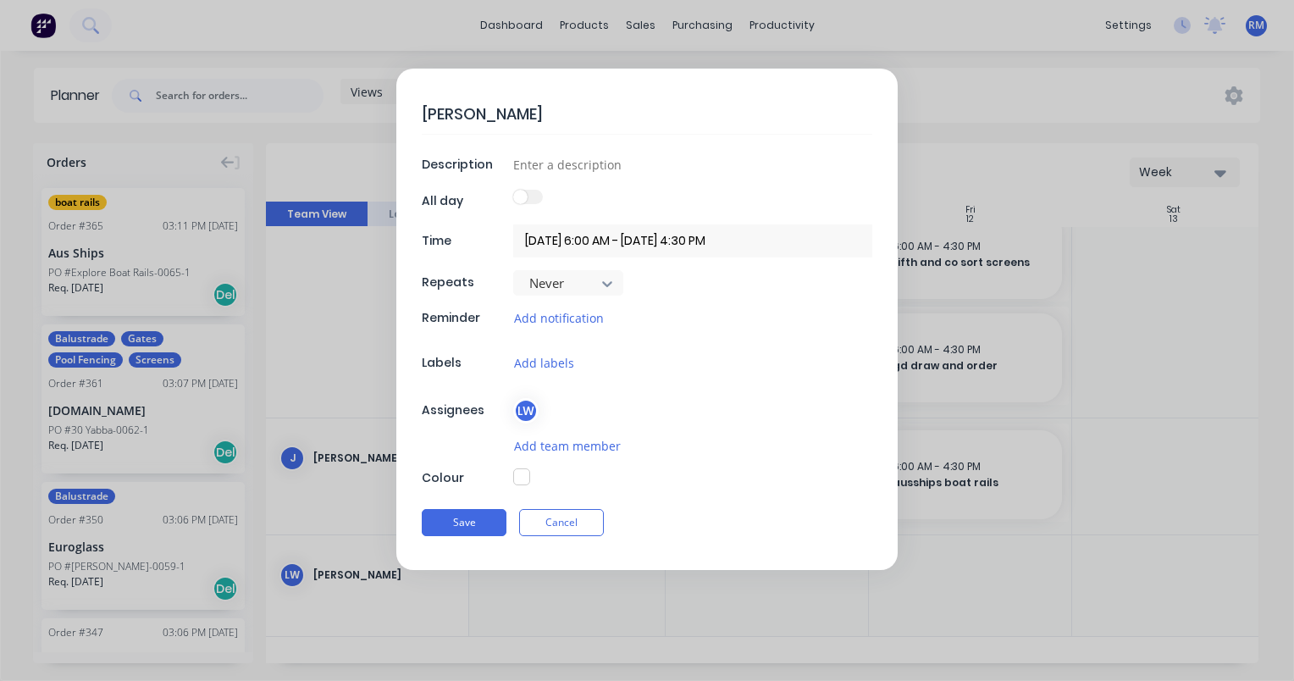
type textarea "[PERSON_NAME]"
type textarea "x"
type textarea "[PERSON_NAME]"
type textarea "x"
type textarea "[PERSON_NAME]"
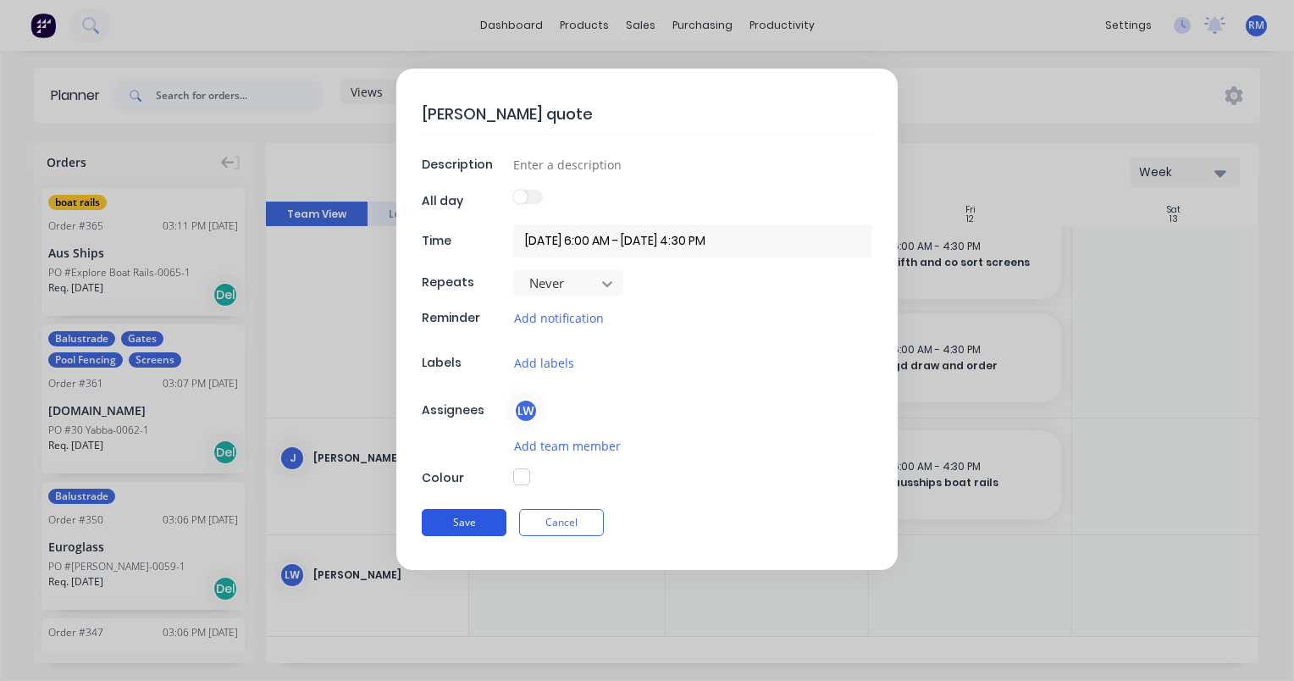
click at [480, 522] on button "Save" at bounding box center [464, 522] width 85 height 27
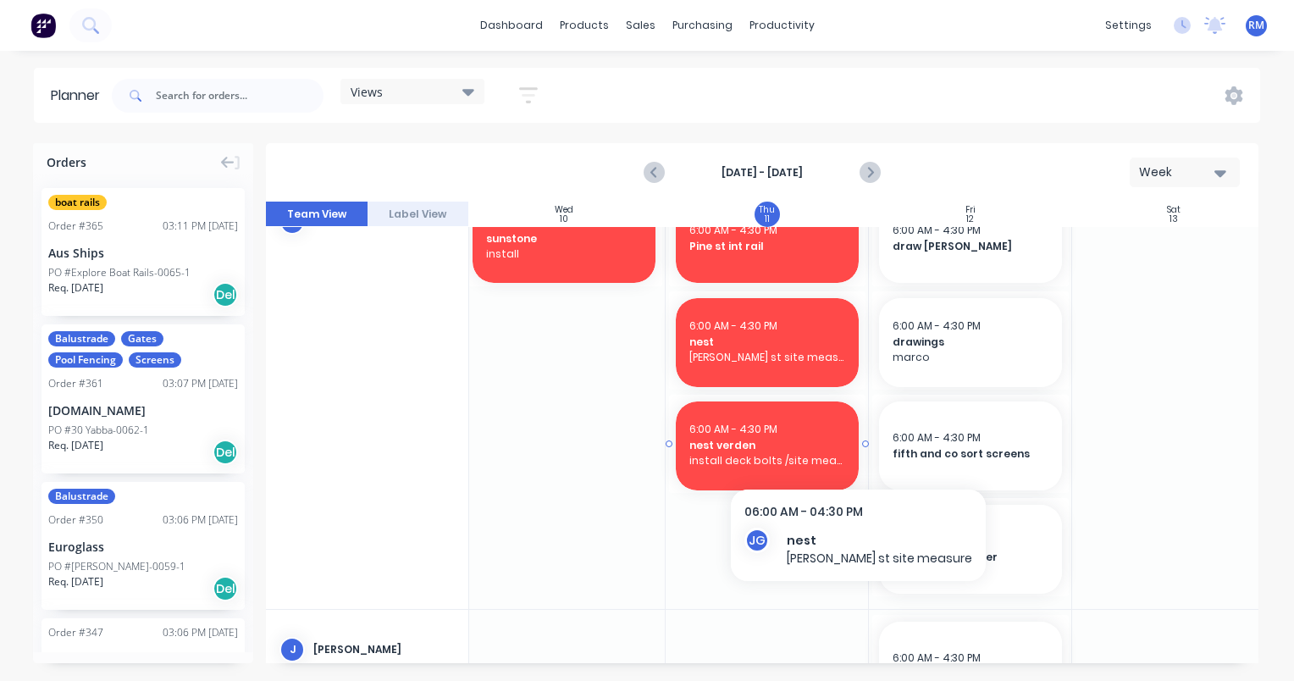
scroll to position [1076, 617]
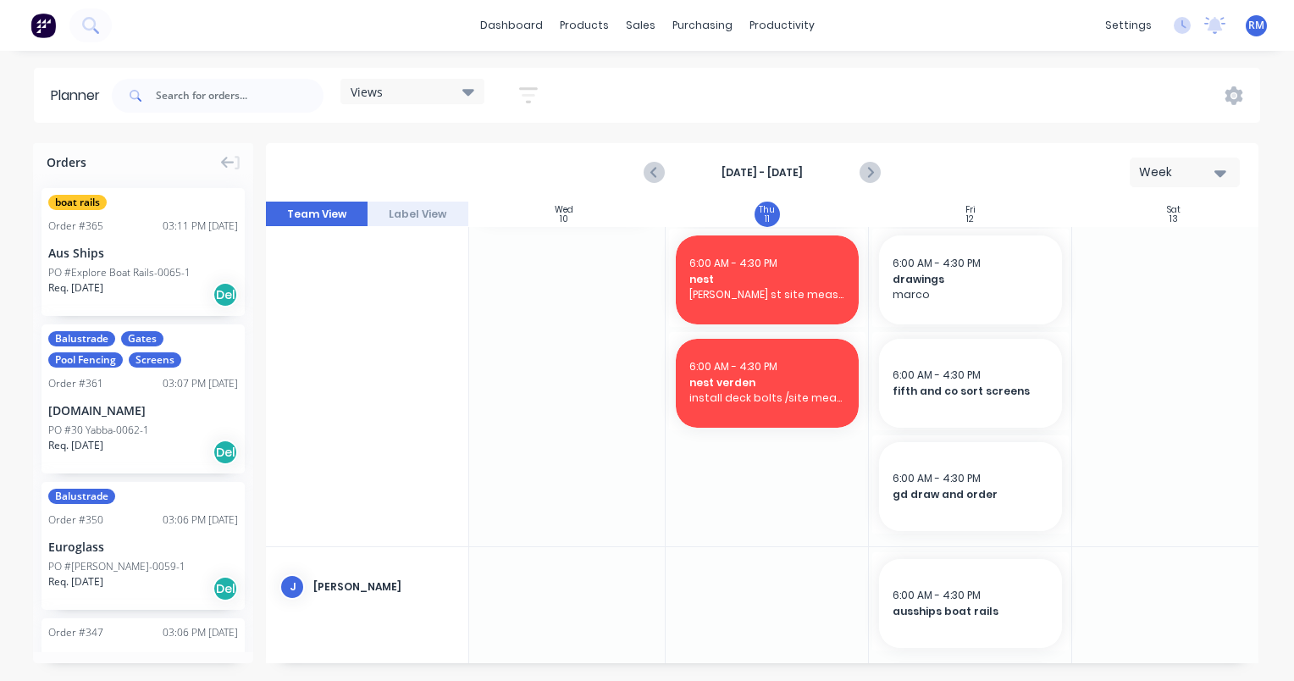
click at [941, 535] on div at bounding box center [970, 332] width 203 height 427
click at [941, 536] on div at bounding box center [970, 332] width 203 height 427
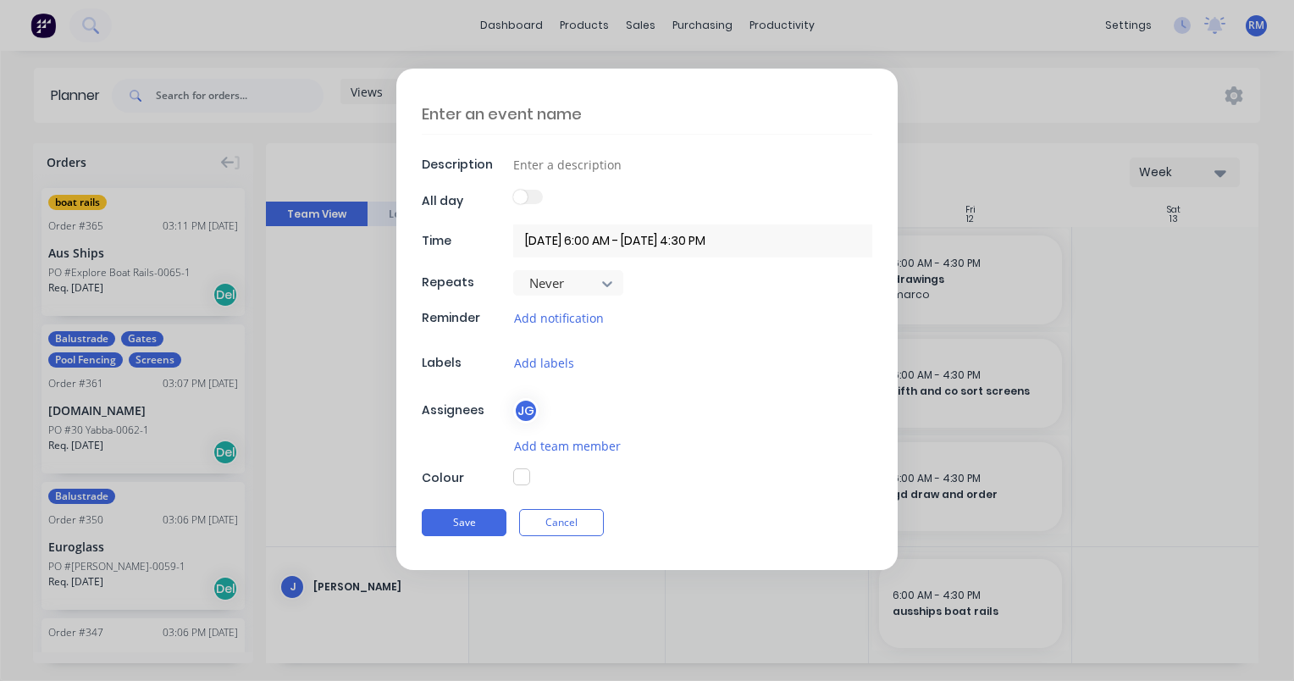
click at [586, 109] on textarea at bounding box center [647, 114] width 451 height 40
click at [467, 522] on button "Save" at bounding box center [464, 522] width 85 height 27
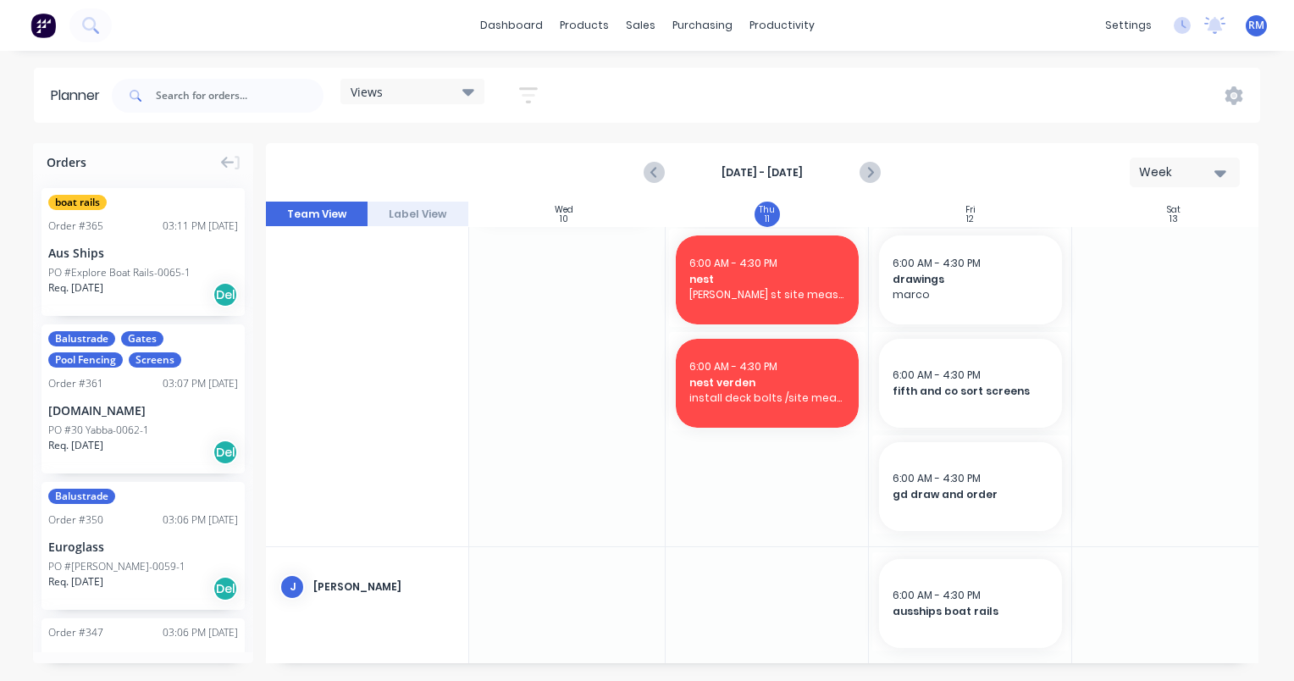
scroll to position [1179, 617]
